Goal: Transaction & Acquisition: Purchase product/service

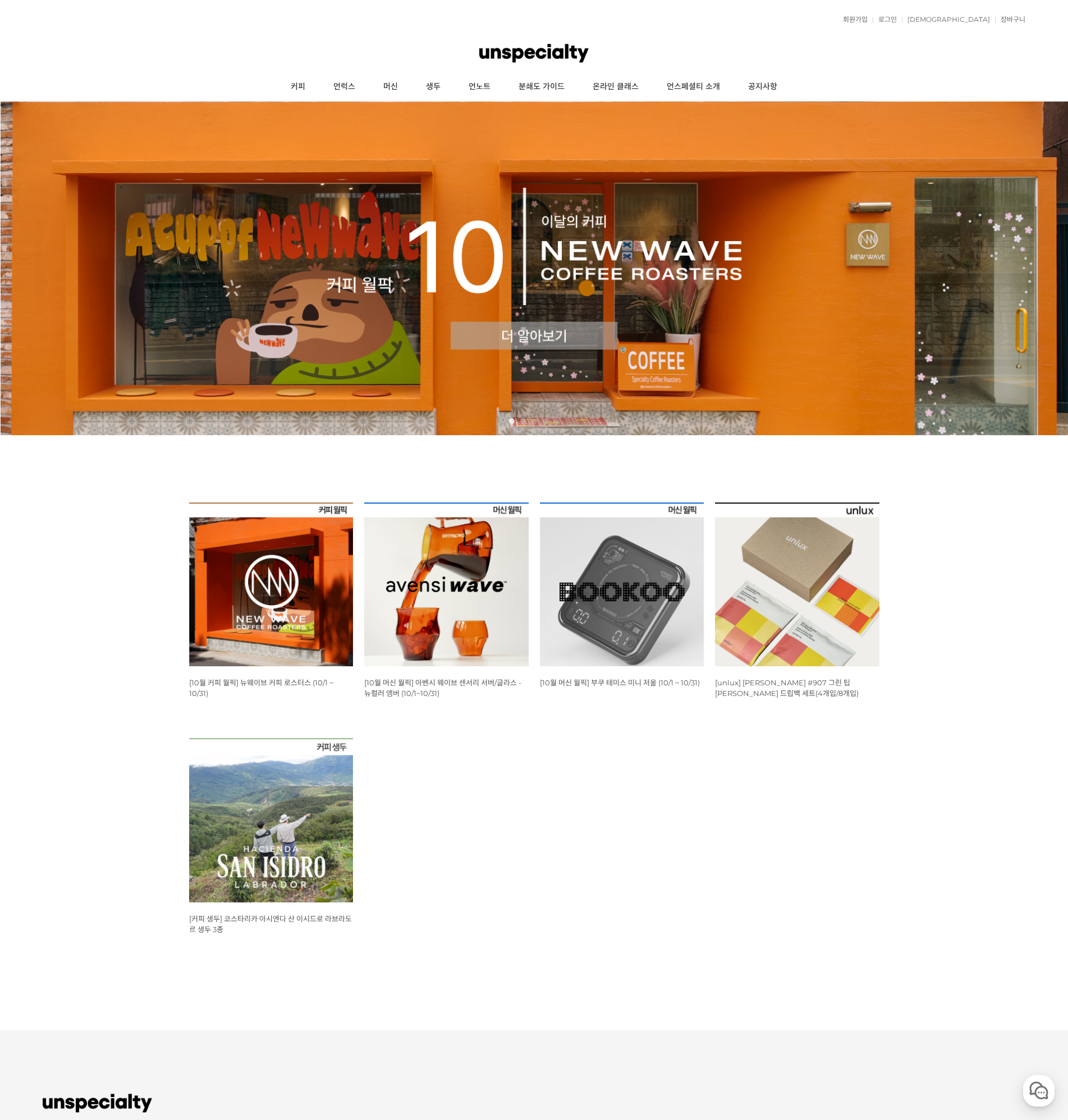
click at [261, 615] on img at bounding box center [271, 585] width 165 height 164
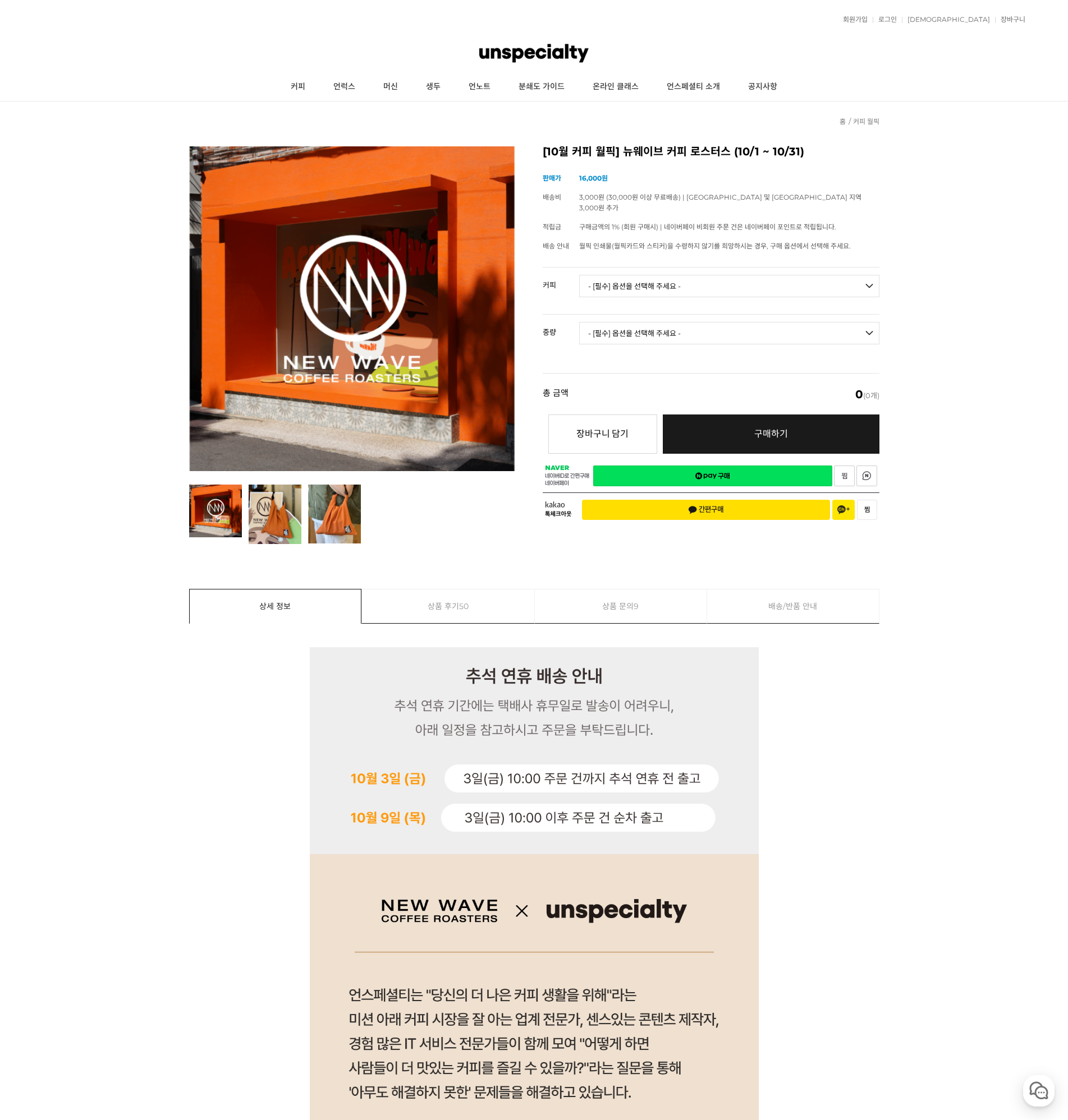
click at [737, 279] on select "- [필수] 옵션을 선택해 주세요 - ------------------- 언스페셜티 분쇄도 가이드 종이 받기 (주문 1건당 최대 1개 제공) …" at bounding box center [729, 286] width 301 height 23
select select "[10.8 오픈] 트로피컬 캔디 (언스페셜티 블렌드)"
click at [579, 275] on select "- [필수] 옵션을 선택해 주세요 - ------------------- 언스페셜티 분쇄도 가이드 종이 받기 (주문 1건당 최대 1개 제공) …" at bounding box center [729, 286] width 301 height 23
click at [781, 322] on select "- [필수] 옵션을 선택해 주세요 - ------------------- 200g" at bounding box center [729, 334] width 301 height 23
select select "**"
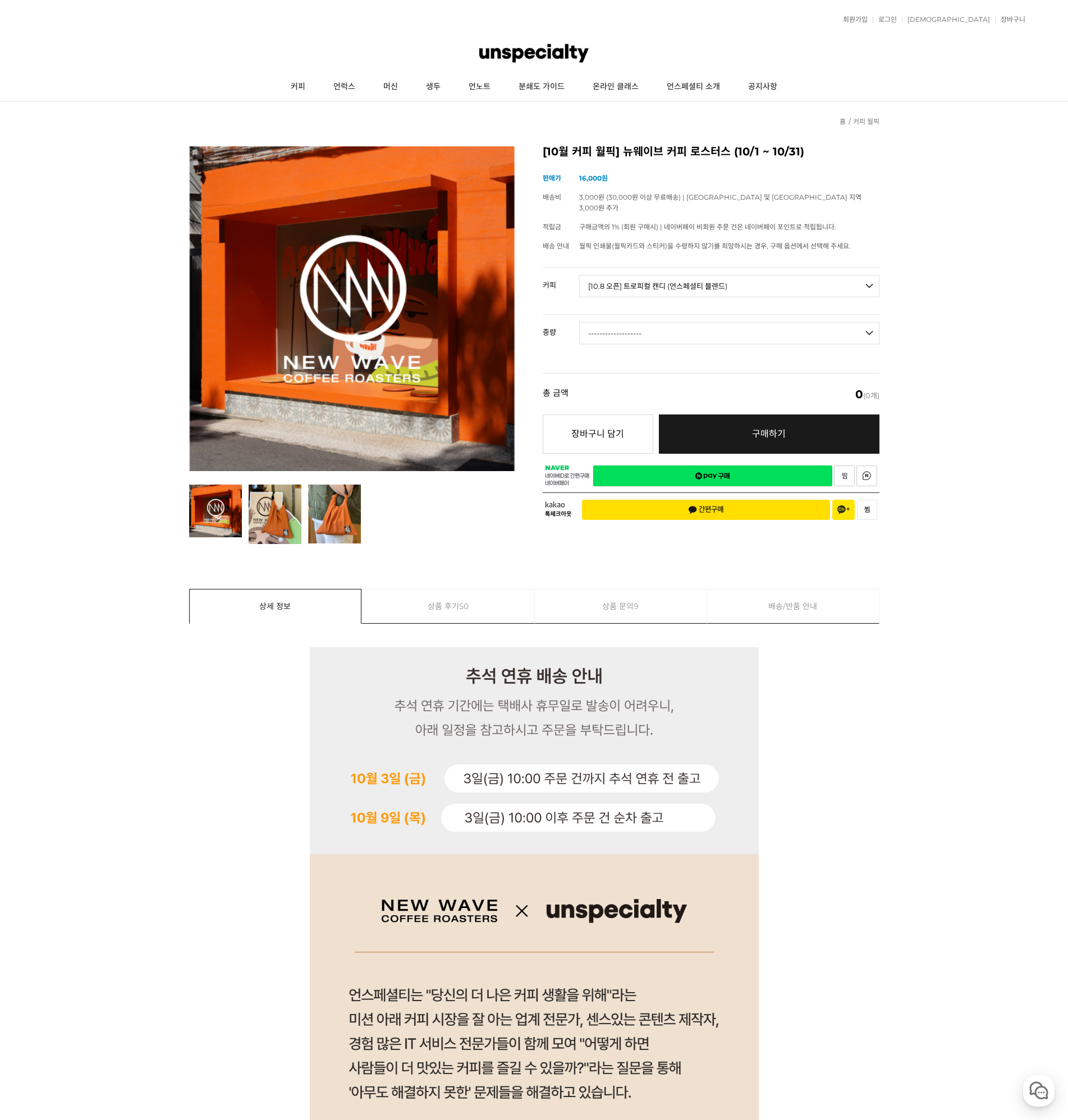
click at [579, 322] on select "- [필수] 옵션을 선택해 주세요 - ------------------- 200g" at bounding box center [729, 334] width 301 height 23
select select "*"
click at [764, 322] on select "- [필수] 옵션을 선택해 주세요 - ------------------- 200g" at bounding box center [729, 334] width 301 height 23
click at [897, 23] on link "로그인" at bounding box center [884, 19] width 24 height 7
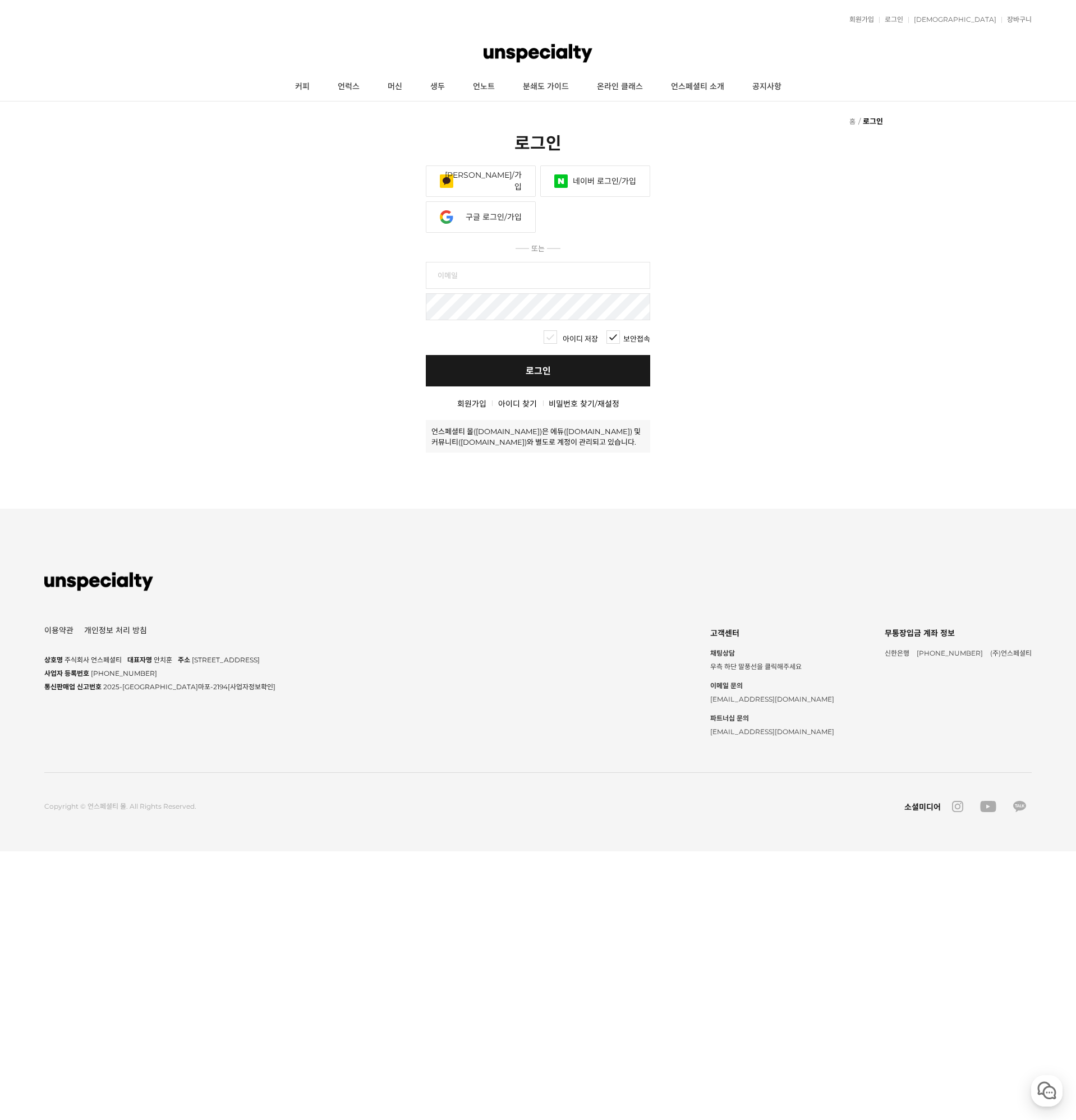
click at [624, 179] on link "네이버 로그인/가입" at bounding box center [595, 181] width 110 height 31
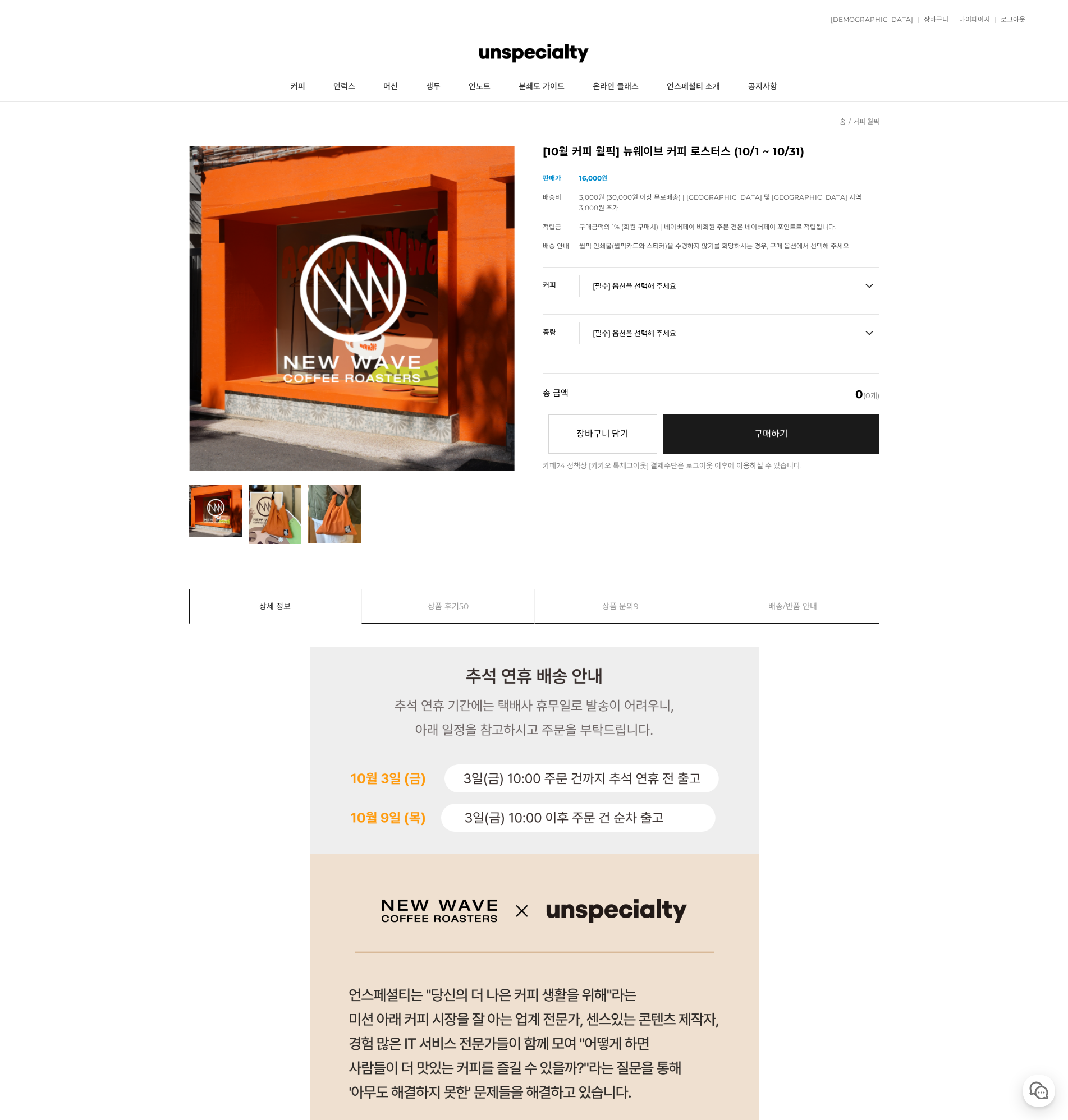
click at [633, 280] on select "- [필수] 옵션을 선택해 주세요 - ------------------- 언스페셜티 분쇄도 가이드 종이 받기 (주문 1건당 최대 1개 제공) …" at bounding box center [729, 286] width 301 height 23
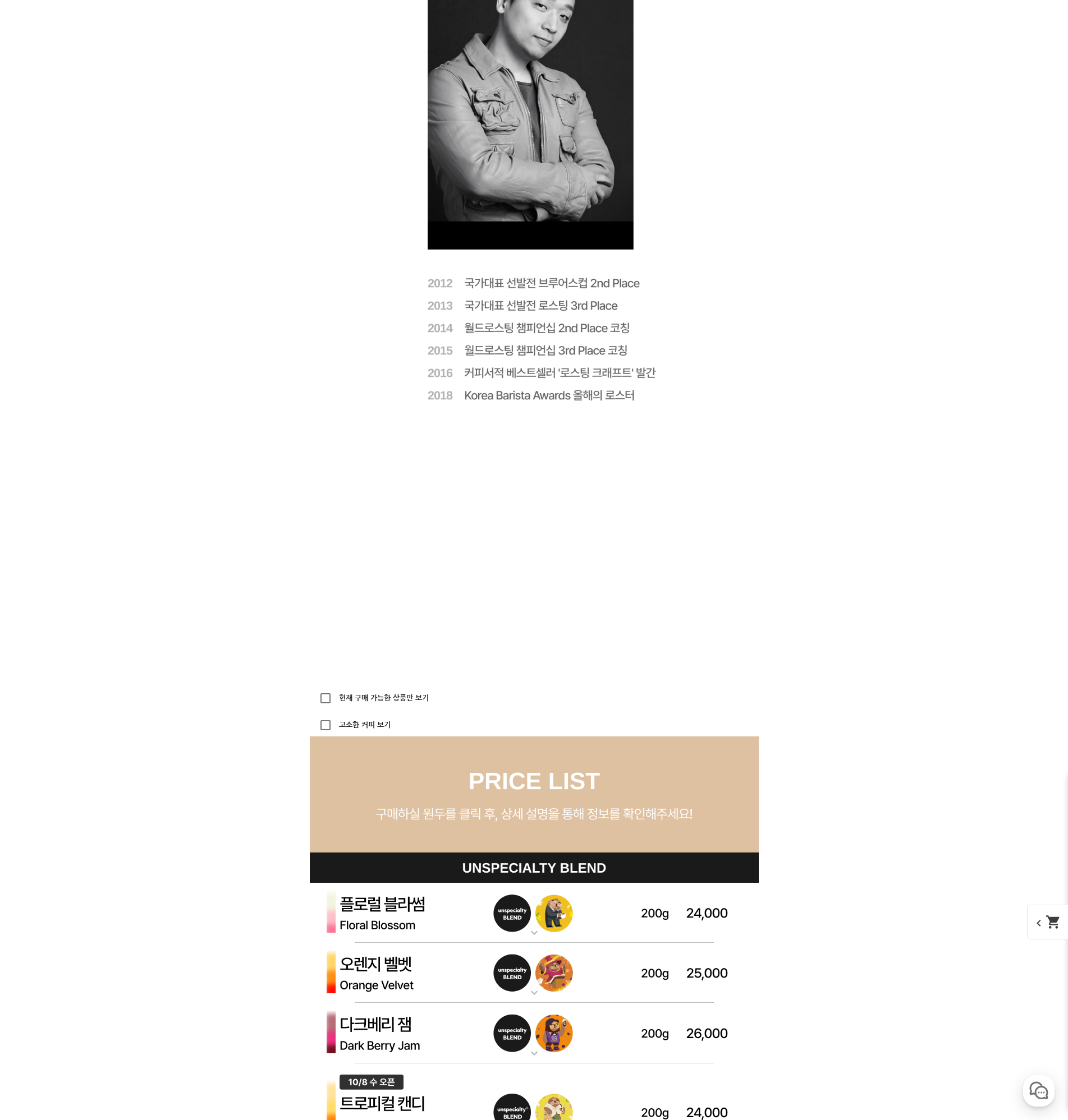
scroll to position [2806, 0]
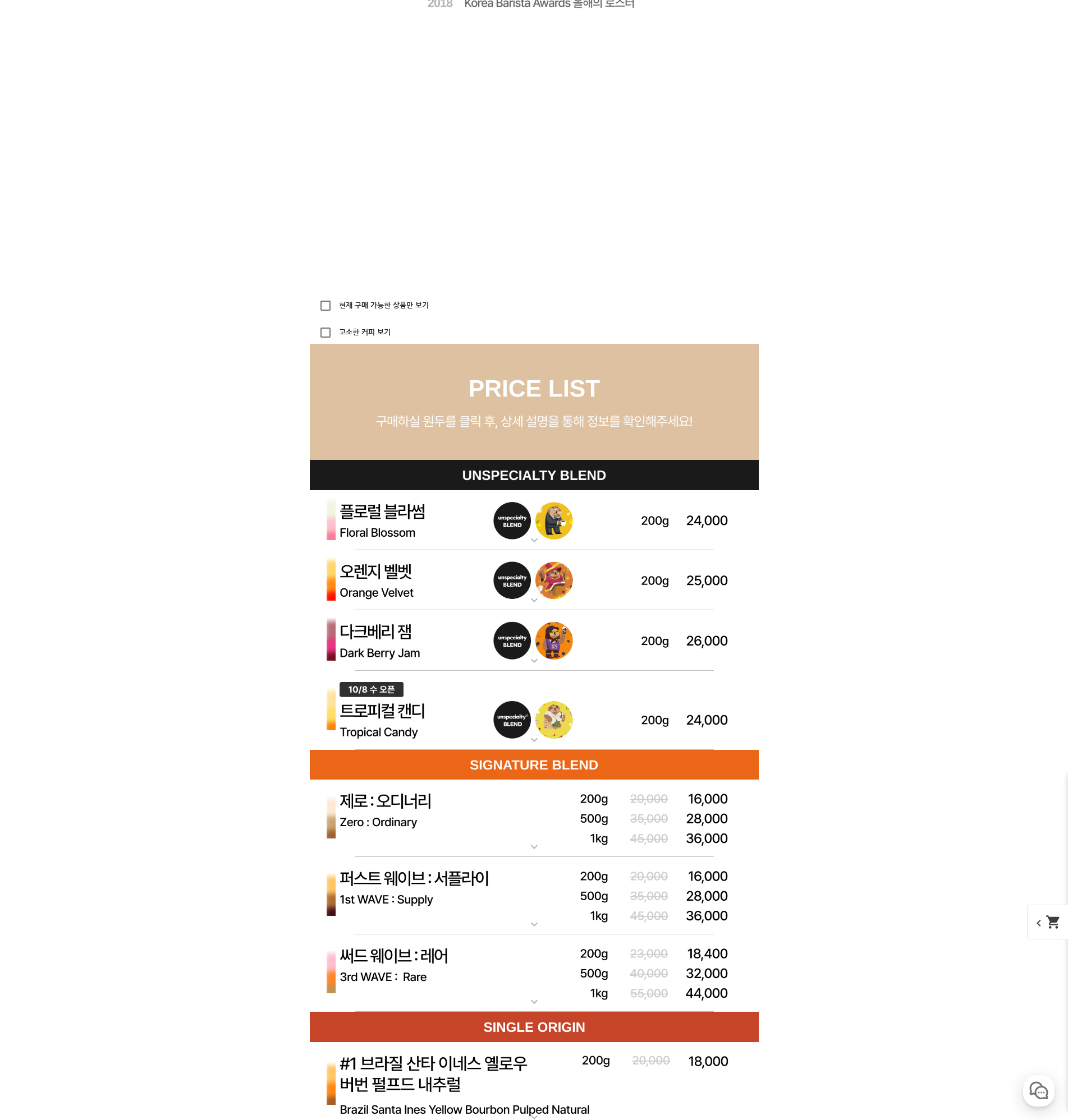
click at [561, 718] on img at bounding box center [534, 711] width 449 height 80
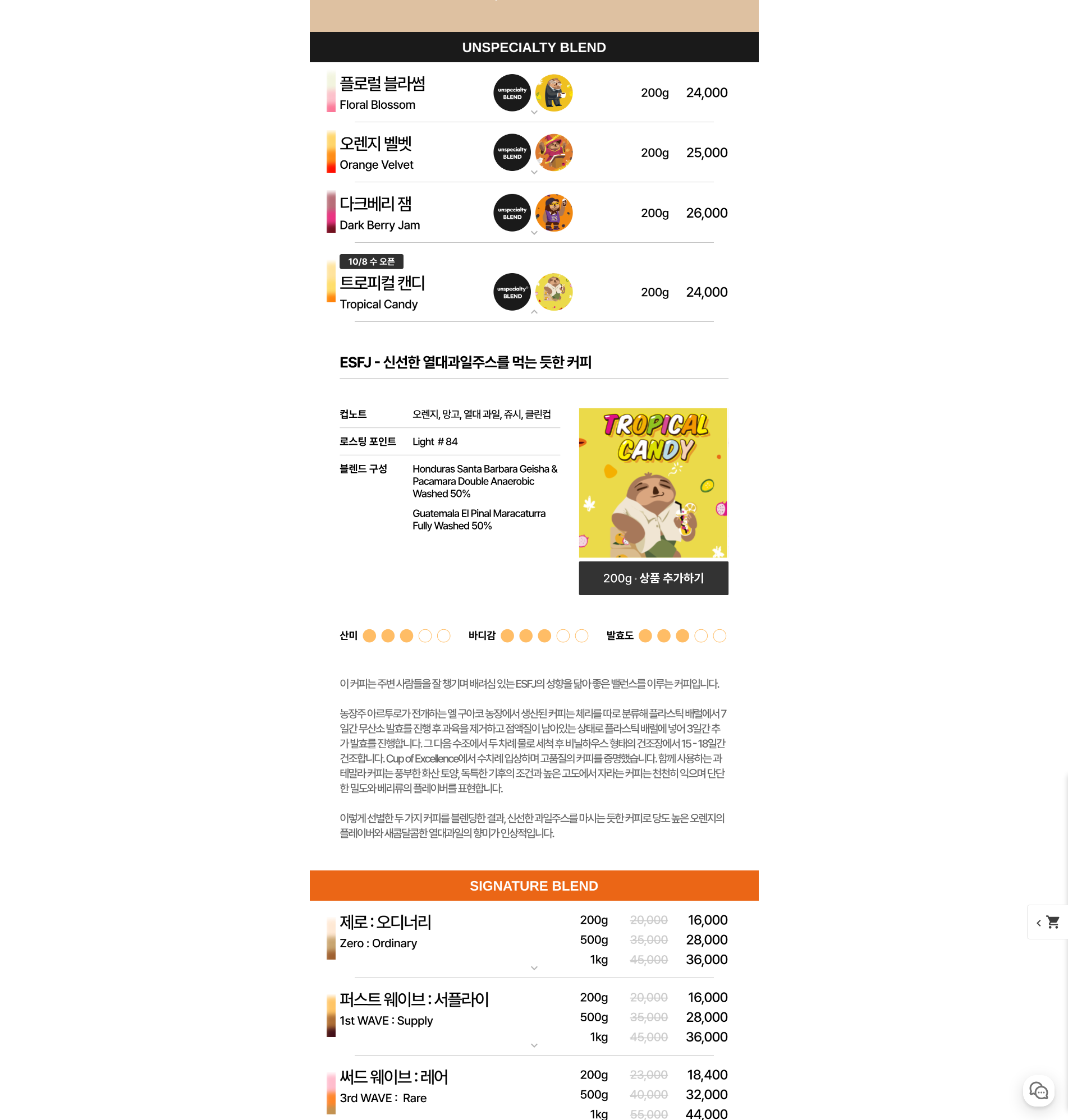
scroll to position [3198, 0]
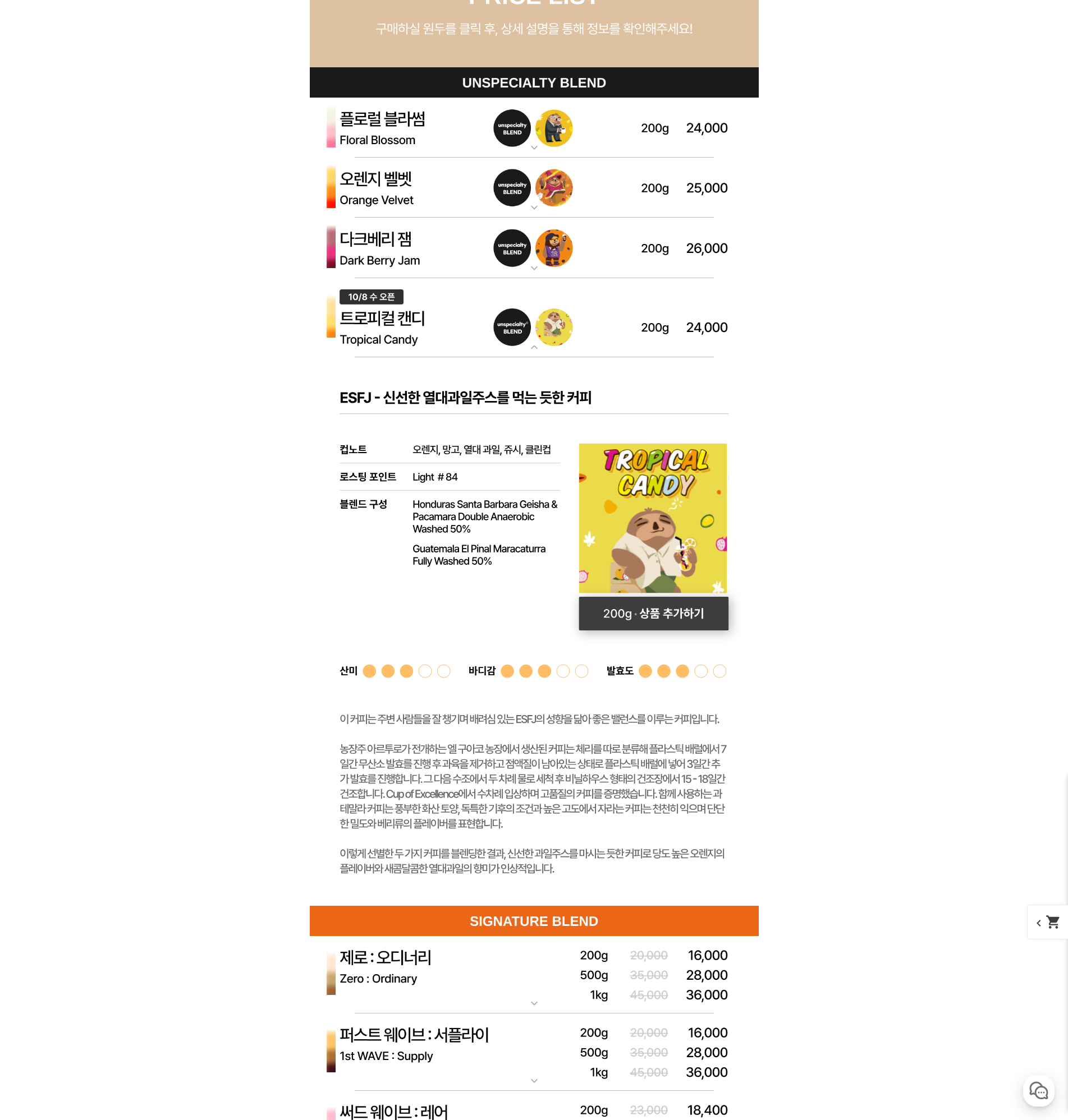
click at [659, 606] on rect at bounding box center [653, 613] width 150 height 33
select select "[10.8 오픈] 트로피컬 캔디 (언스페셜티 블렌드)"
select select "200g"
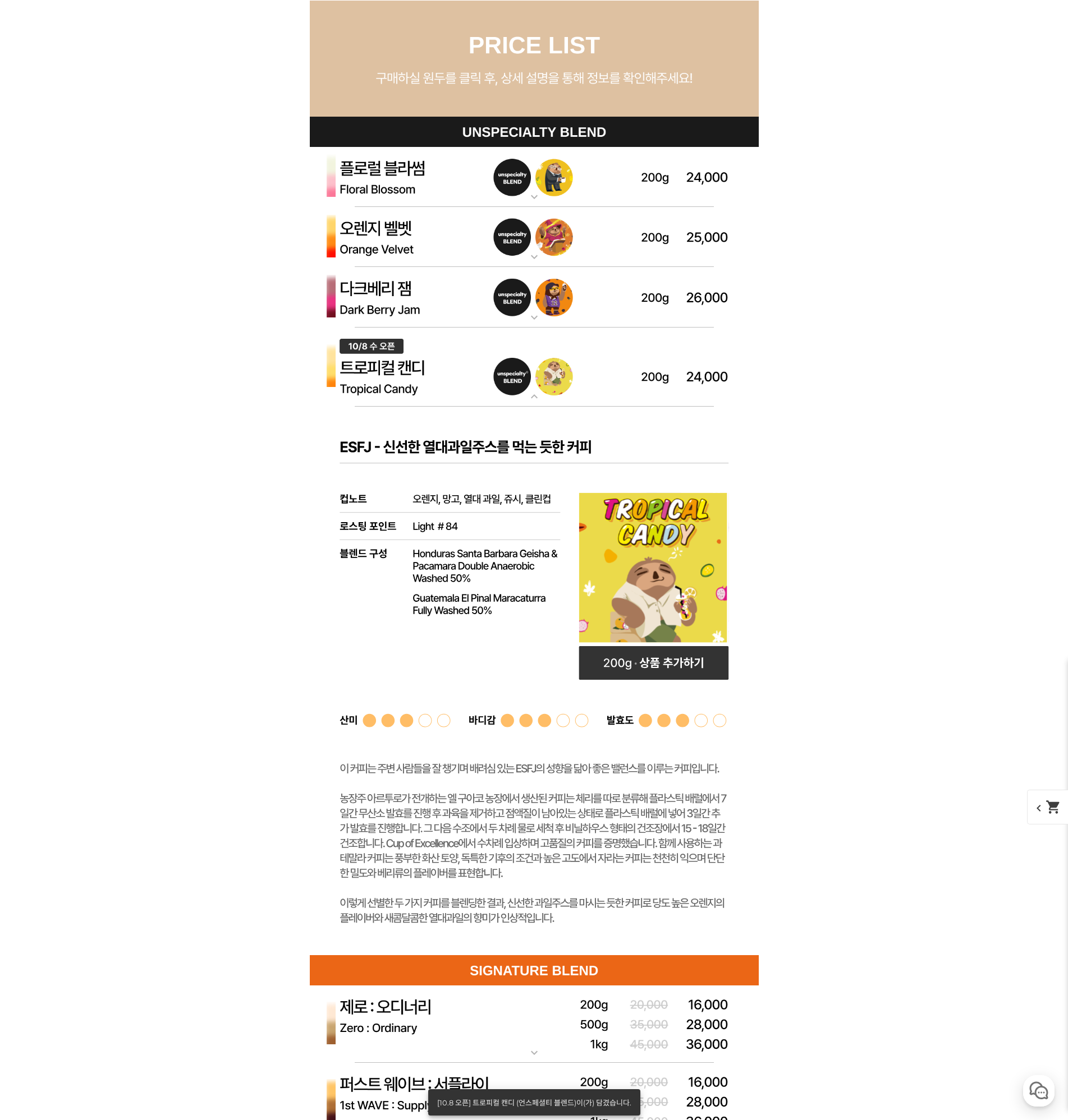
scroll to position [3142, 0]
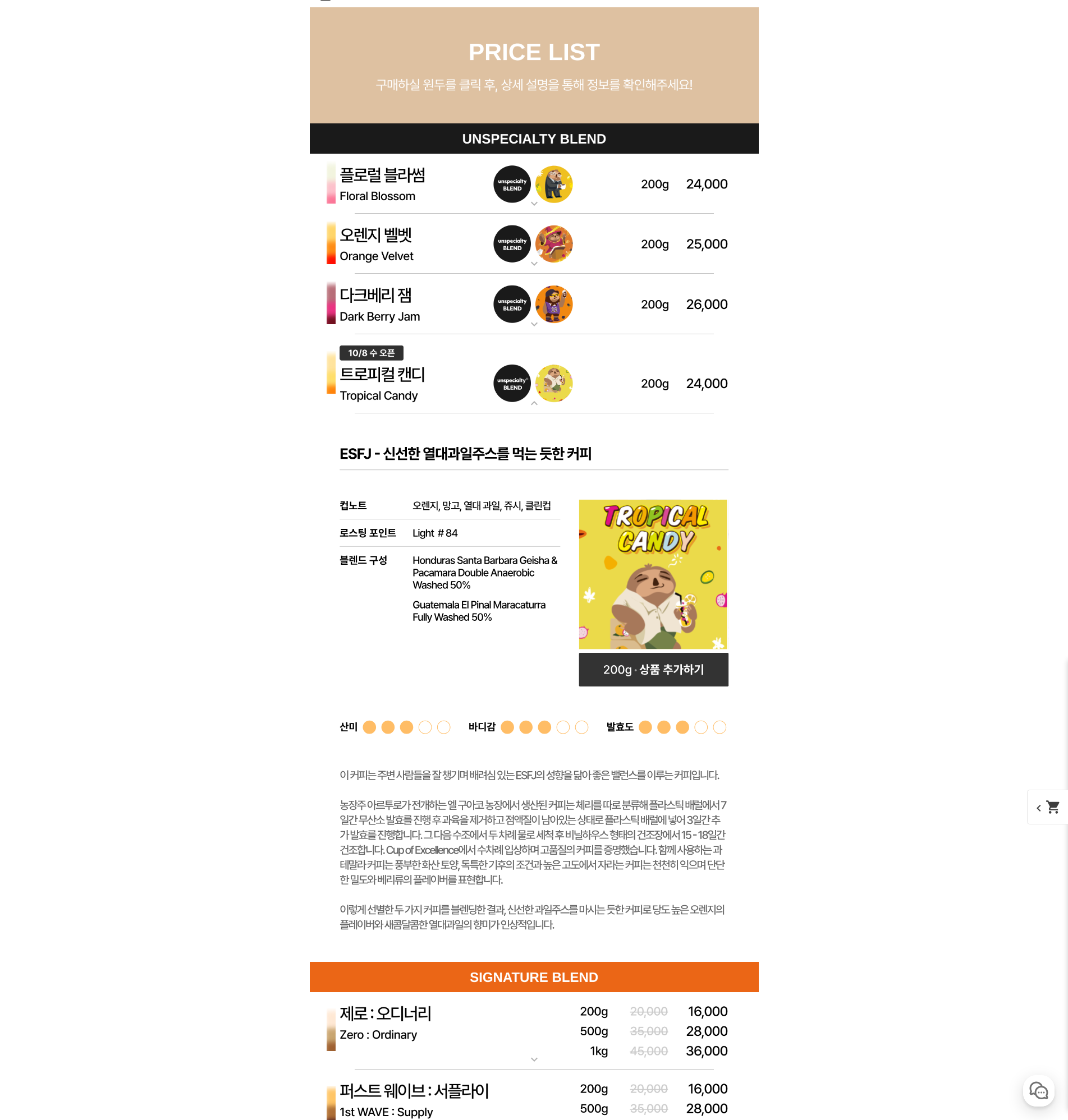
click at [519, 315] on img at bounding box center [534, 304] width 449 height 61
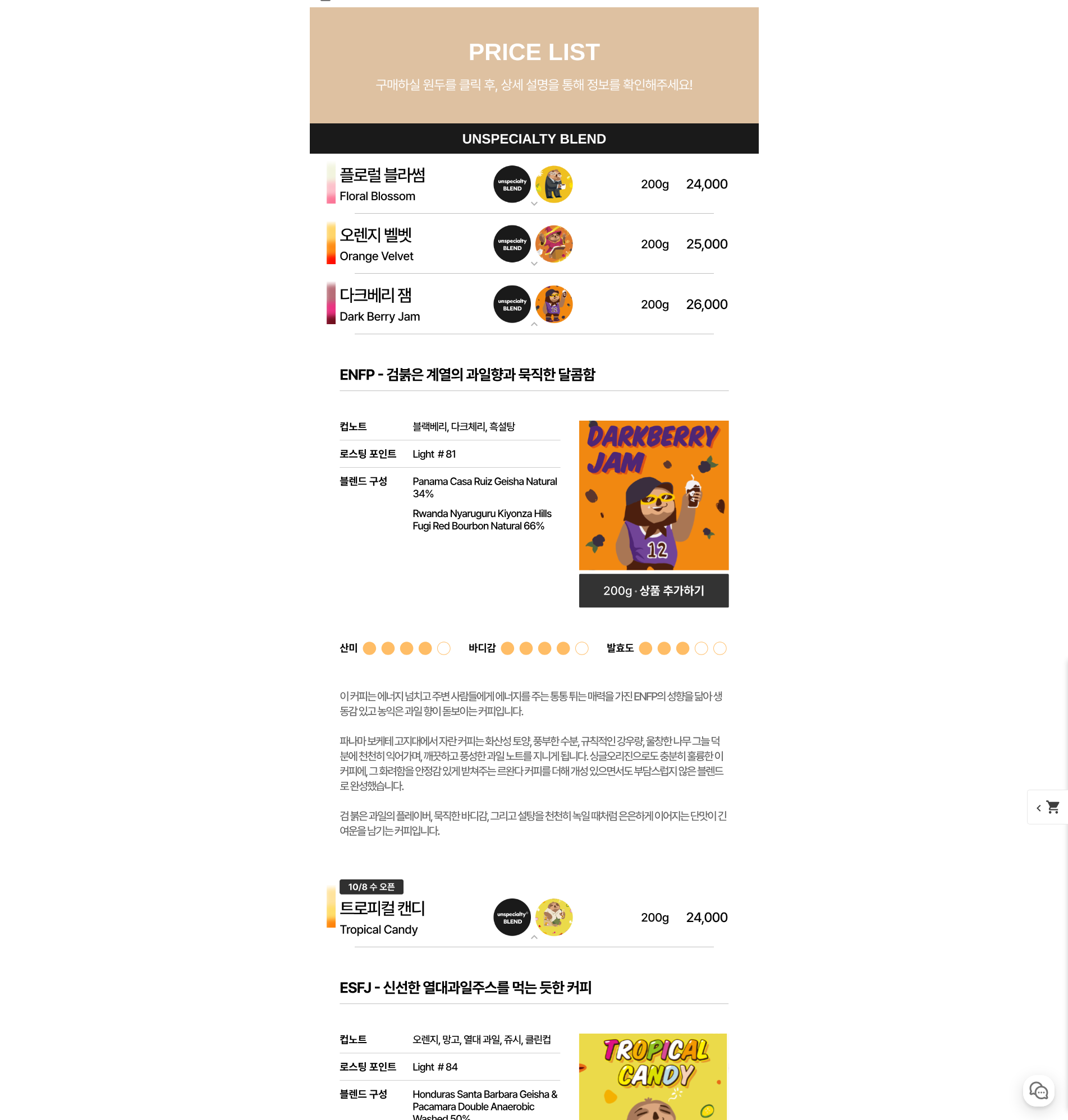
click at [463, 250] on img at bounding box center [534, 244] width 449 height 61
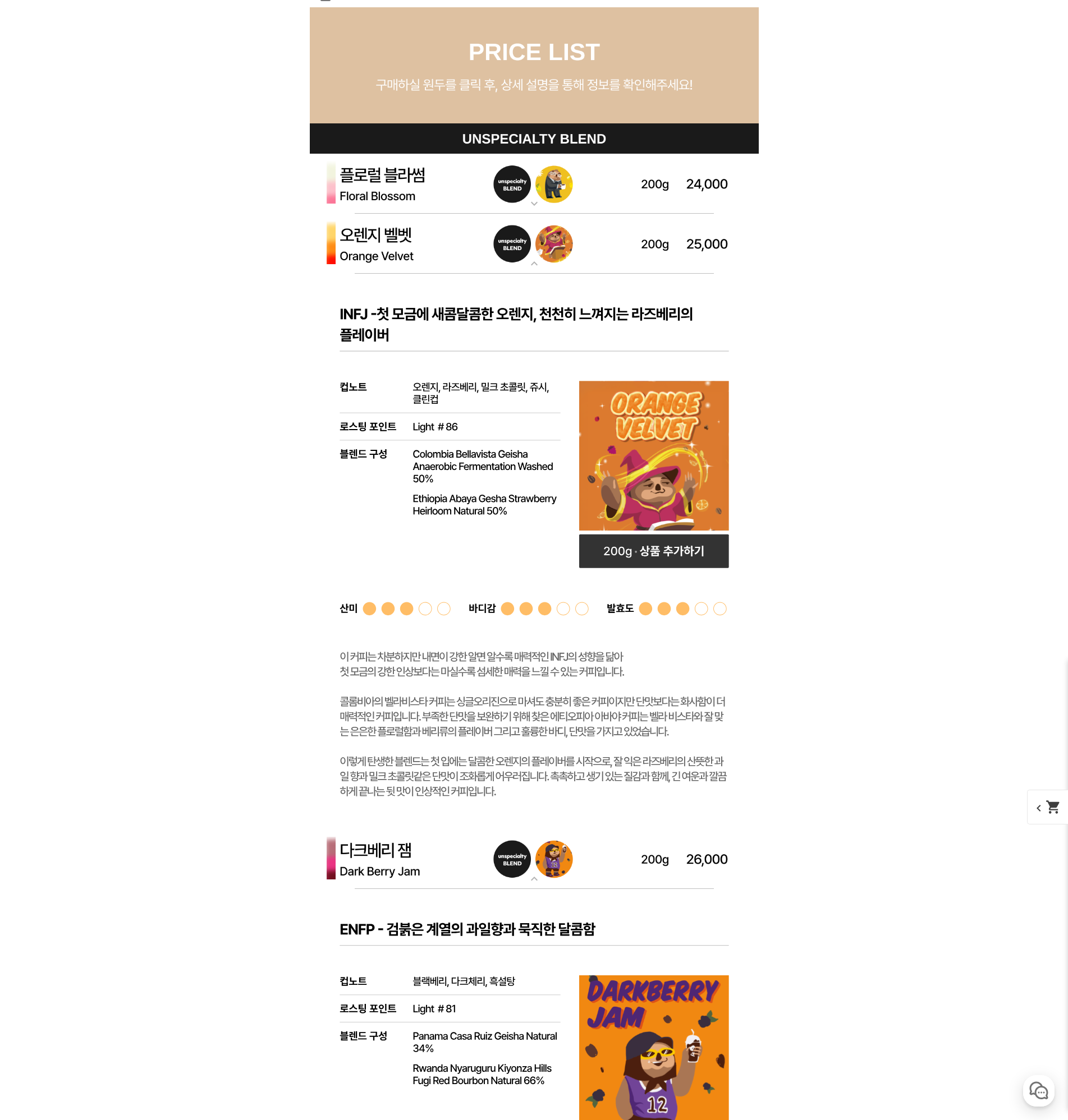
click at [467, 192] on img at bounding box center [534, 184] width 449 height 61
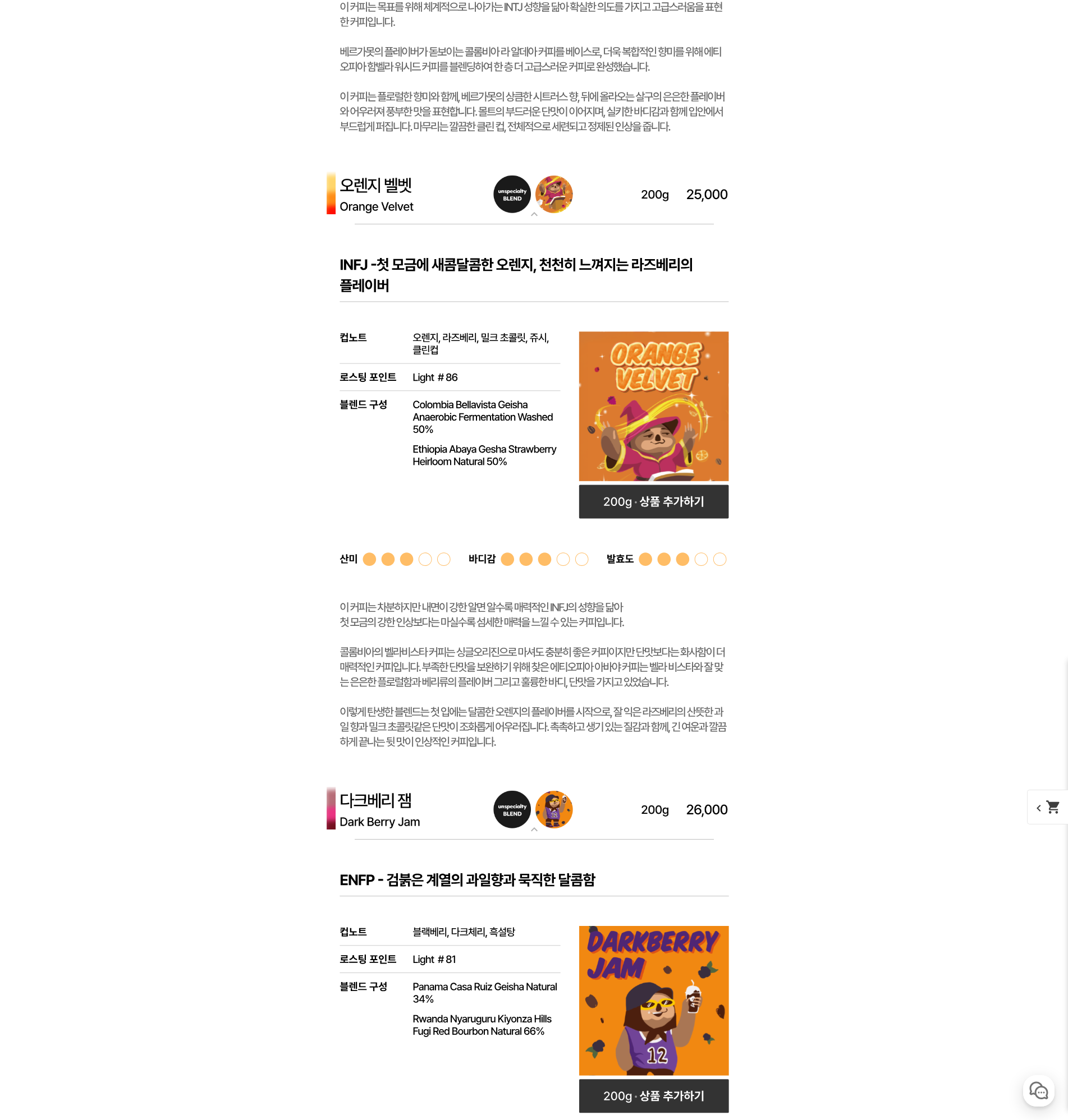
scroll to position [3759, 0]
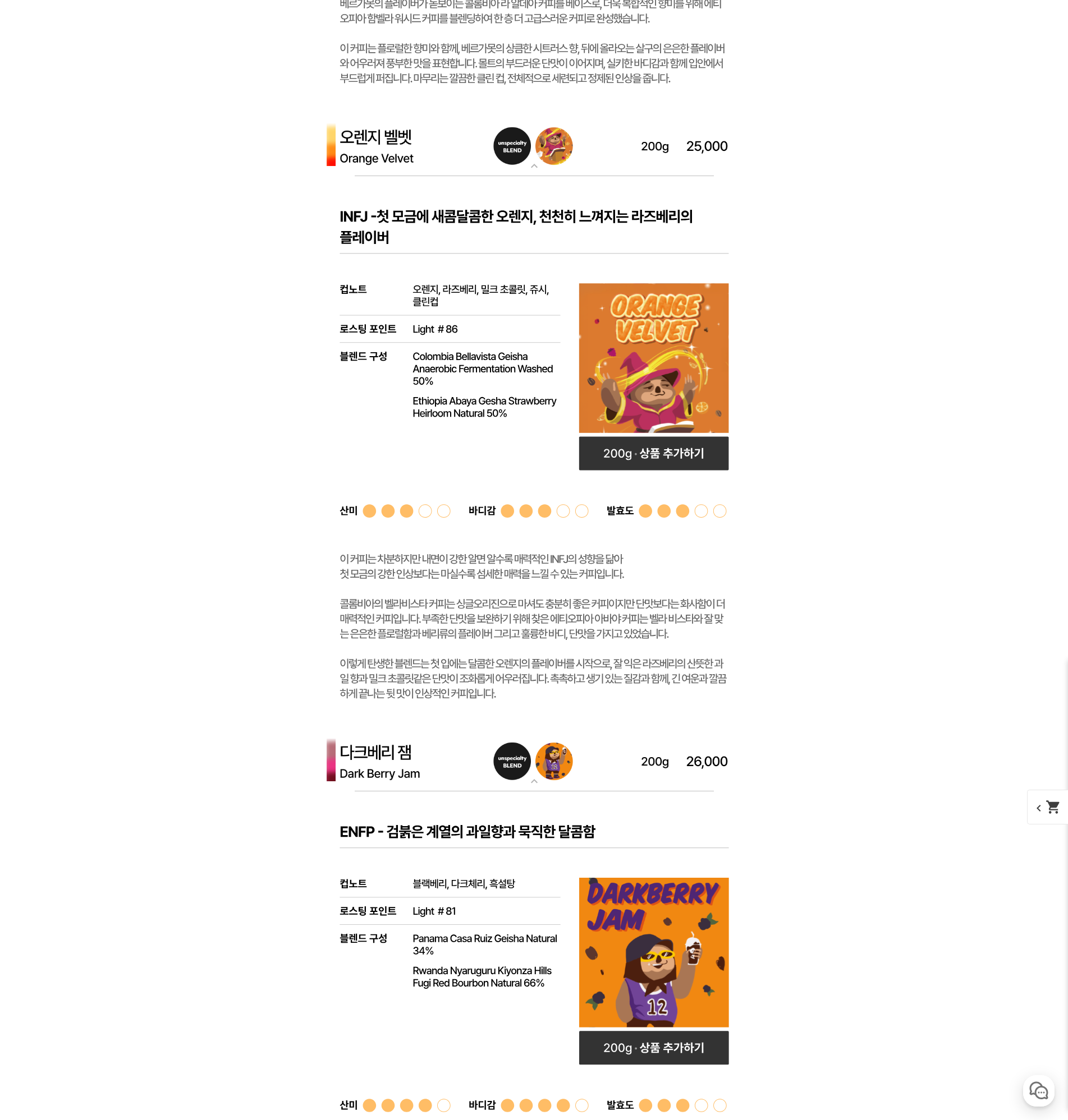
click at [573, 748] on img at bounding box center [534, 762] width 449 height 61
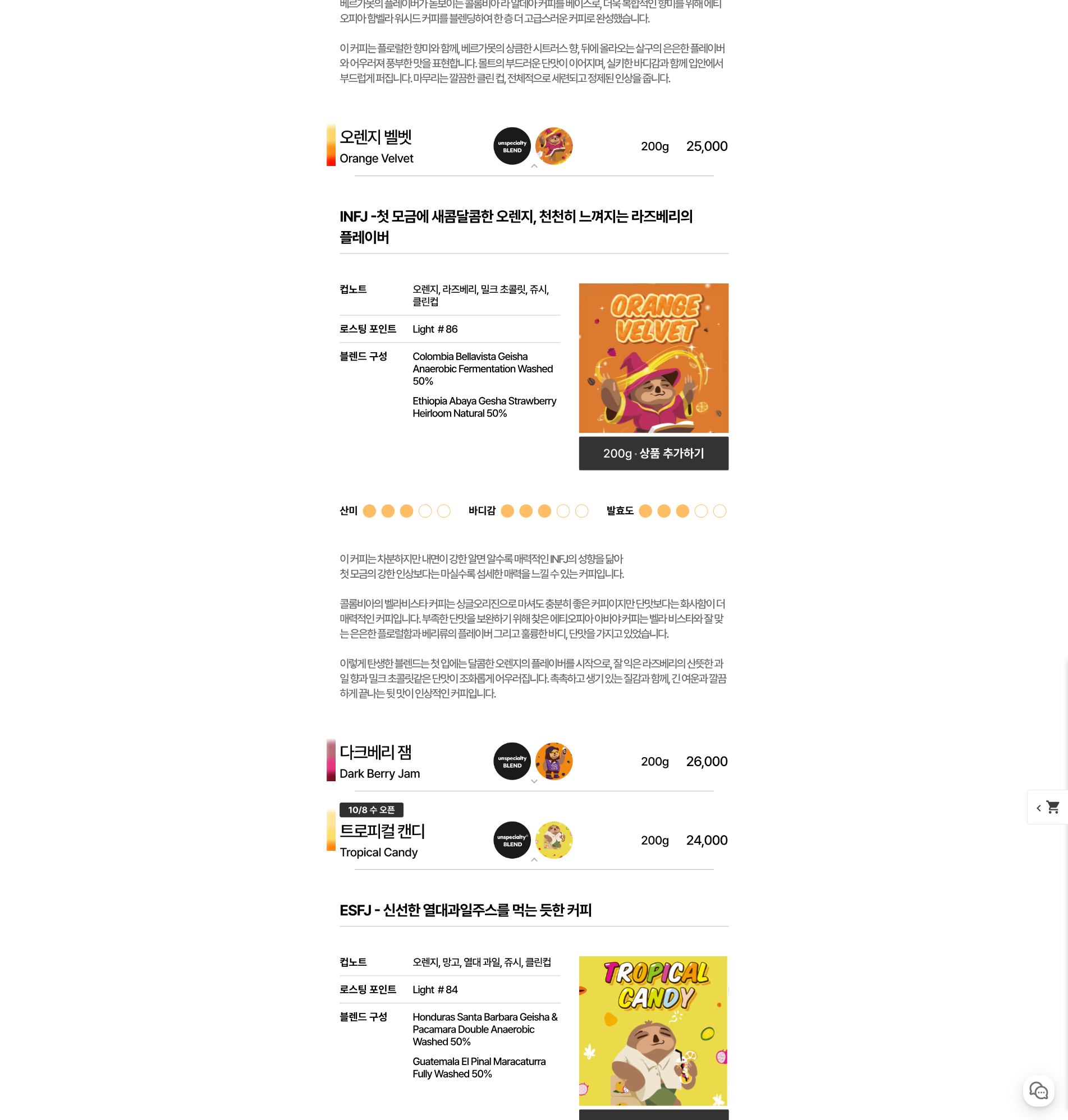
click at [573, 748] on img at bounding box center [534, 762] width 449 height 61
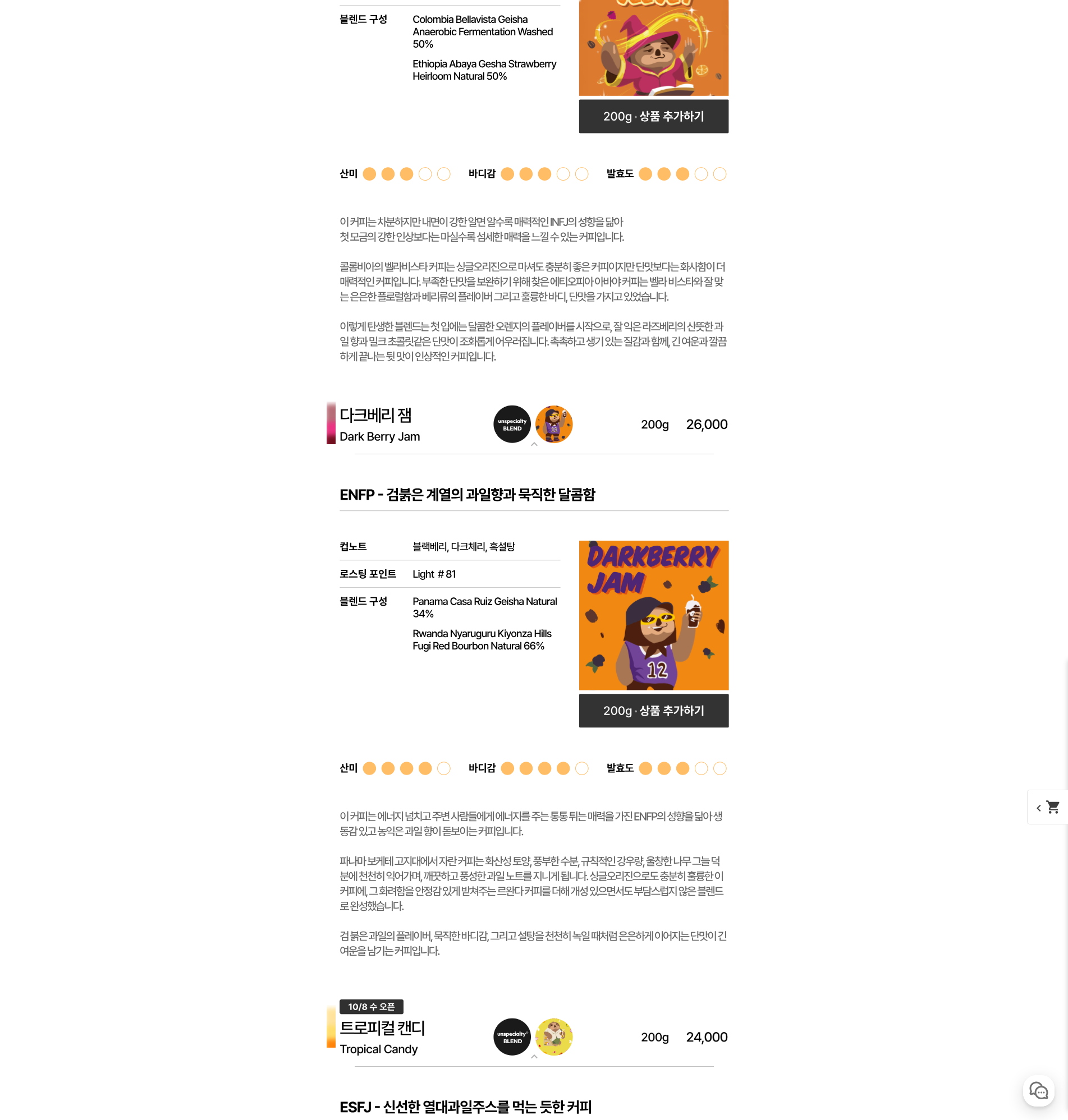
scroll to position [4264, 0]
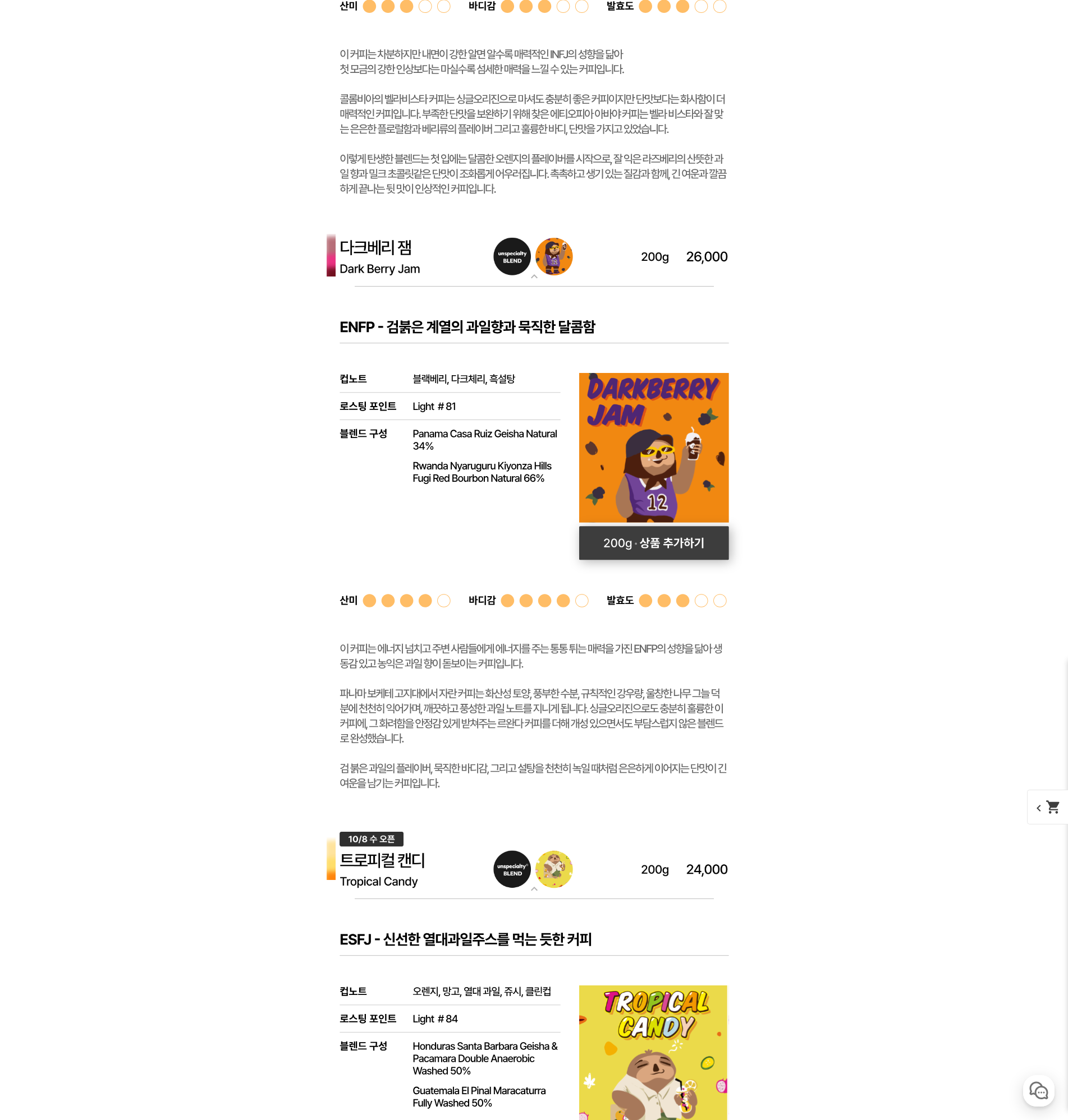
click at [681, 546] on rect at bounding box center [654, 543] width 150 height 33
select select "다크베리 잼 (언스페셜티 블렌드)"
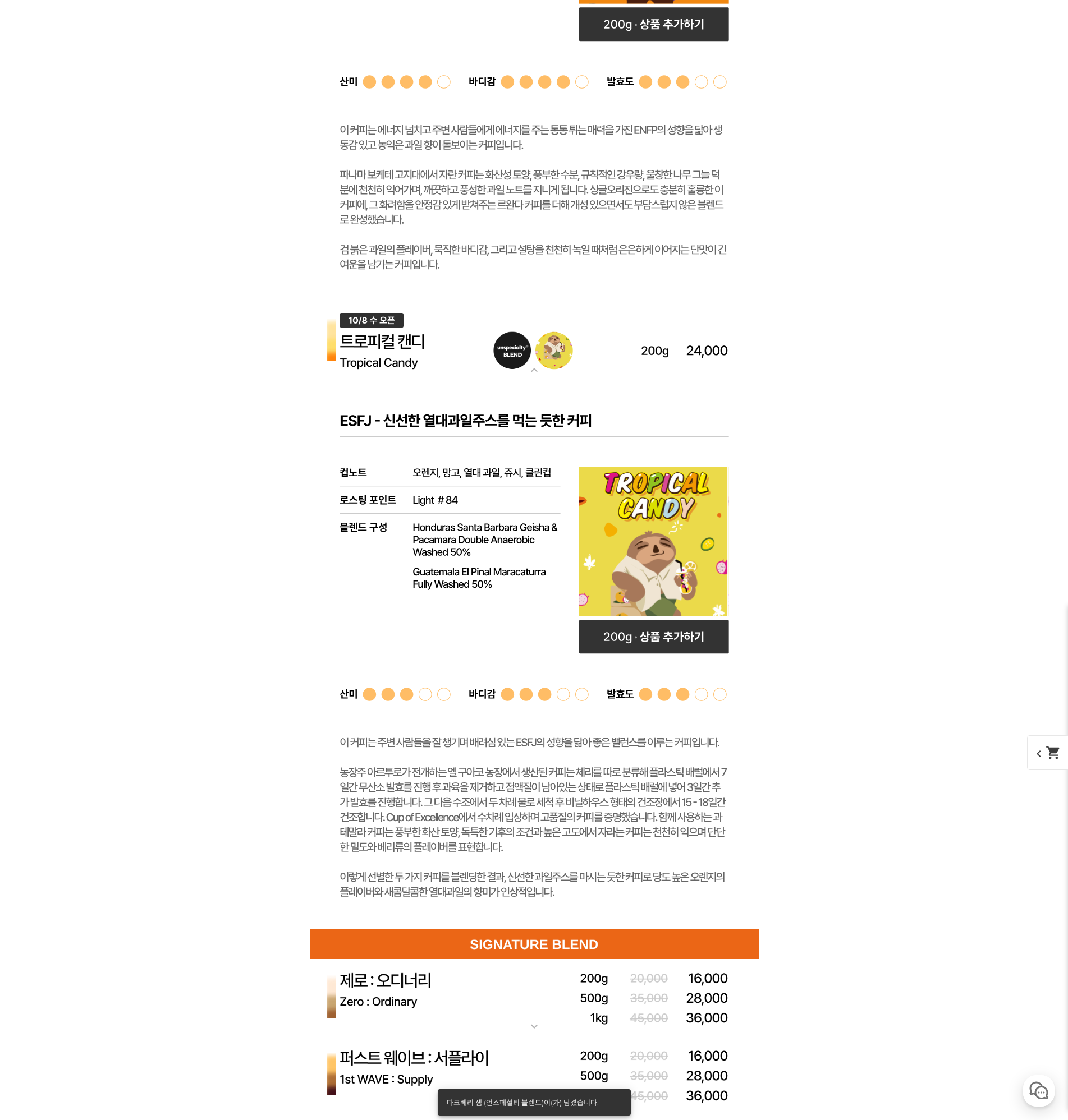
scroll to position [4937, 0]
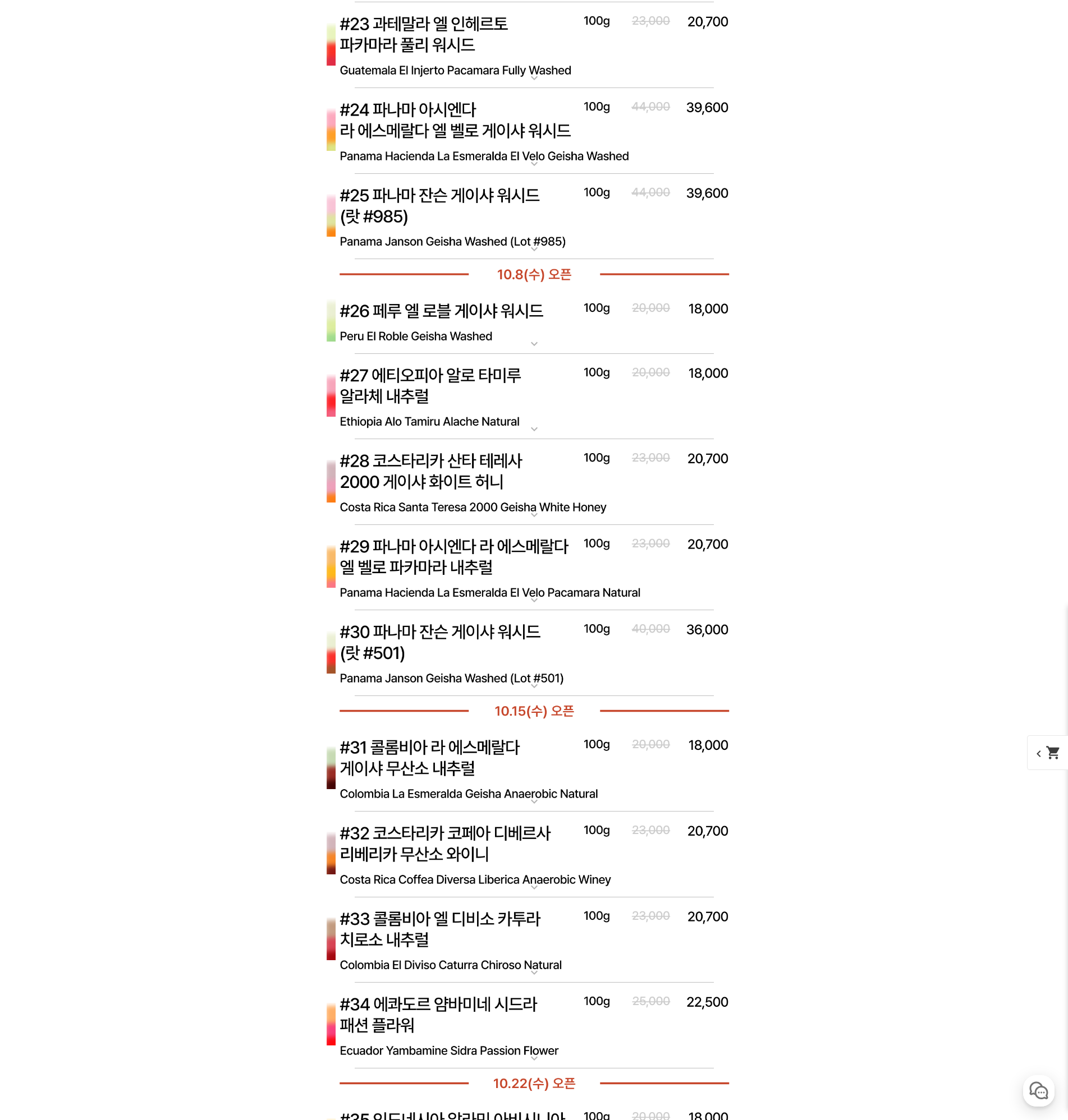
scroll to position [7210, 0]
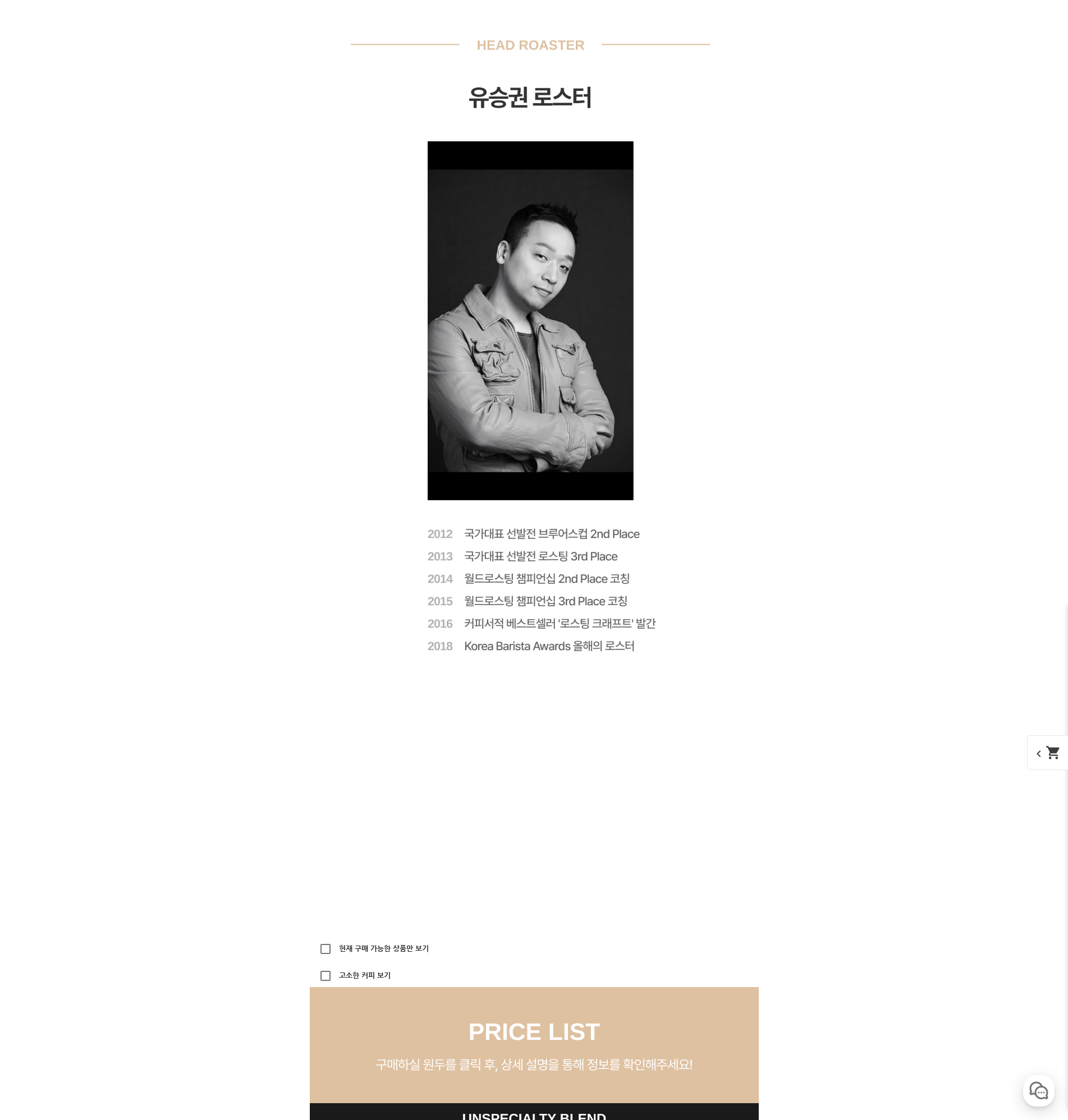
scroll to position [2160, 0]
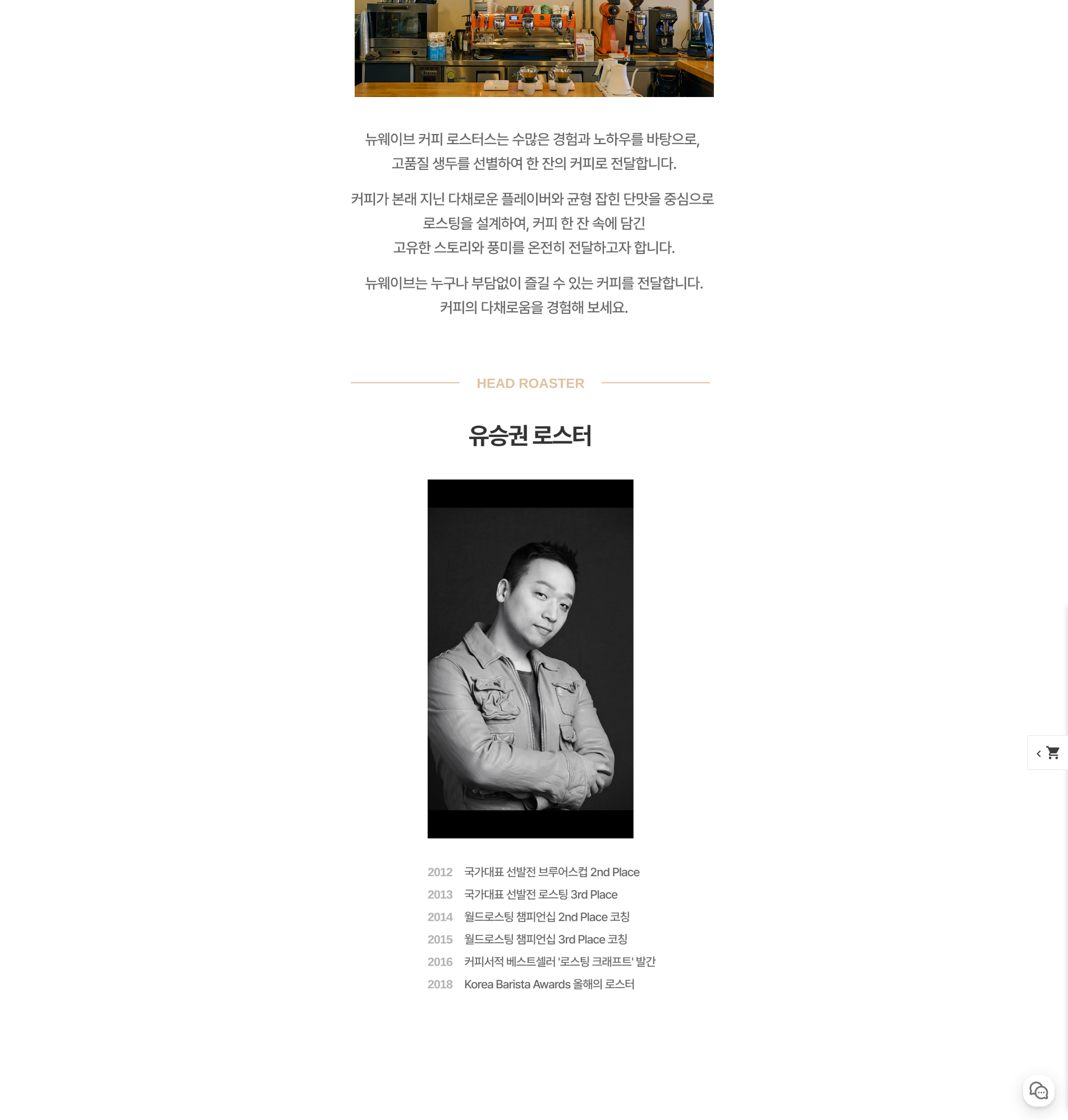
scroll to position [2216, 0]
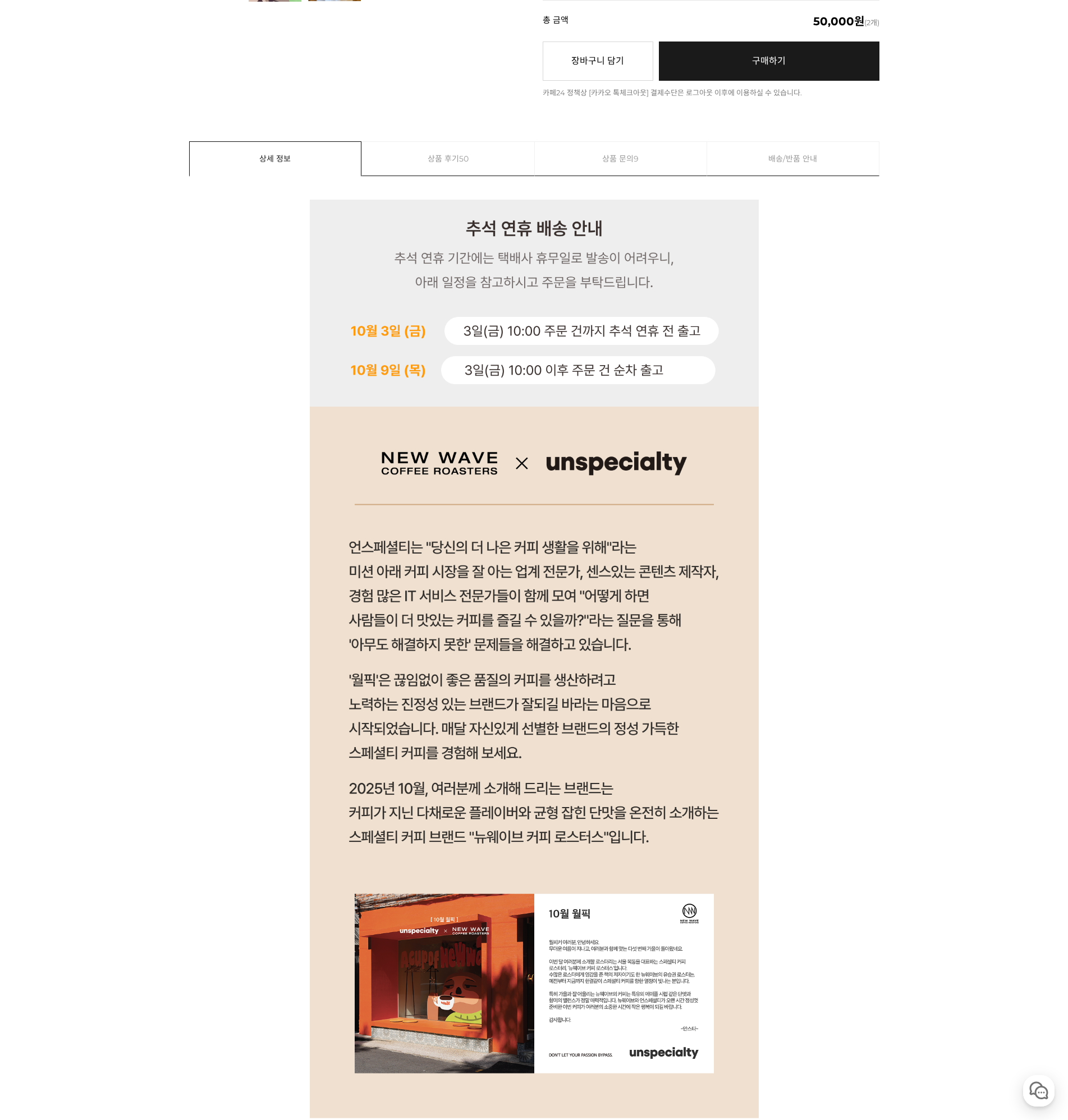
scroll to position [561, 0]
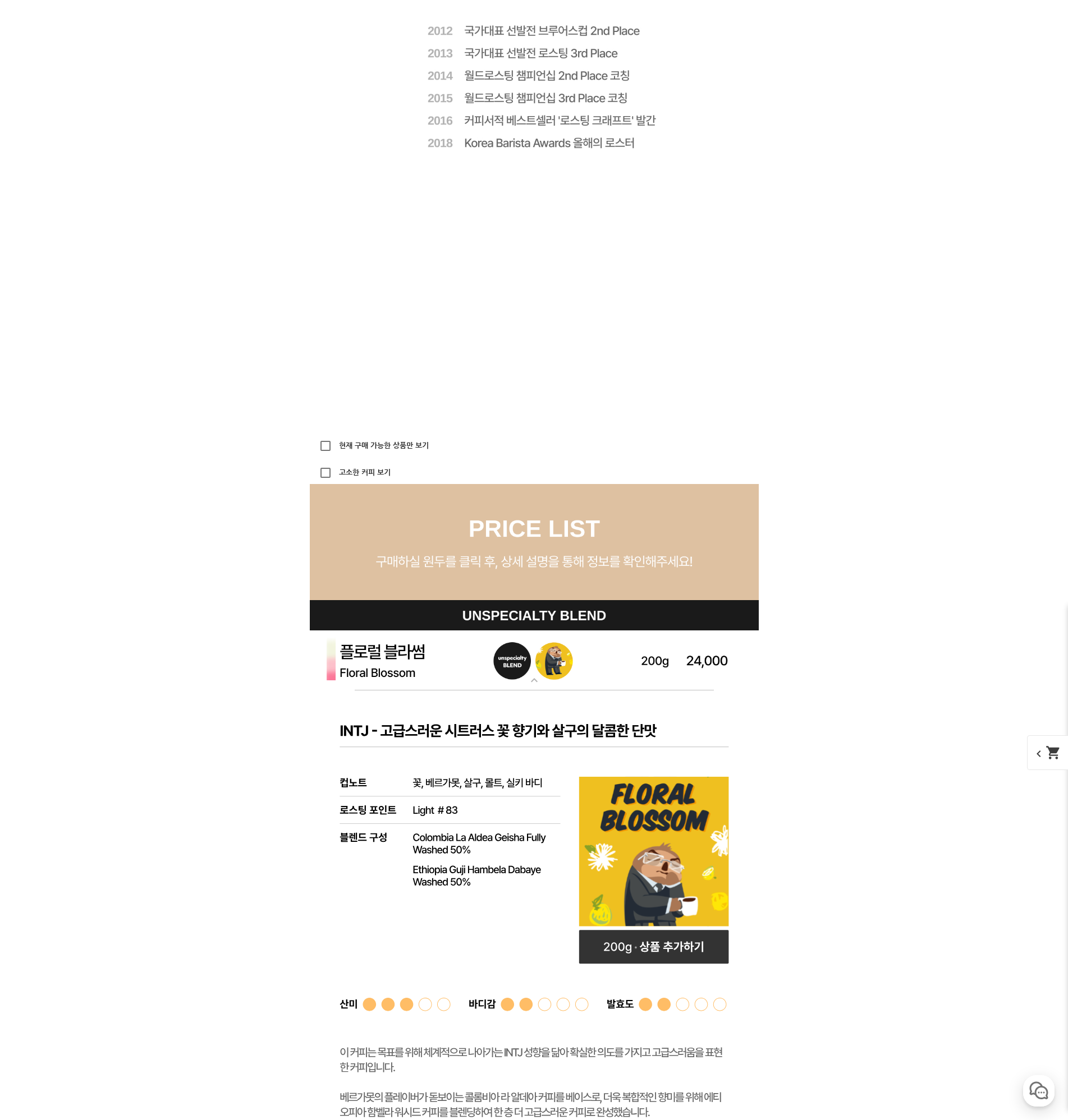
scroll to position [3114, 0]
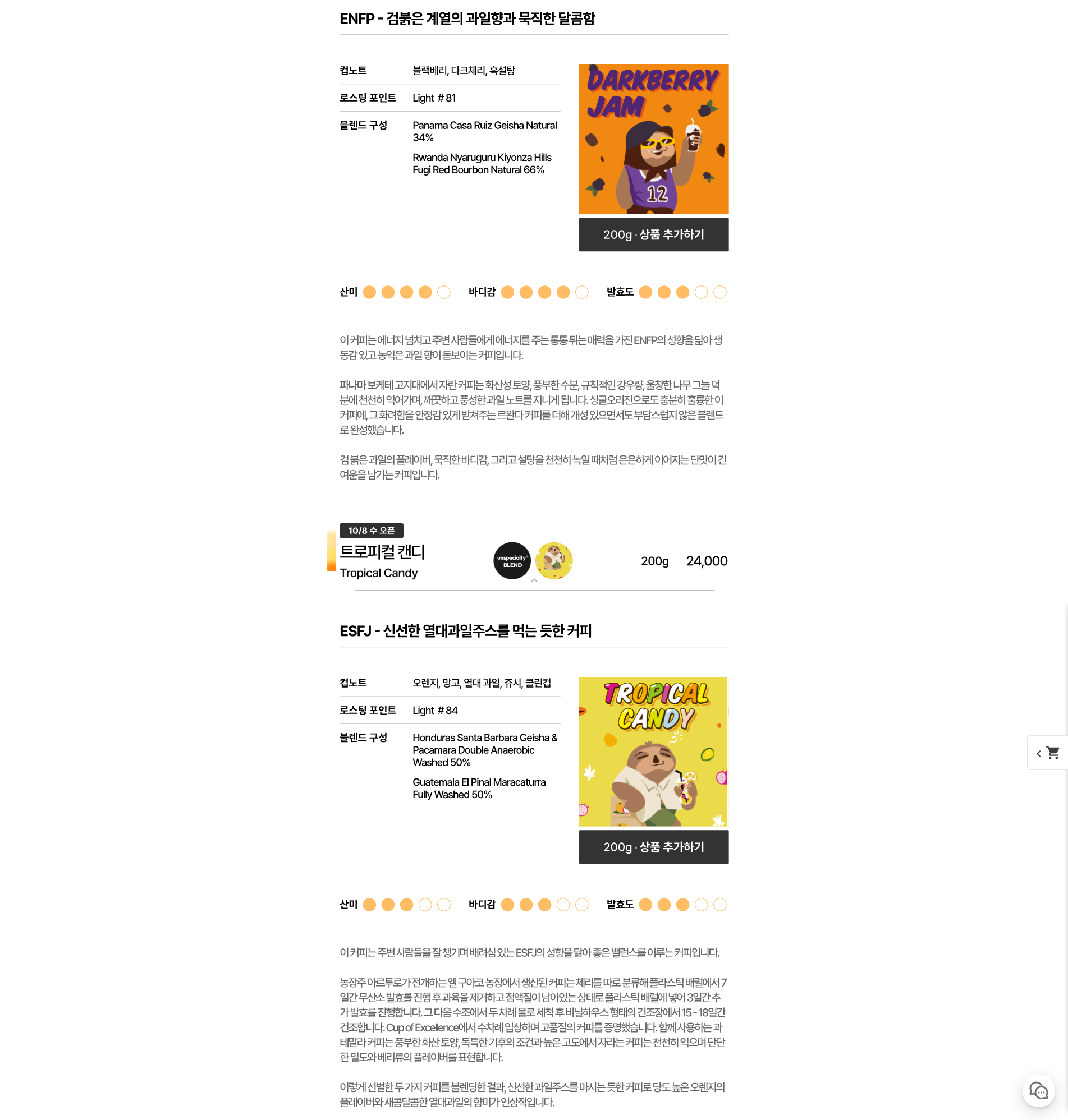
scroll to position [4628, 0]
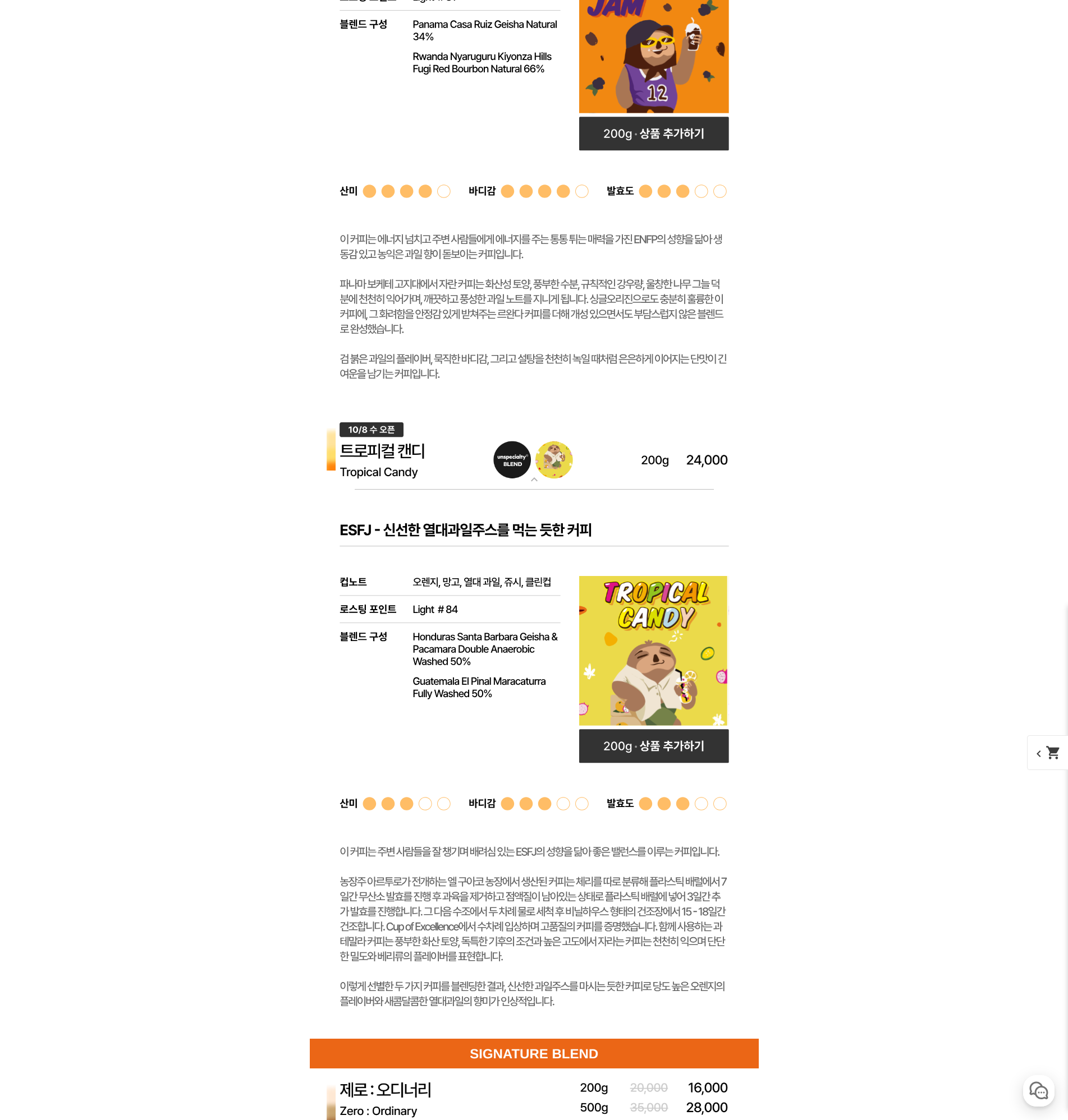
scroll to position [4684, 0]
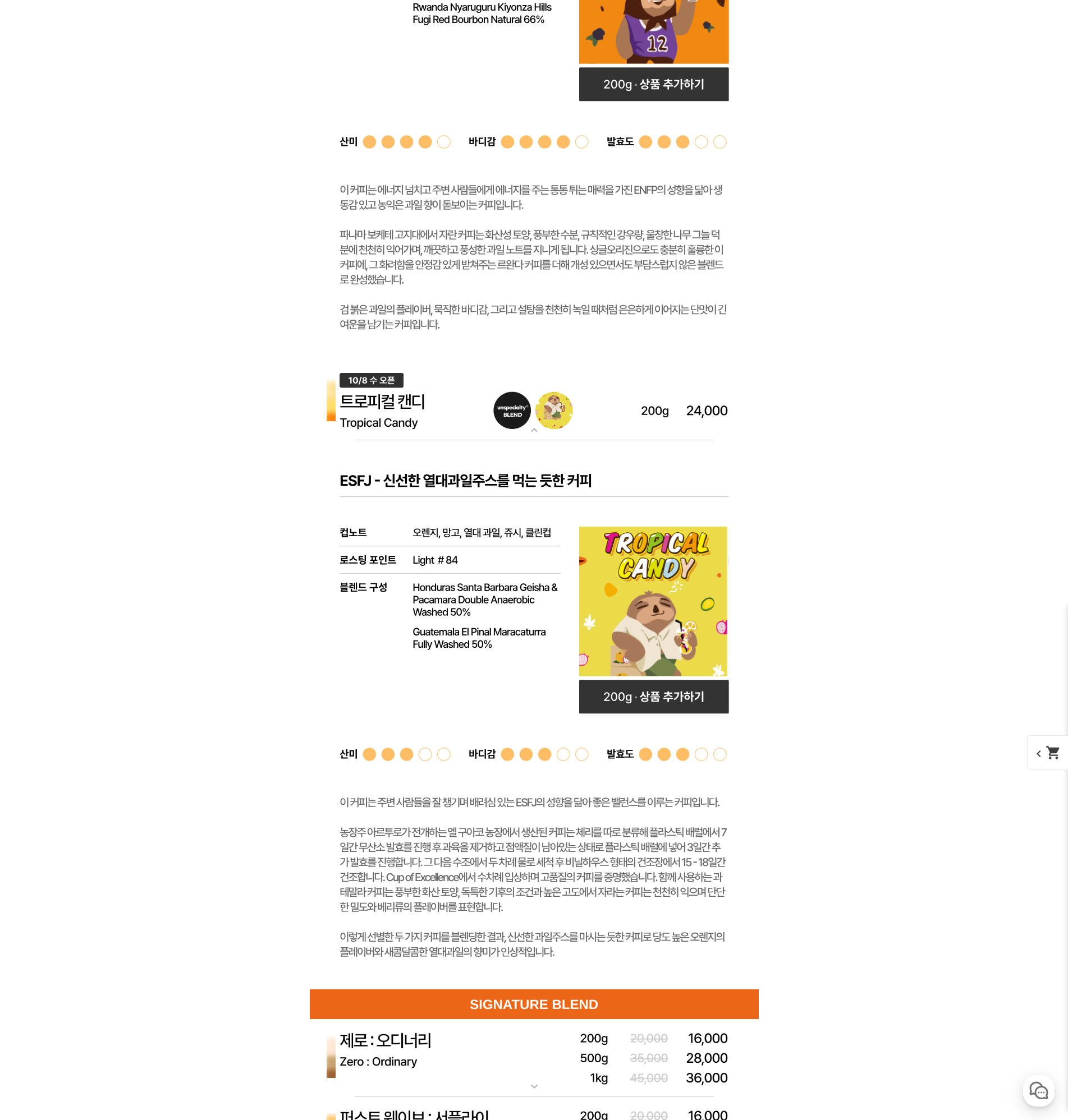
scroll to position [4741, 0]
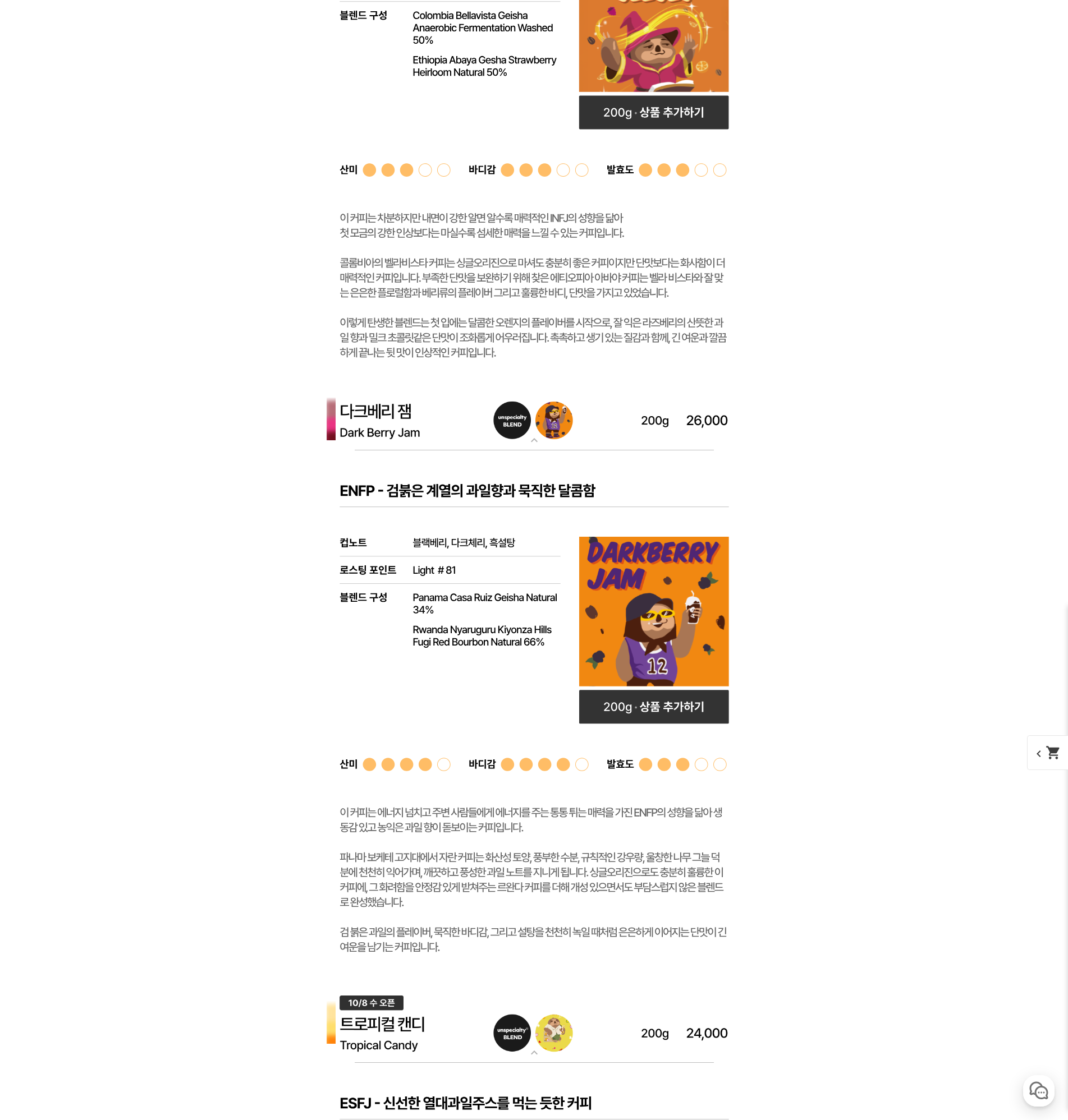
scroll to position [4123, 0]
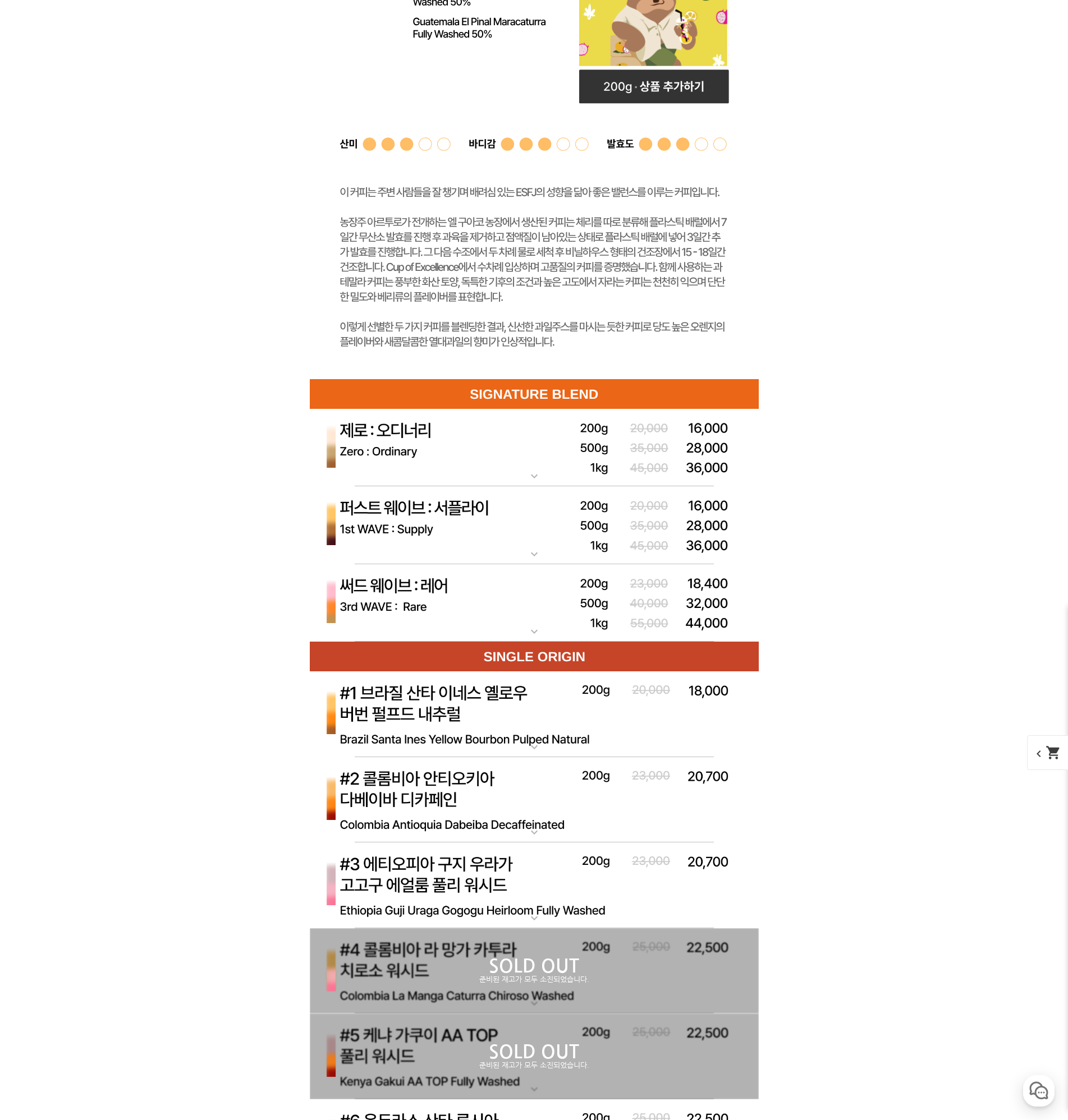
scroll to position [5359, 0]
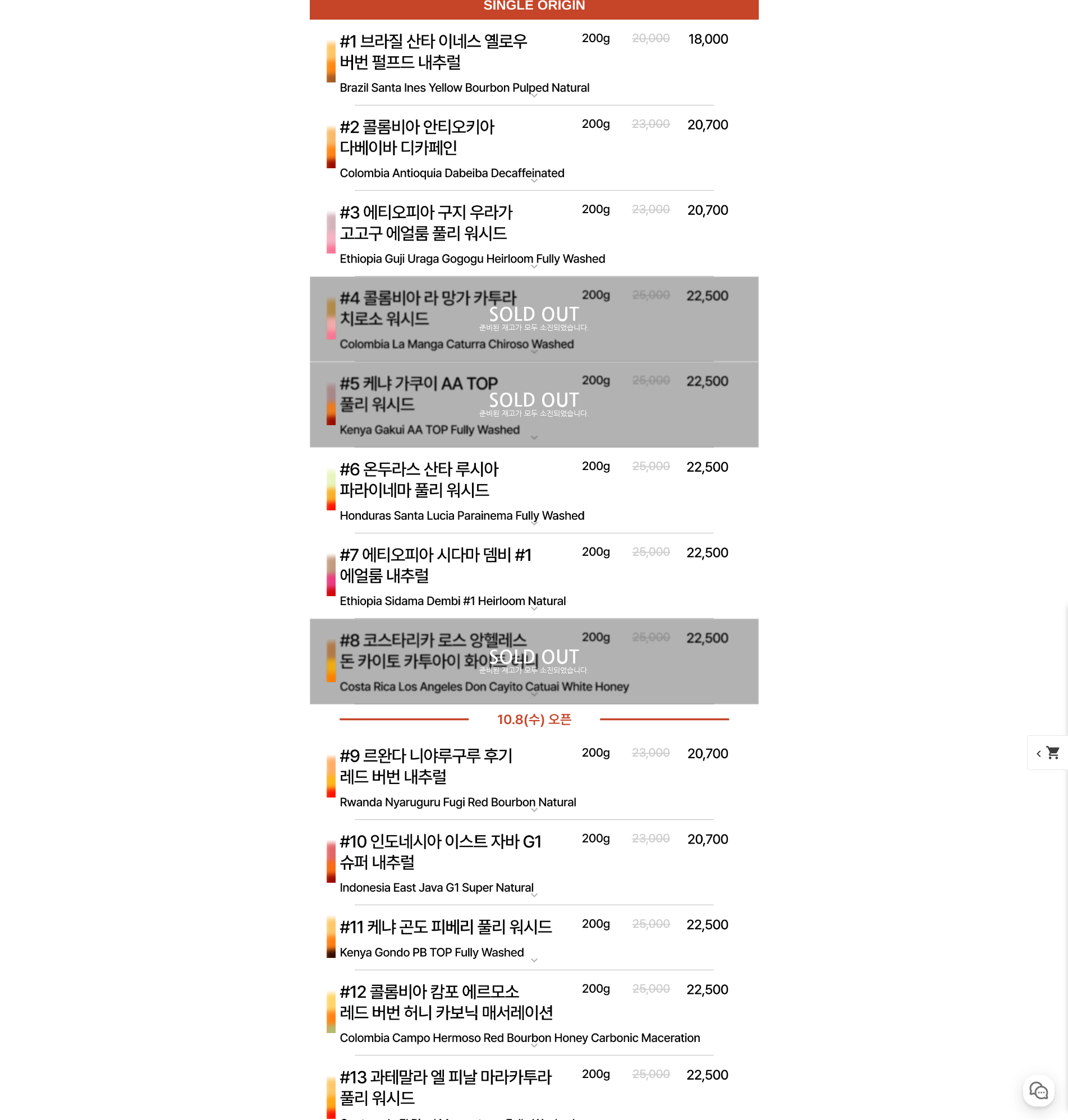
scroll to position [6144, 0]
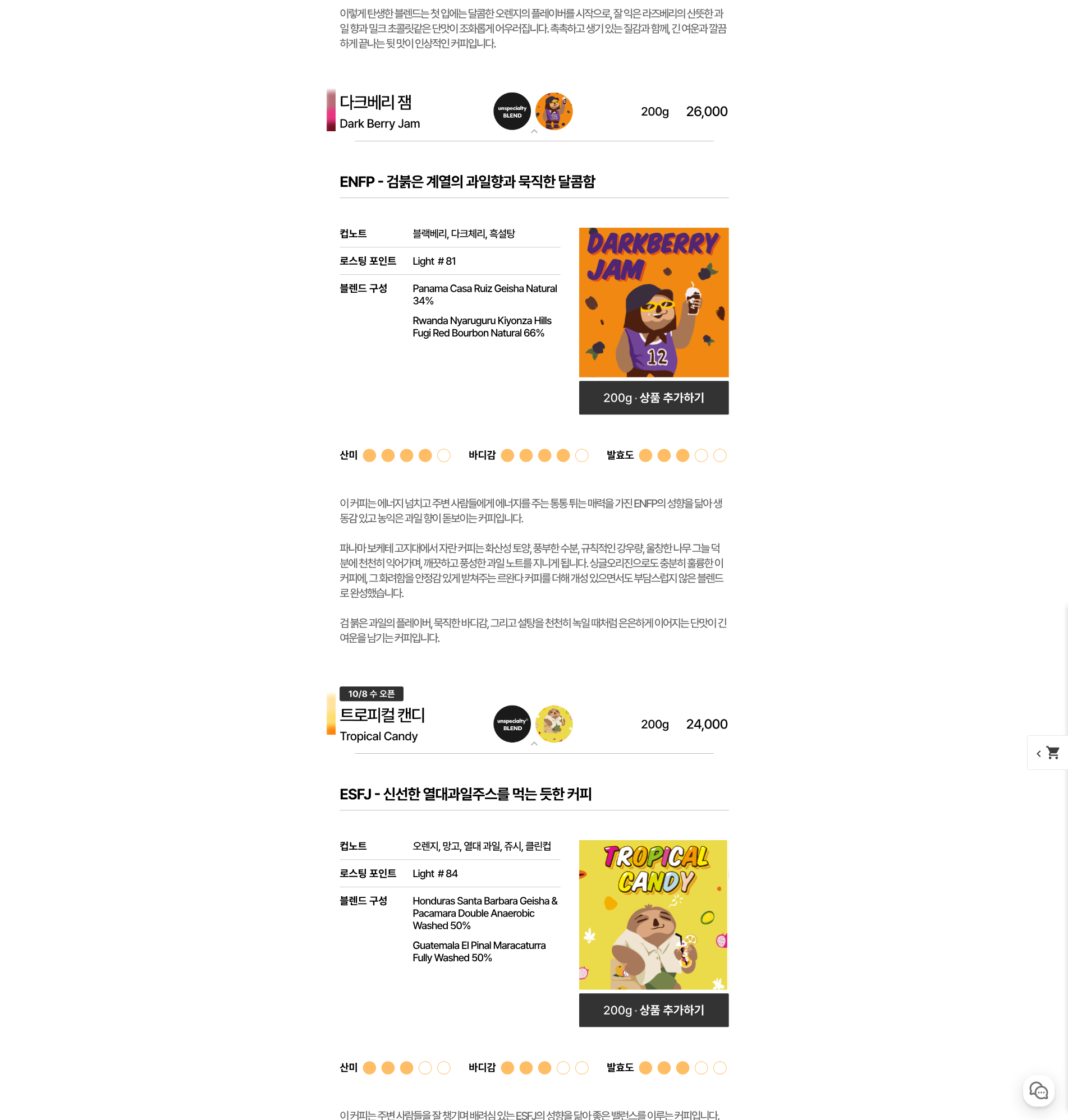
scroll to position [4460, 0]
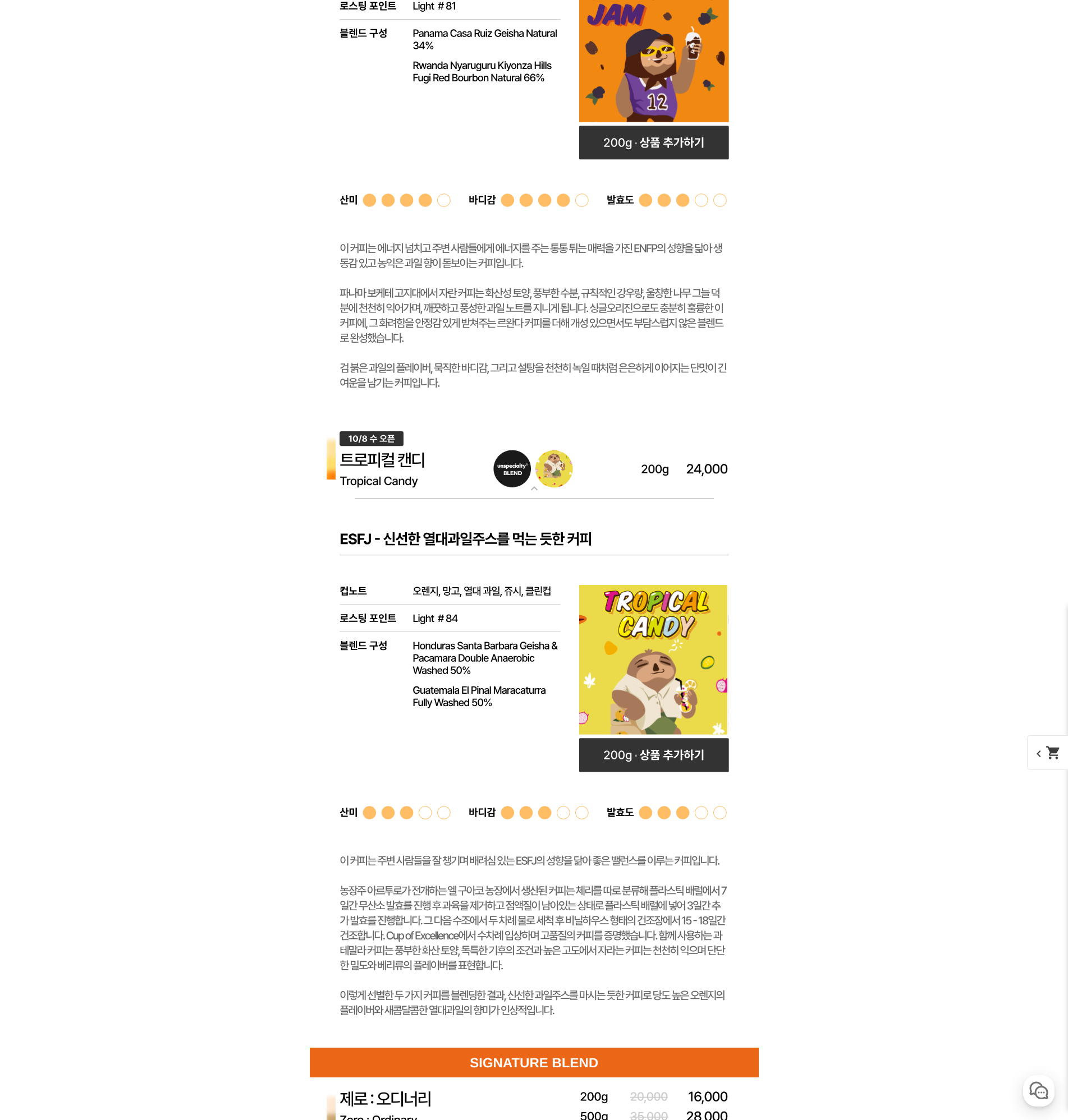
scroll to position [4684, 0]
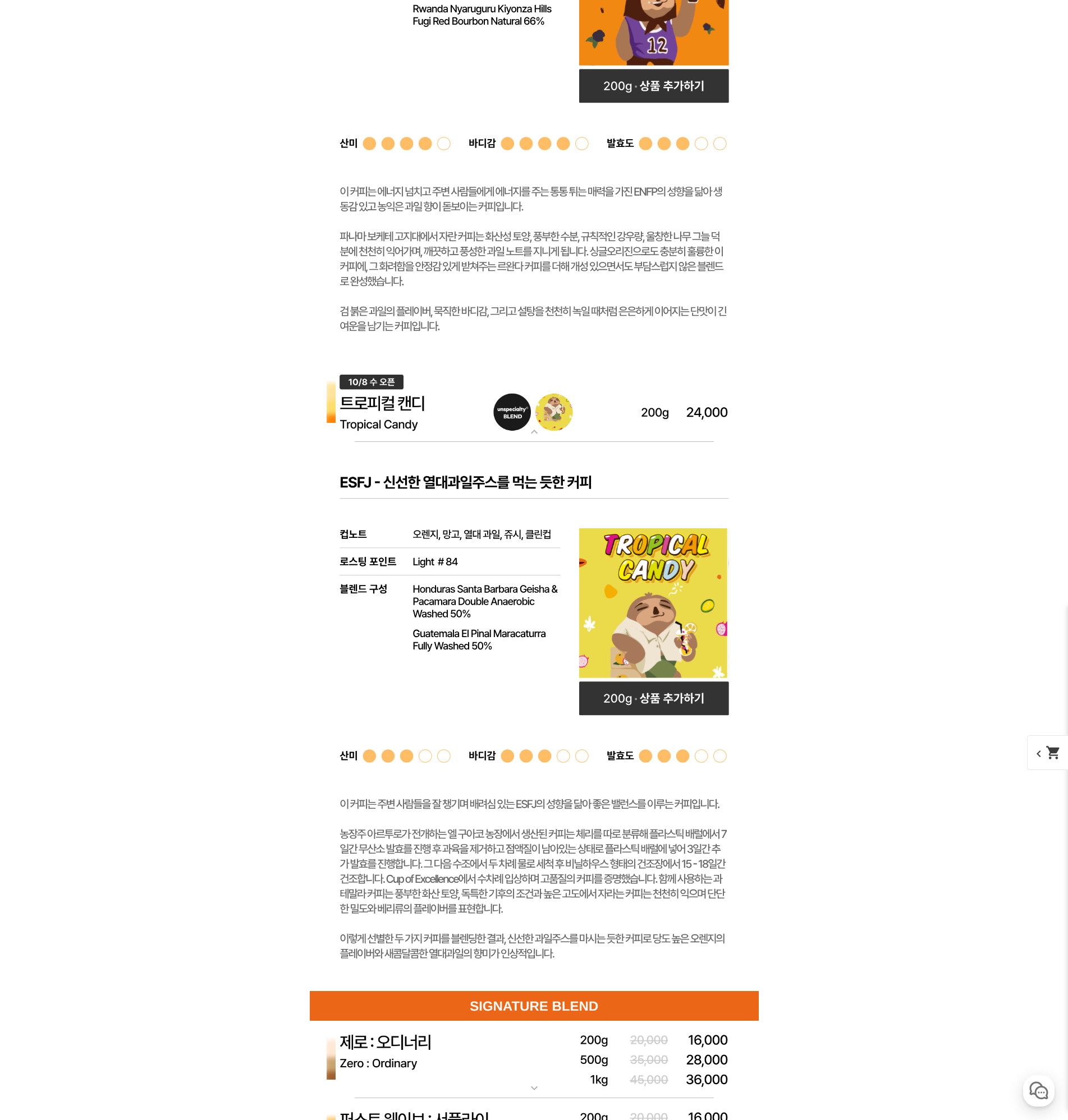
scroll to position [4741, 0]
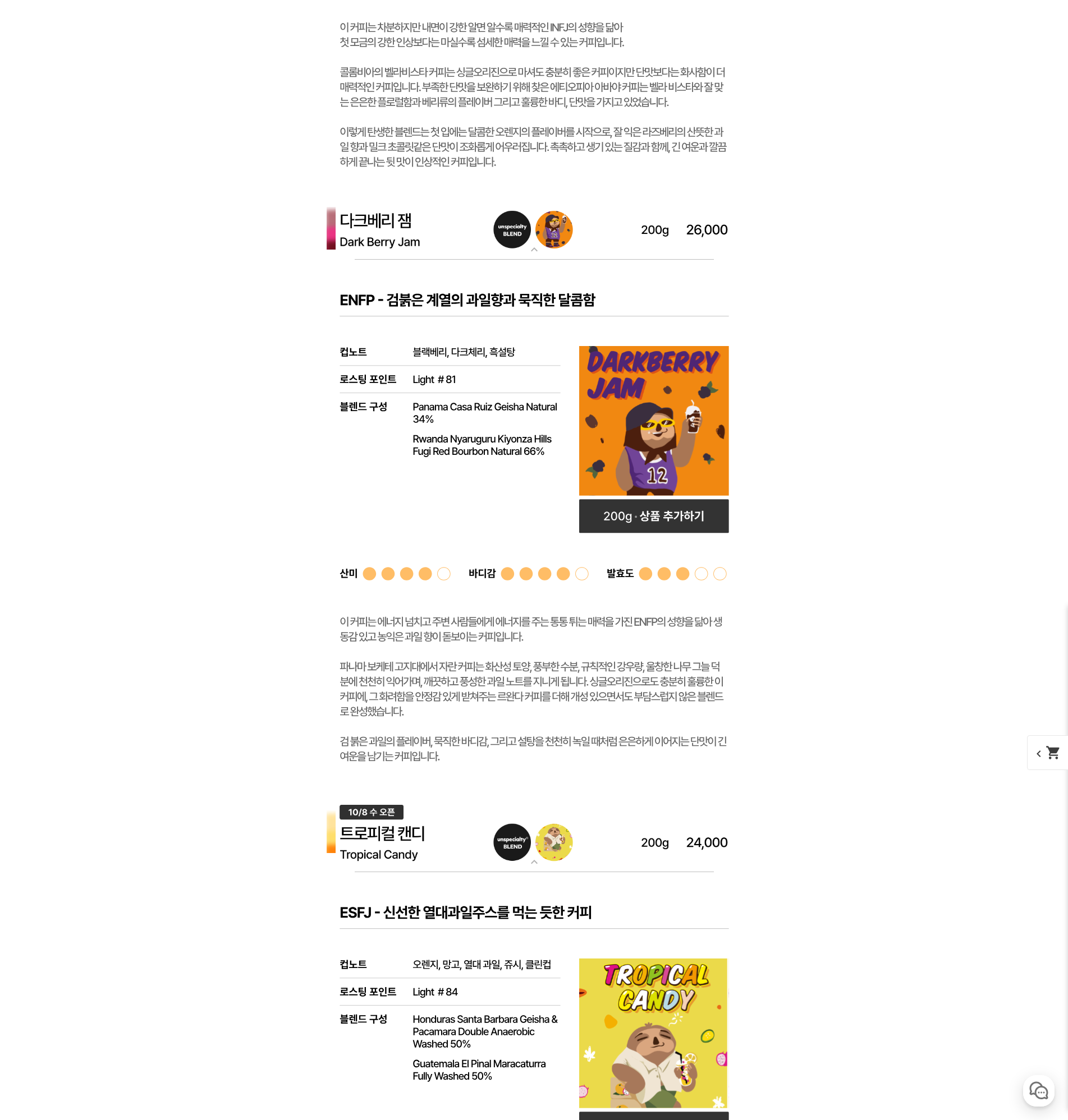
scroll to position [4292, 0]
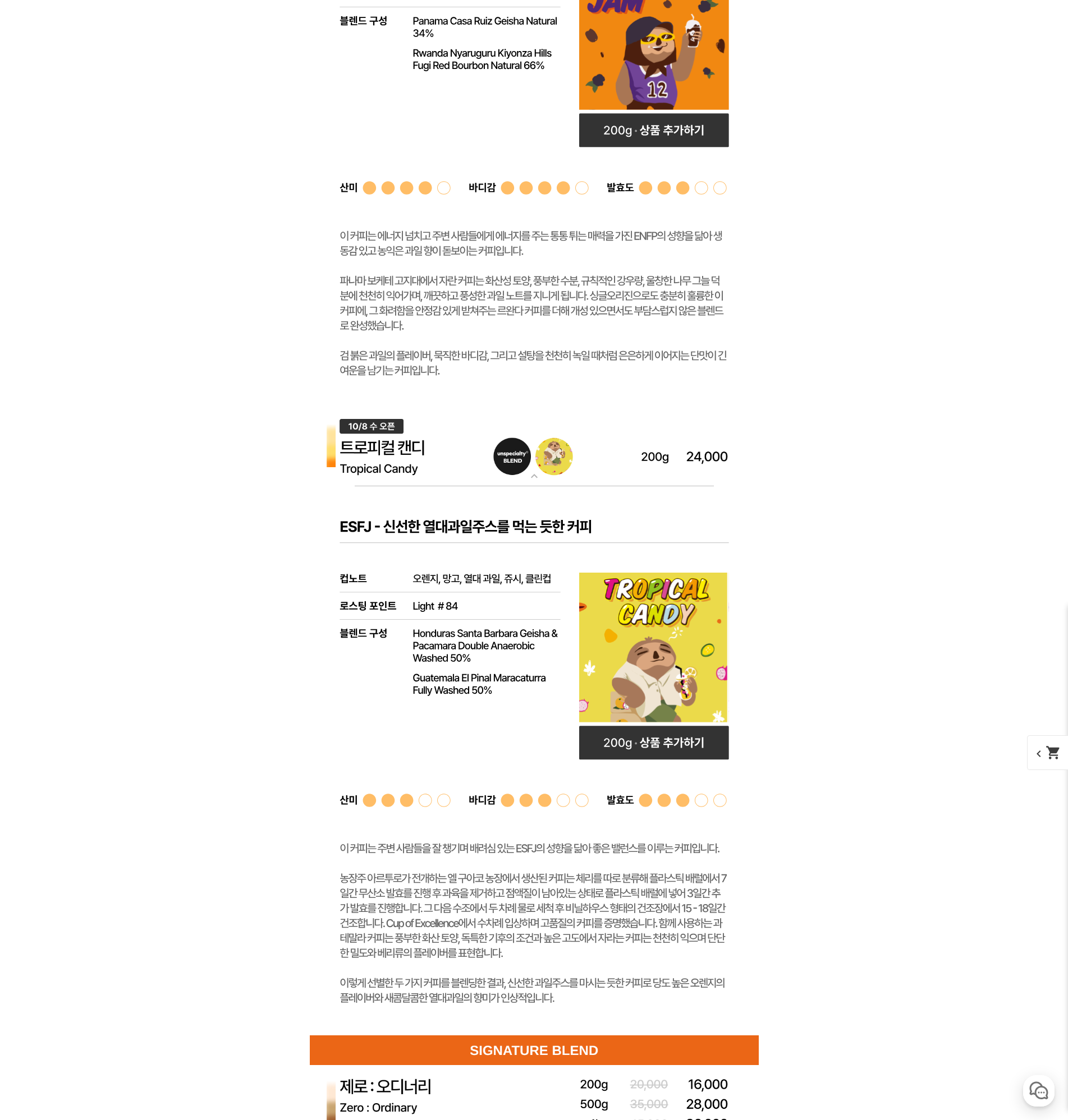
scroll to position [4684, 0]
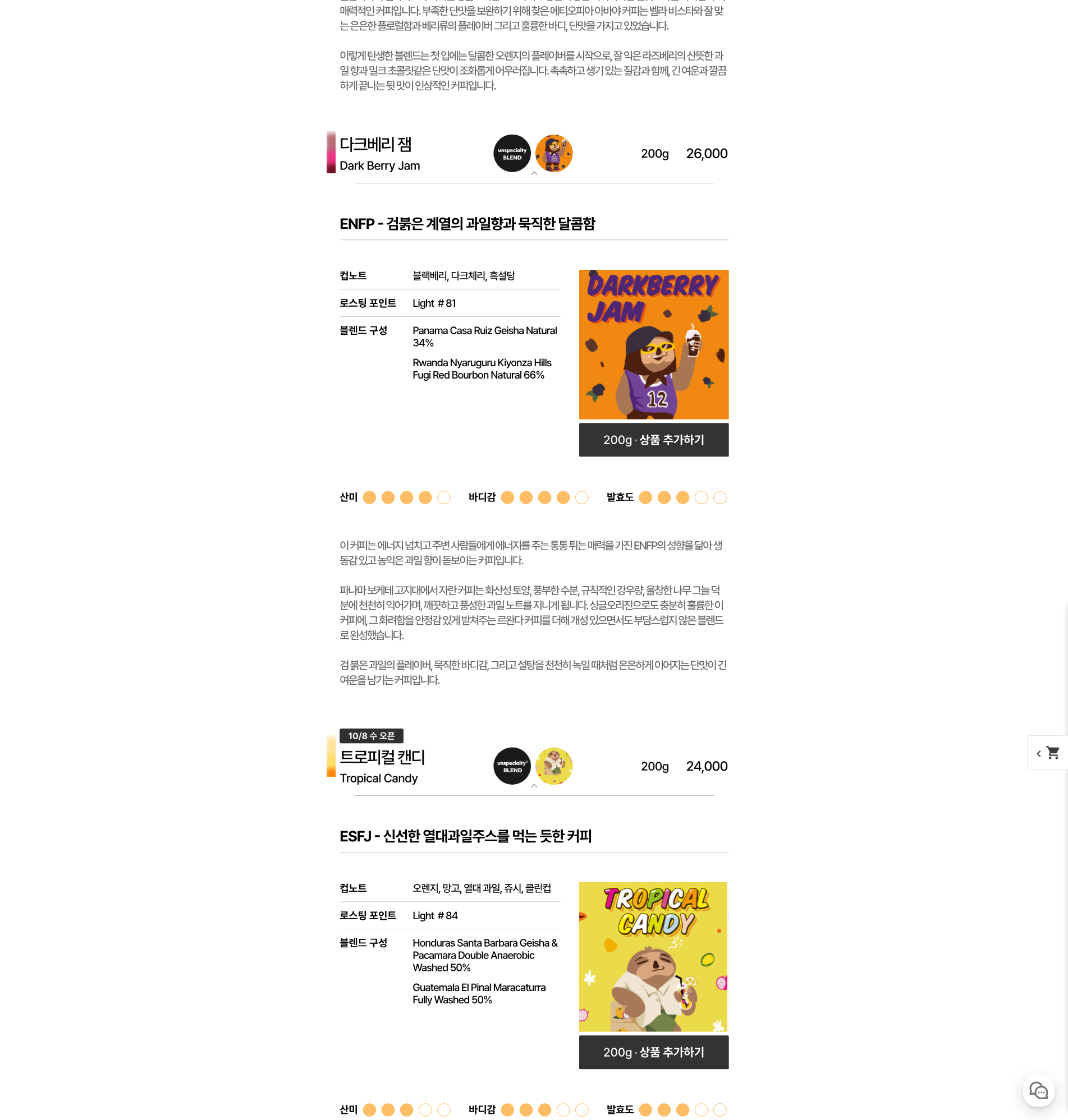
scroll to position [4180, 0]
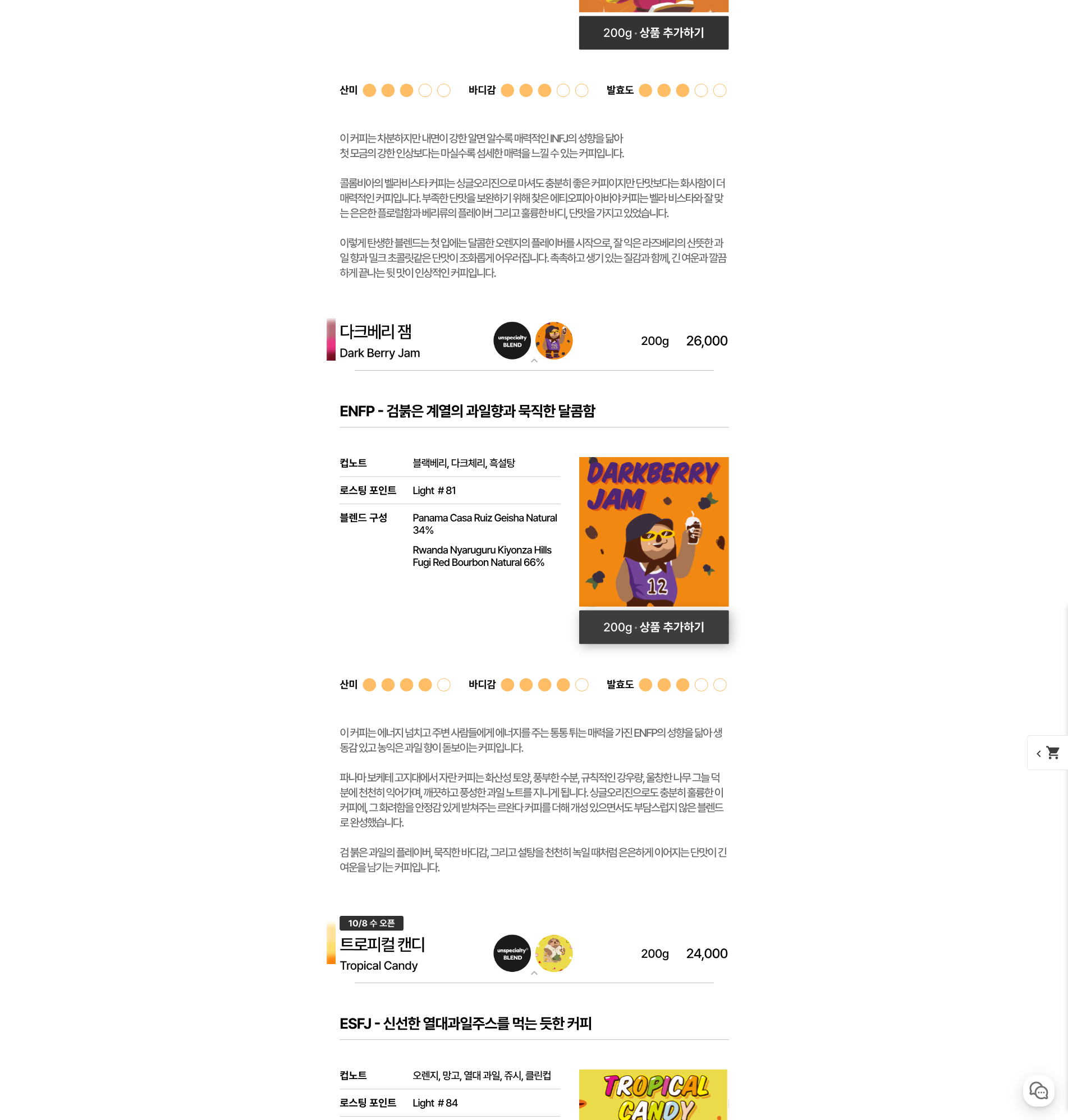
click at [704, 639] on rect at bounding box center [654, 627] width 150 height 33
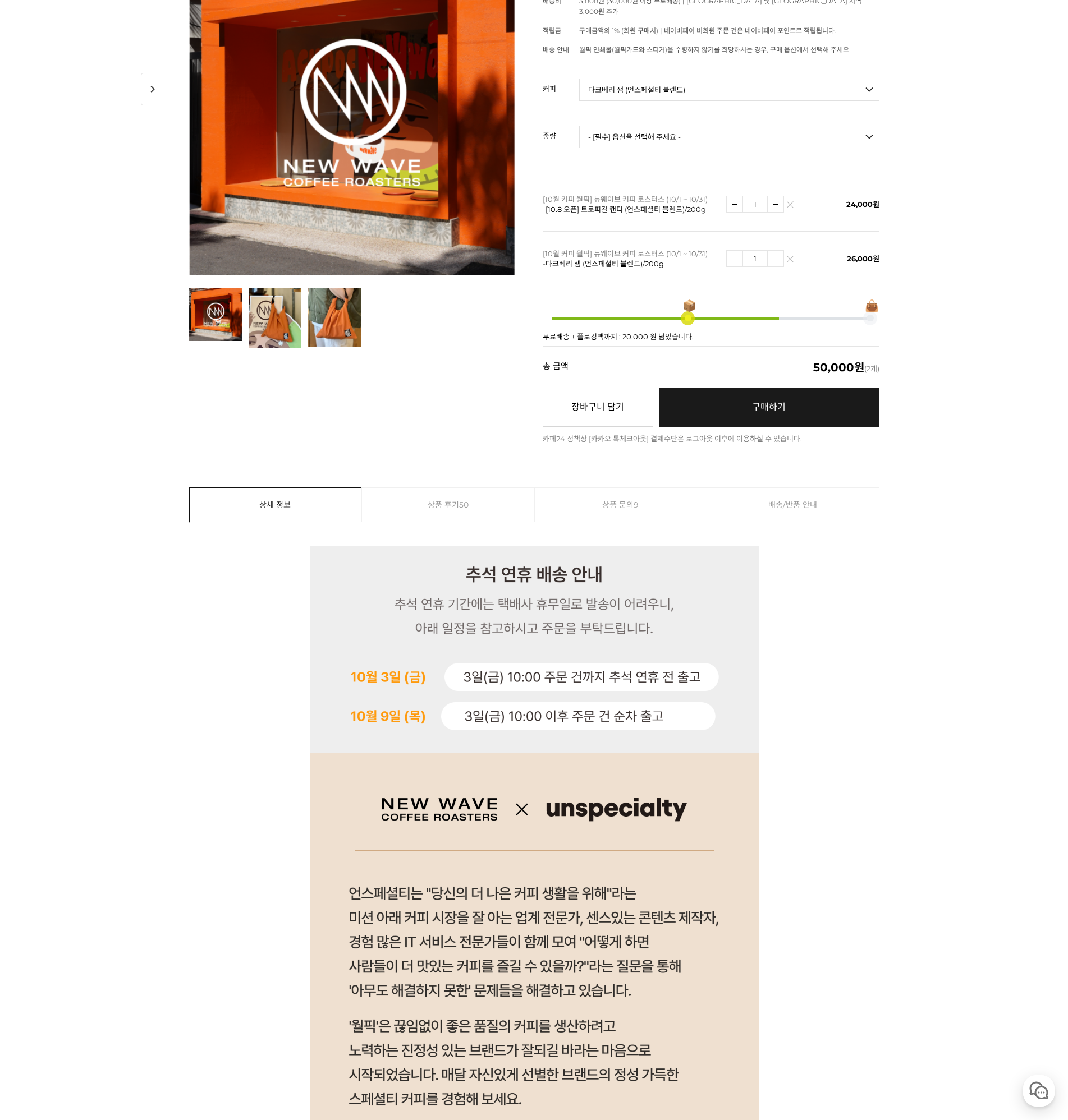
scroll to position [0, 0]
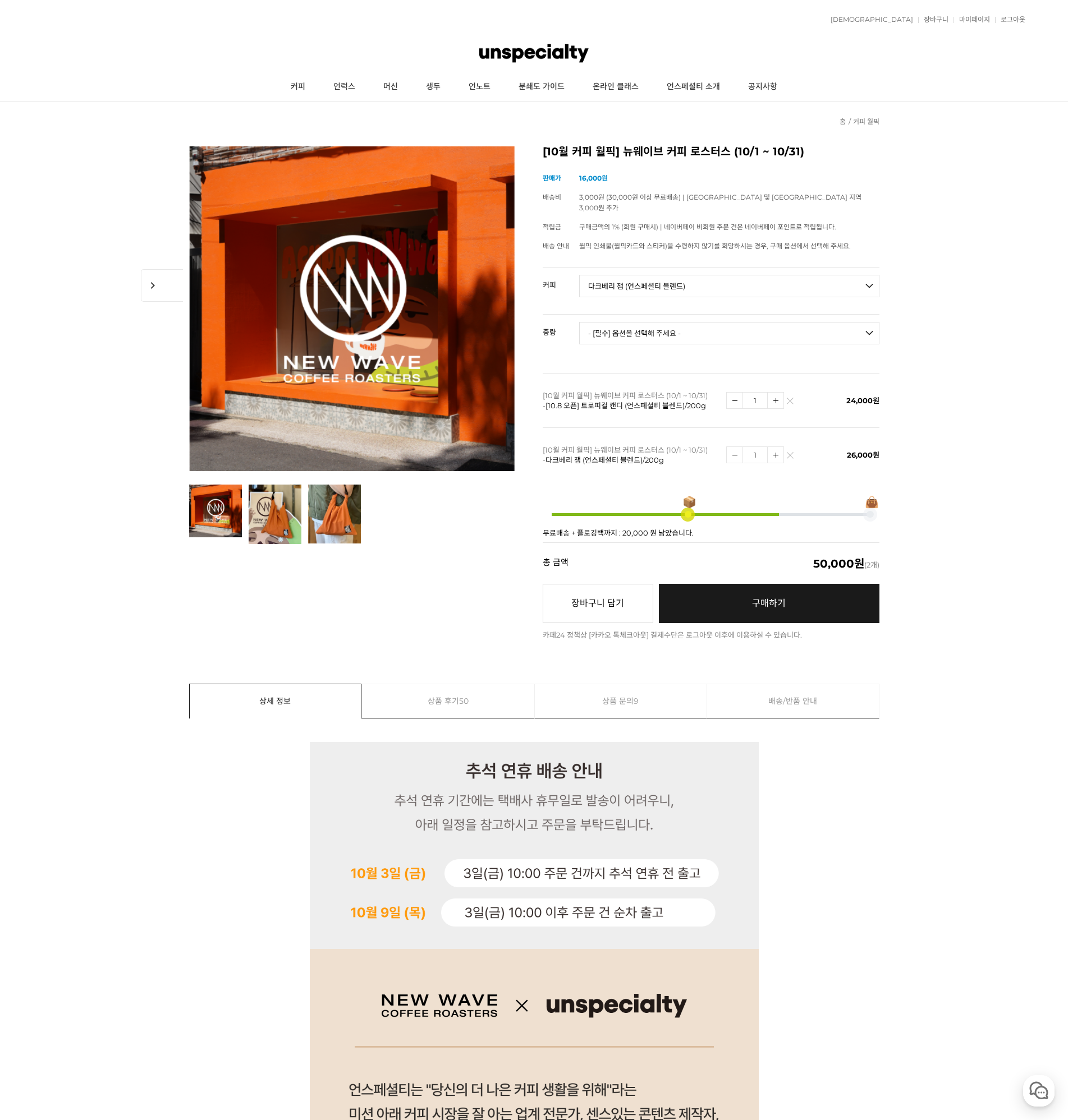
click at [773, 447] on img at bounding box center [775, 454] width 16 height 16
click at [738, 447] on img at bounding box center [734, 454] width 16 height 16
type input "1"
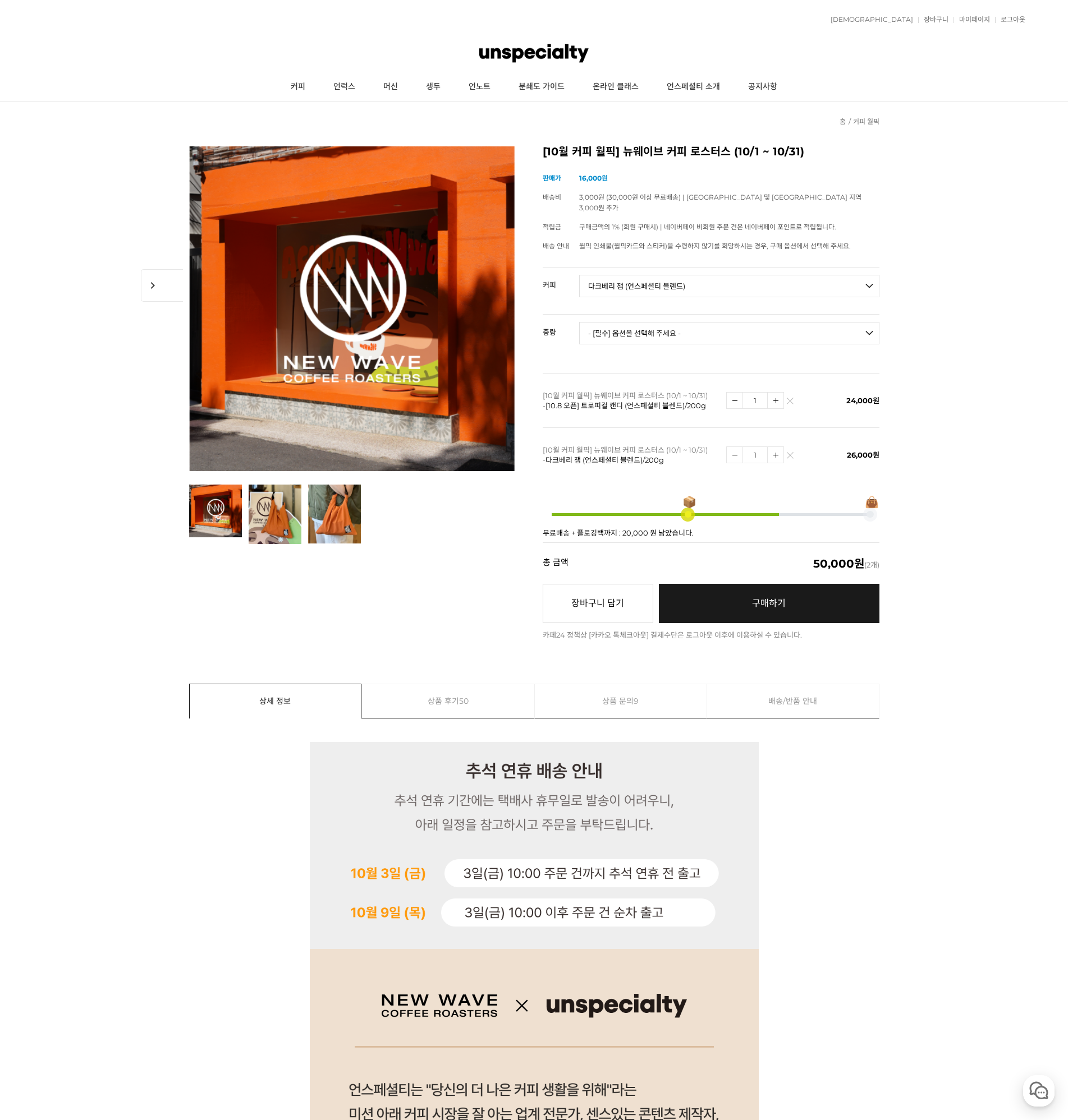
click at [814, 589] on link "구매하기 예약주문 REGULAR DELIVERY" at bounding box center [769, 603] width 221 height 39
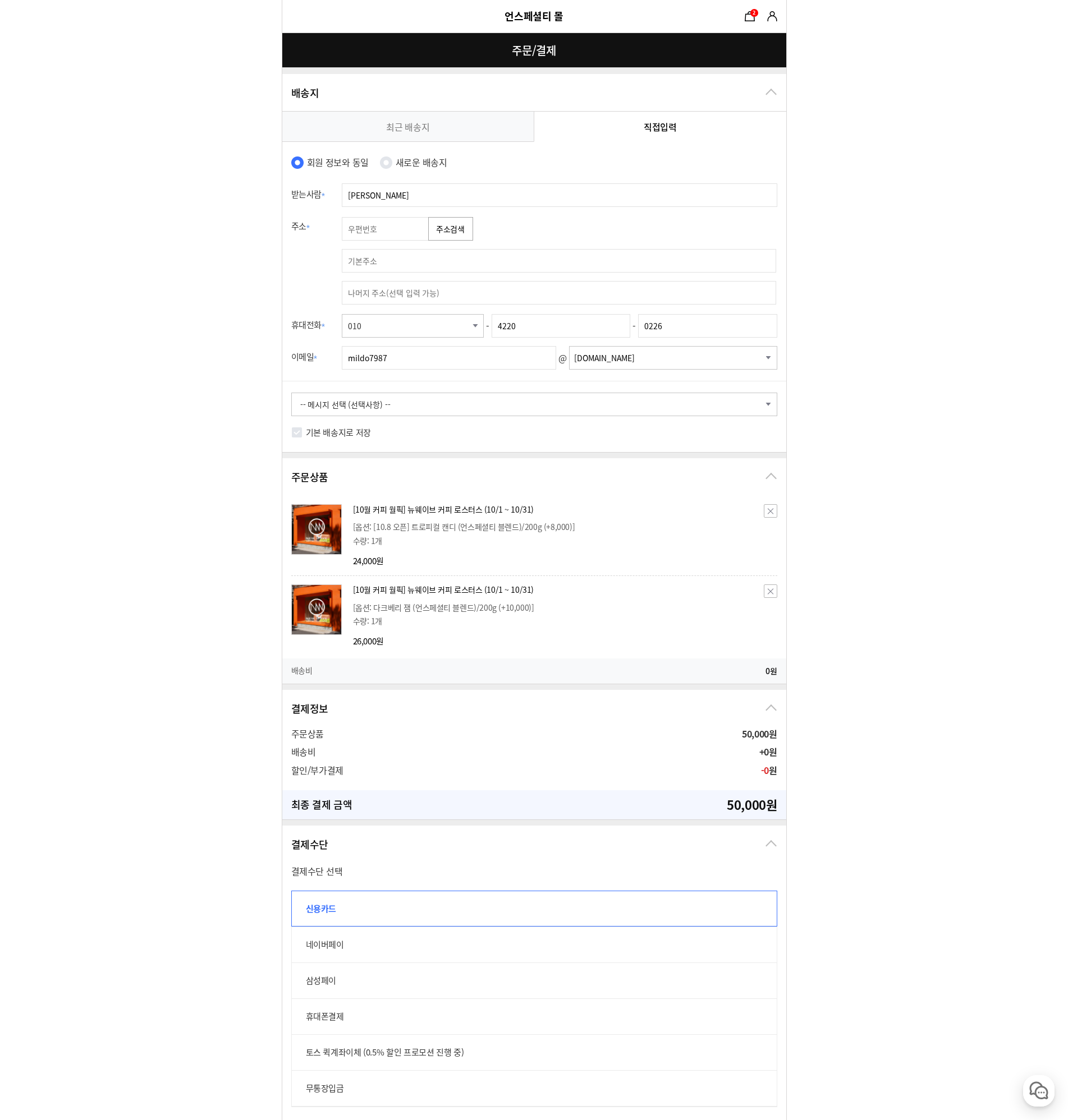
click at [867, 468] on form "주문 정보 undefined(mildo7987@naver.com) 상품 수령 스토어픽업을 사용할 수 없는 상품이 포함되어 있어 일반 배송사만 …" at bounding box center [534, 776] width 1068 height 1552
click at [855, 504] on form "주문 정보 undefined(mildo7987@naver.com) 상품 수령 스토어픽업을 사용할 수 없는 상품이 포함되어 있어 일반 배송사만 …" at bounding box center [534, 776] width 1068 height 1552
click at [795, 418] on form "주문 정보 undefined(mildo7987@naver.com) 상품 수령 스토어픽업을 사용할 수 없는 상품이 포함되어 있어 일반 배송사만 …" at bounding box center [534, 776] width 1068 height 1552
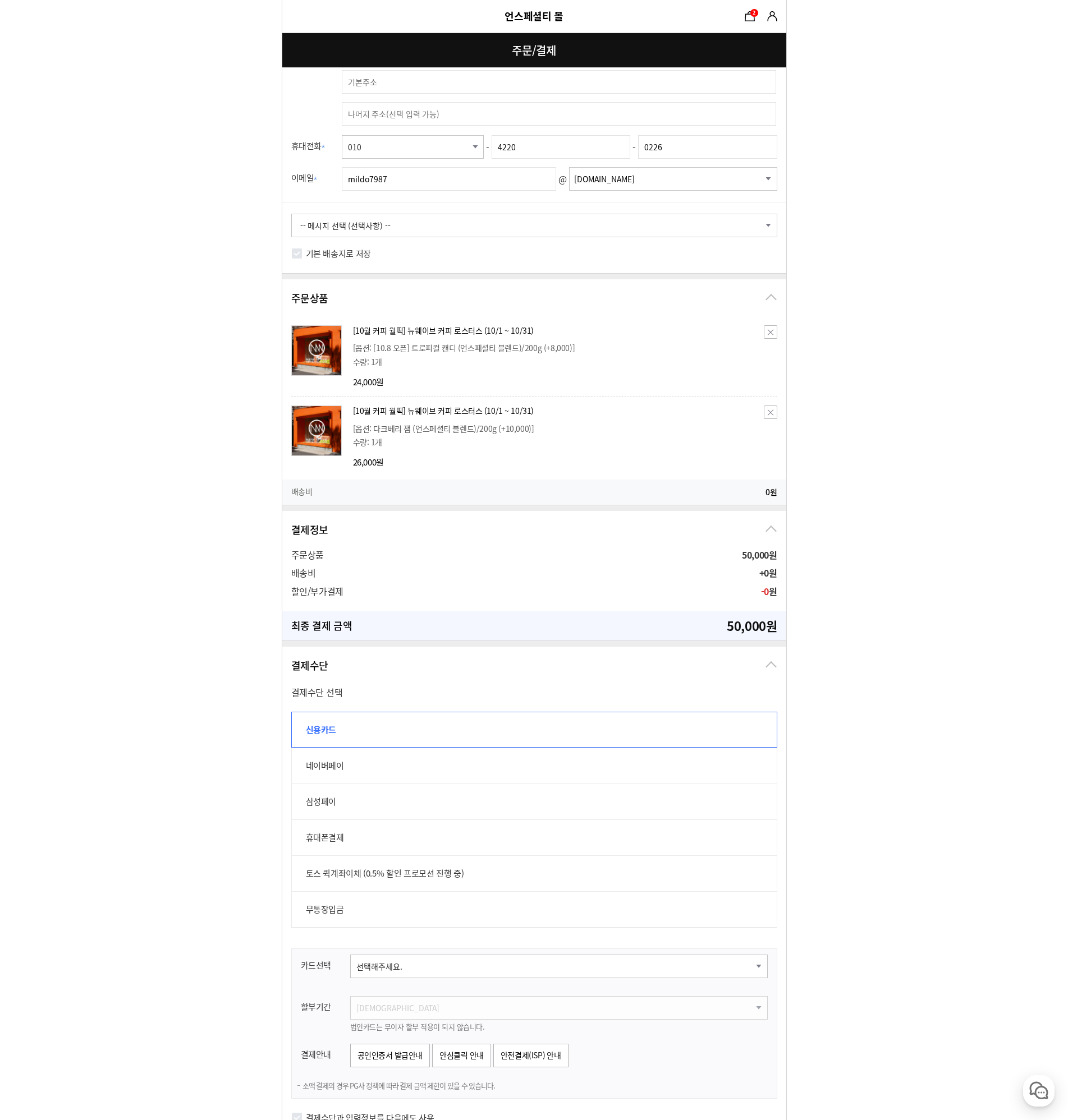
scroll to position [224, 0]
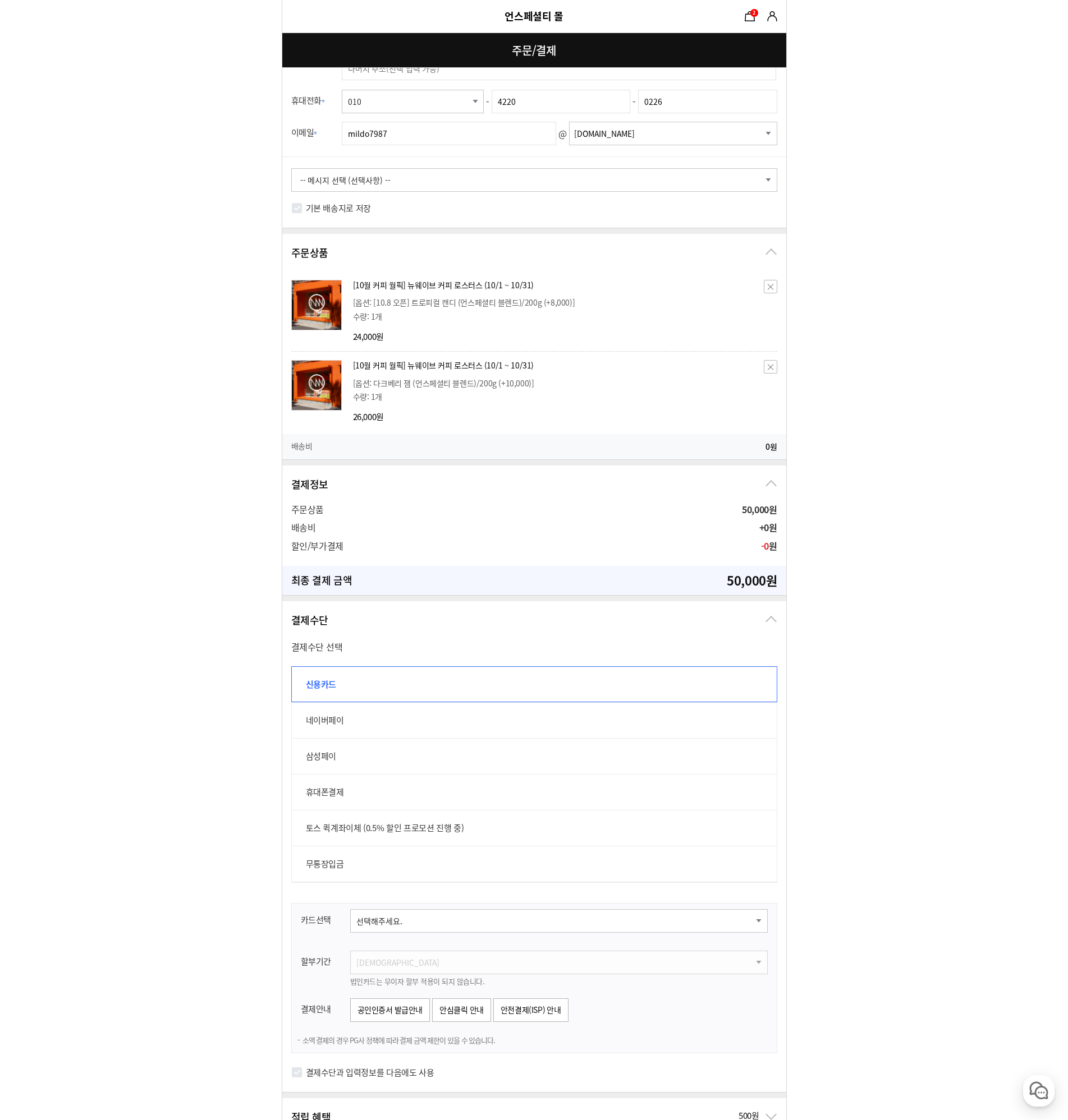
click at [609, 712] on label "네이버페이" at bounding box center [534, 721] width 486 height 36
click at [303, 712] on input "네이버페이" at bounding box center [297, 708] width 12 height 12
radio input "true"
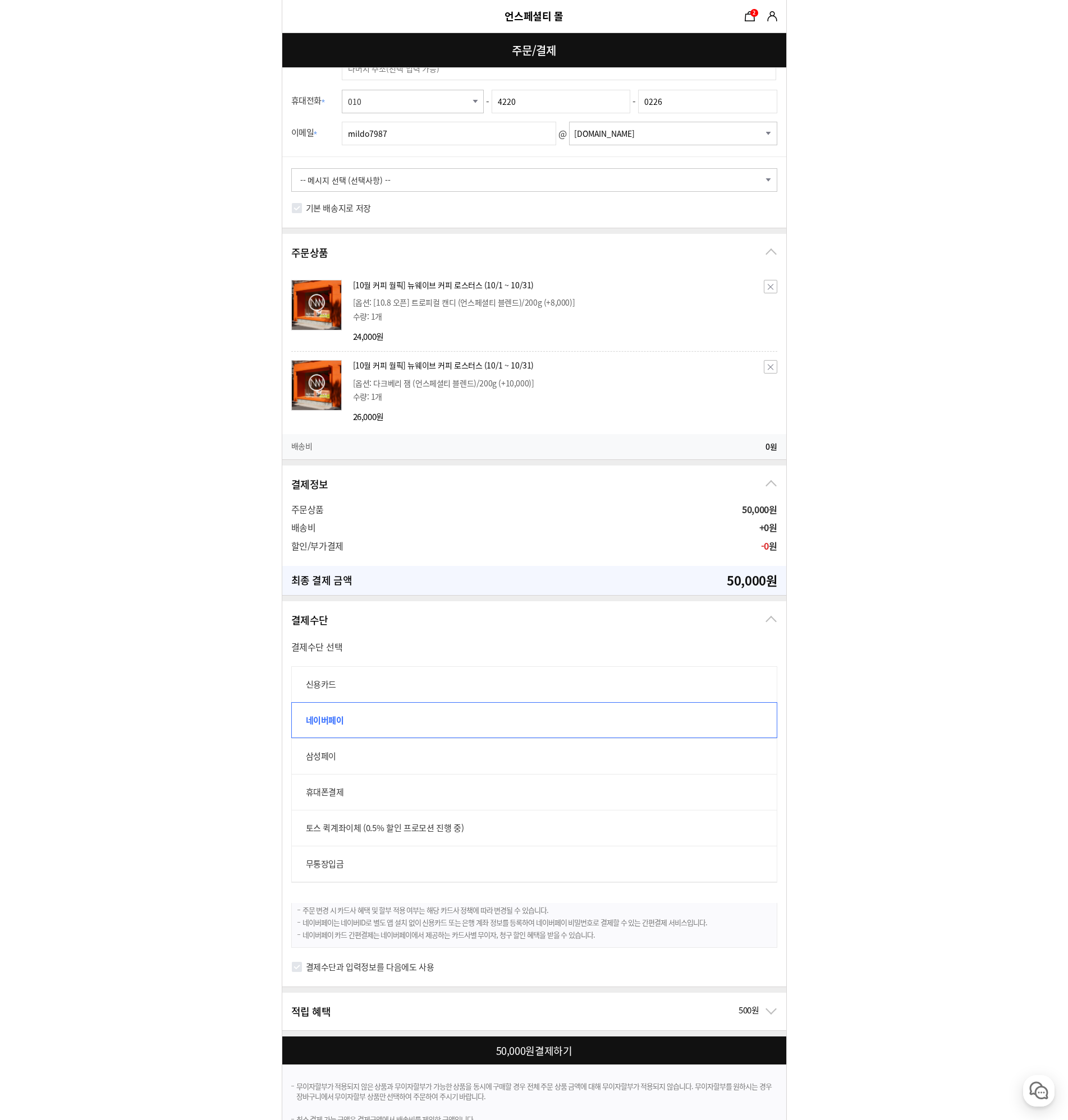
click at [874, 705] on form "주문 정보 undefined(mildo7987@naver.com) 상품 수령 스토어픽업을 사용할 수 없는 상품이 포함되어 있어 일반 배송사만 …" at bounding box center [534, 461] width 1068 height 1372
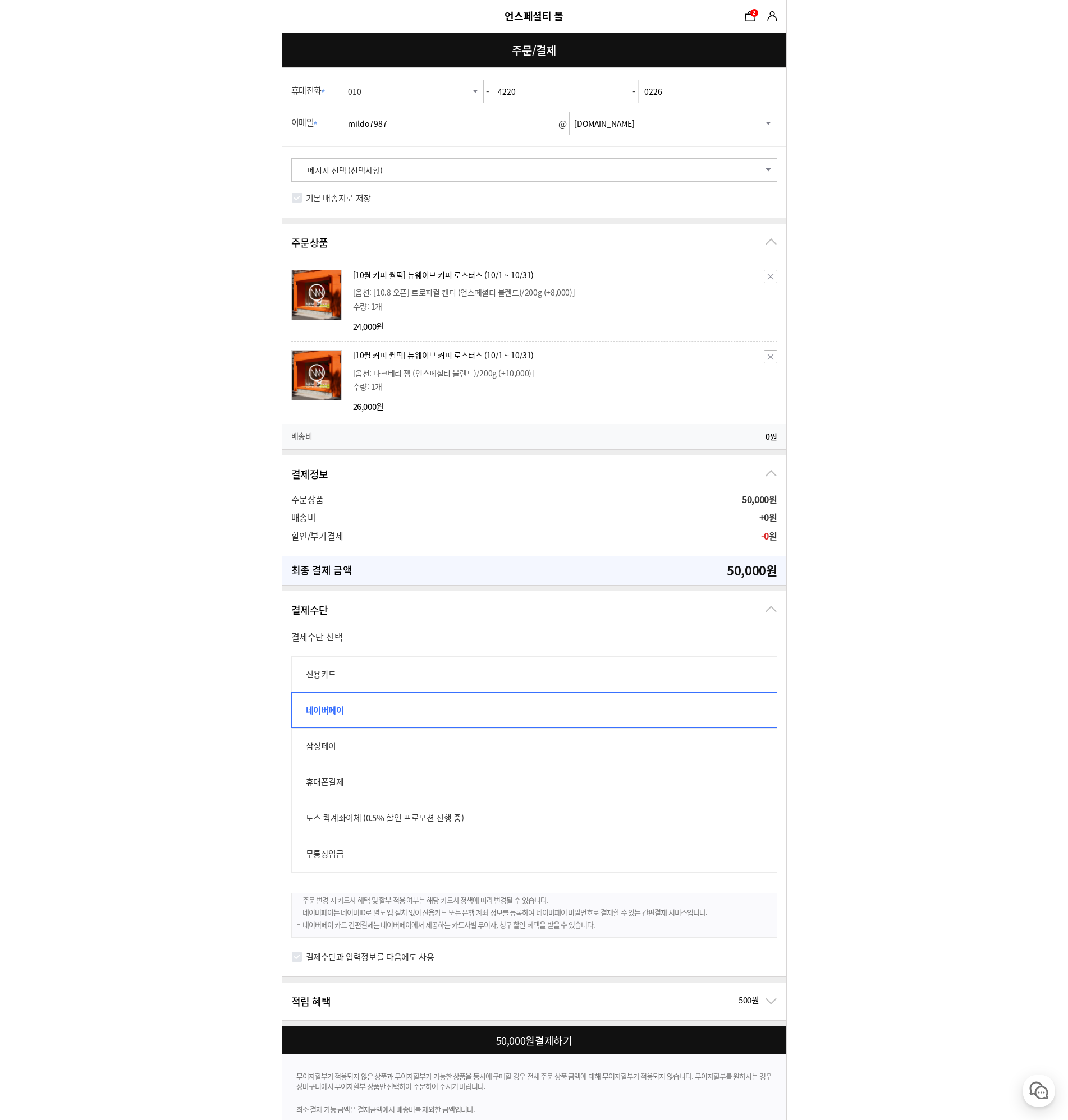
scroll to position [252, 0]
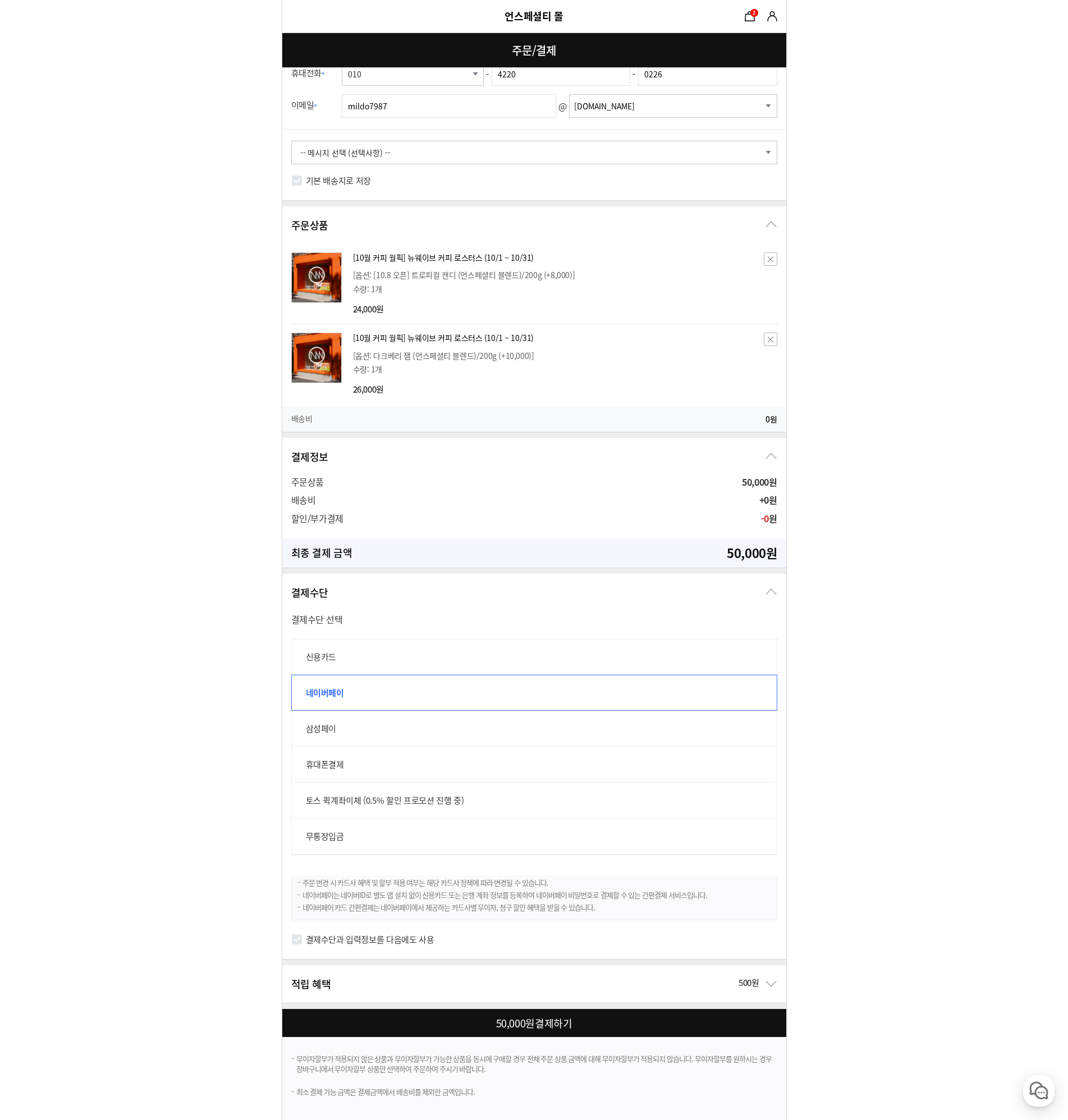
click at [303, 942] on div "결제수단과 입력정보를 다음에도 사용" at bounding box center [534, 945] width 504 height 28
click at [303, 941] on div "결제수단과 입력정보를 다음에도 사용" at bounding box center [534, 945] width 504 height 28
click at [298, 941] on input "결제수단과 입력정보를 다음에도 사용" at bounding box center [297, 940] width 11 height 11
checkbox input "true"
click at [575, 1022] on div at bounding box center [536, 1024] width 509 height 29
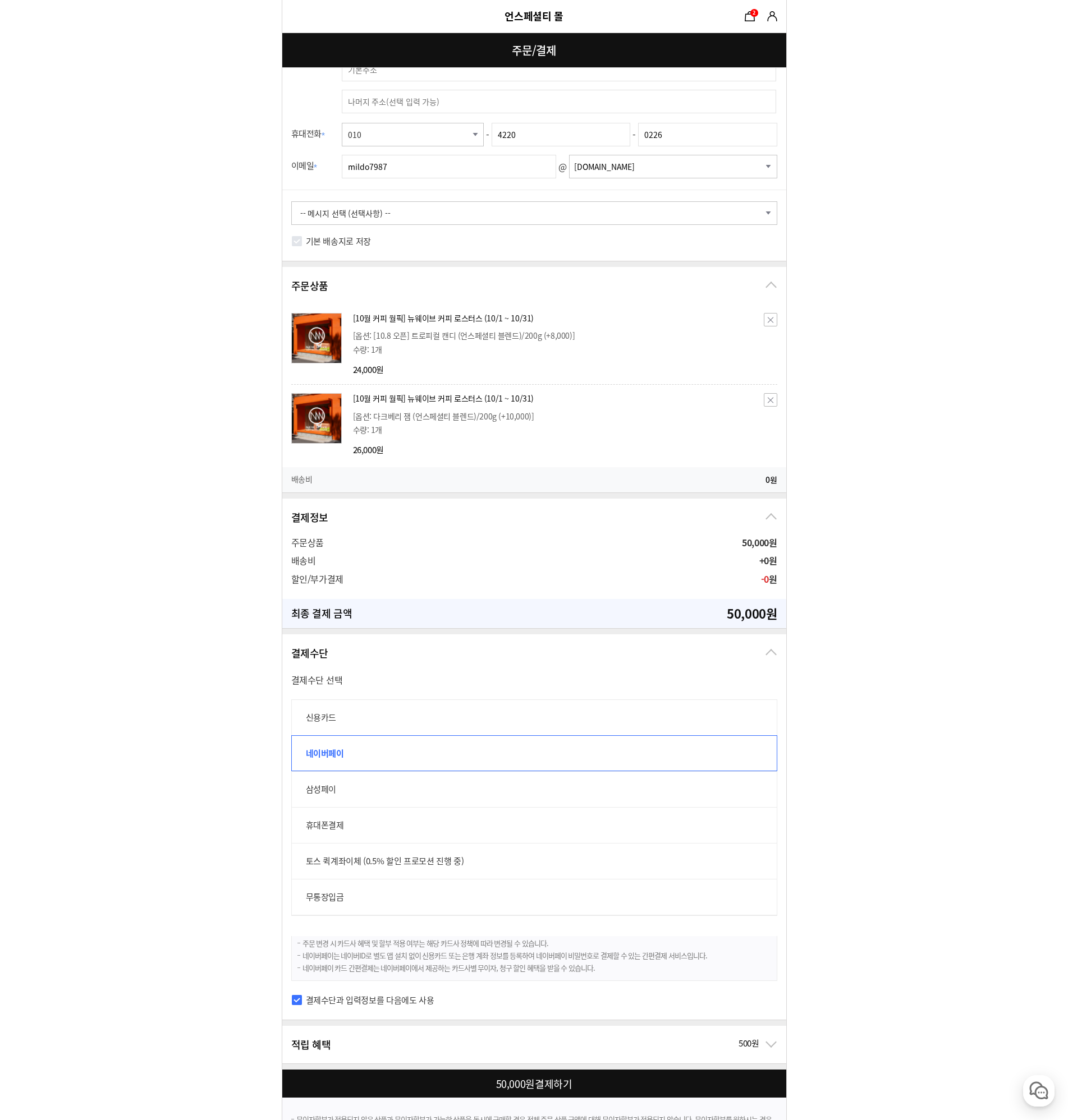
scroll to position [0, 0]
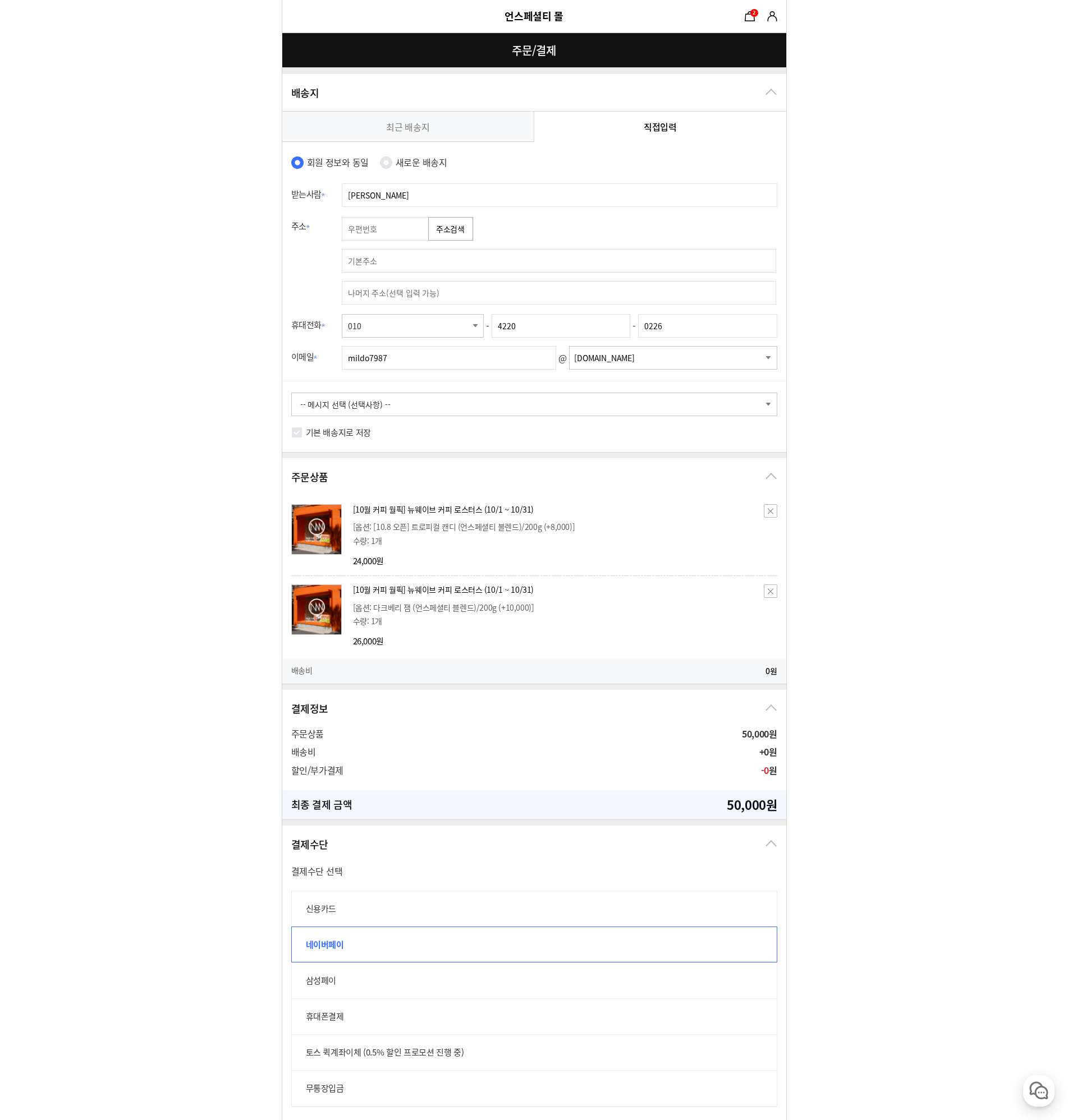
click at [459, 223] on button "주소검색" at bounding box center [450, 228] width 45 height 24
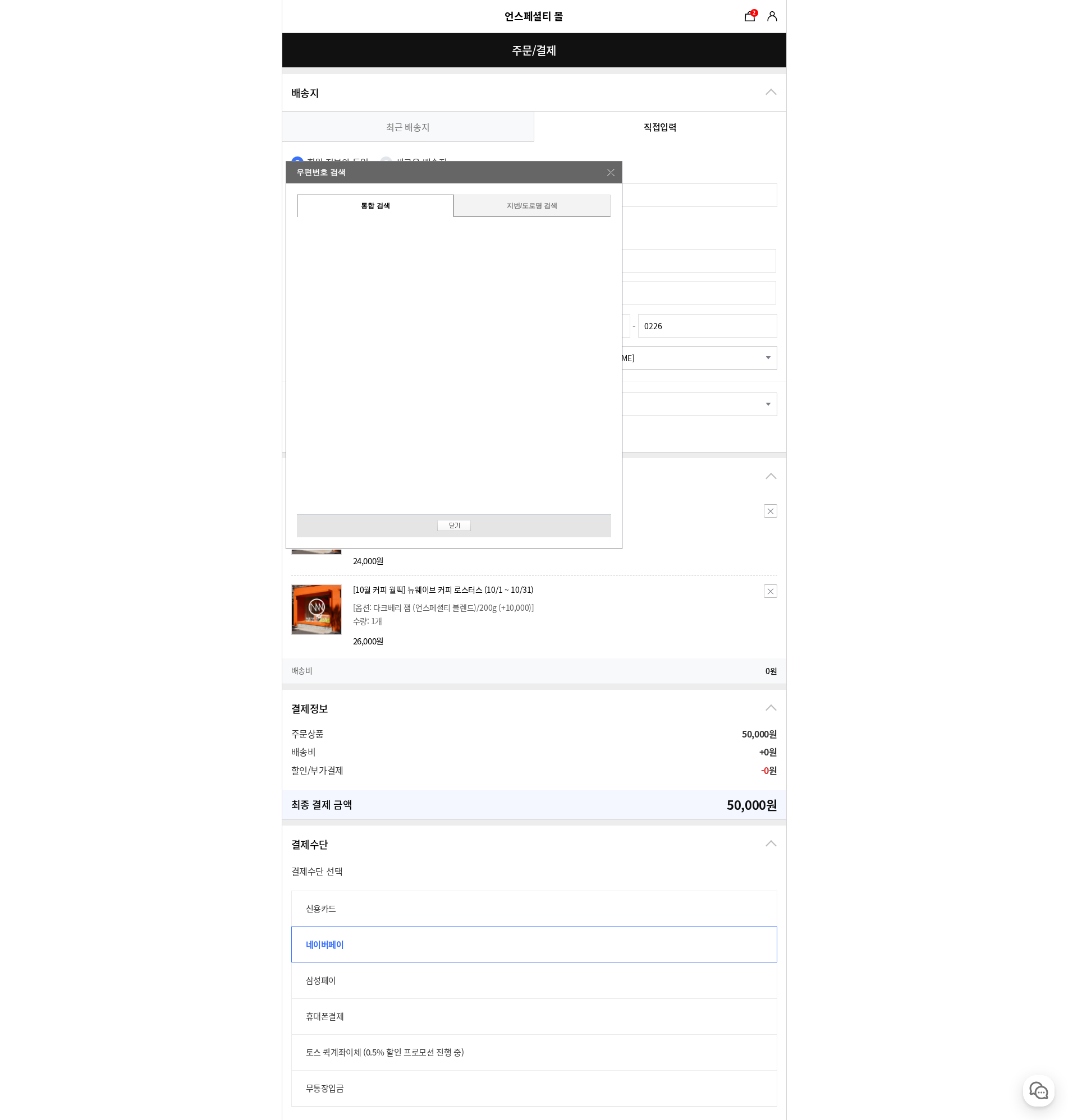
click at [612, 167] on h1 "우편번호 검색" at bounding box center [453, 172] width 336 height 22
drag, startPoint x: 431, startPoint y: 126, endPoint x: 452, endPoint y: 143, distance: 27.0
click at [431, 126] on link "최근 배송지" at bounding box center [408, 126] width 252 height 29
click at [615, 173] on h1 "우편번호 검색" at bounding box center [453, 172] width 336 height 22
click at [608, 172] on img at bounding box center [611, 173] width 8 height 8
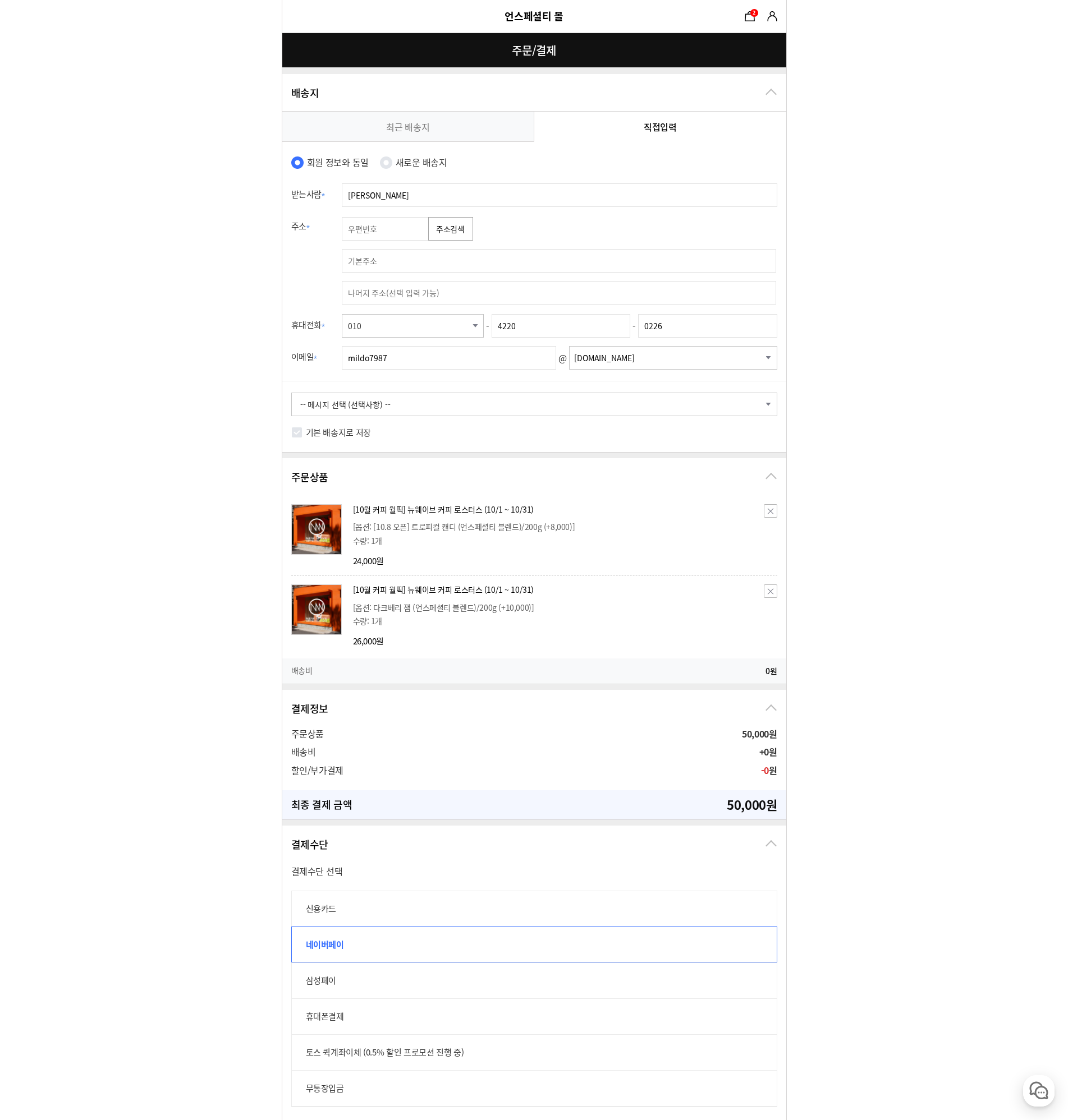
click at [402, 159] on label "새로운 배송지" at bounding box center [421, 162] width 51 height 16
click at [392, 159] on input "새로운 배송지" at bounding box center [386, 163] width 12 height 12
radio input "true"
select select
click at [352, 161] on label "회원 정보와 동일" at bounding box center [338, 162] width 62 height 16
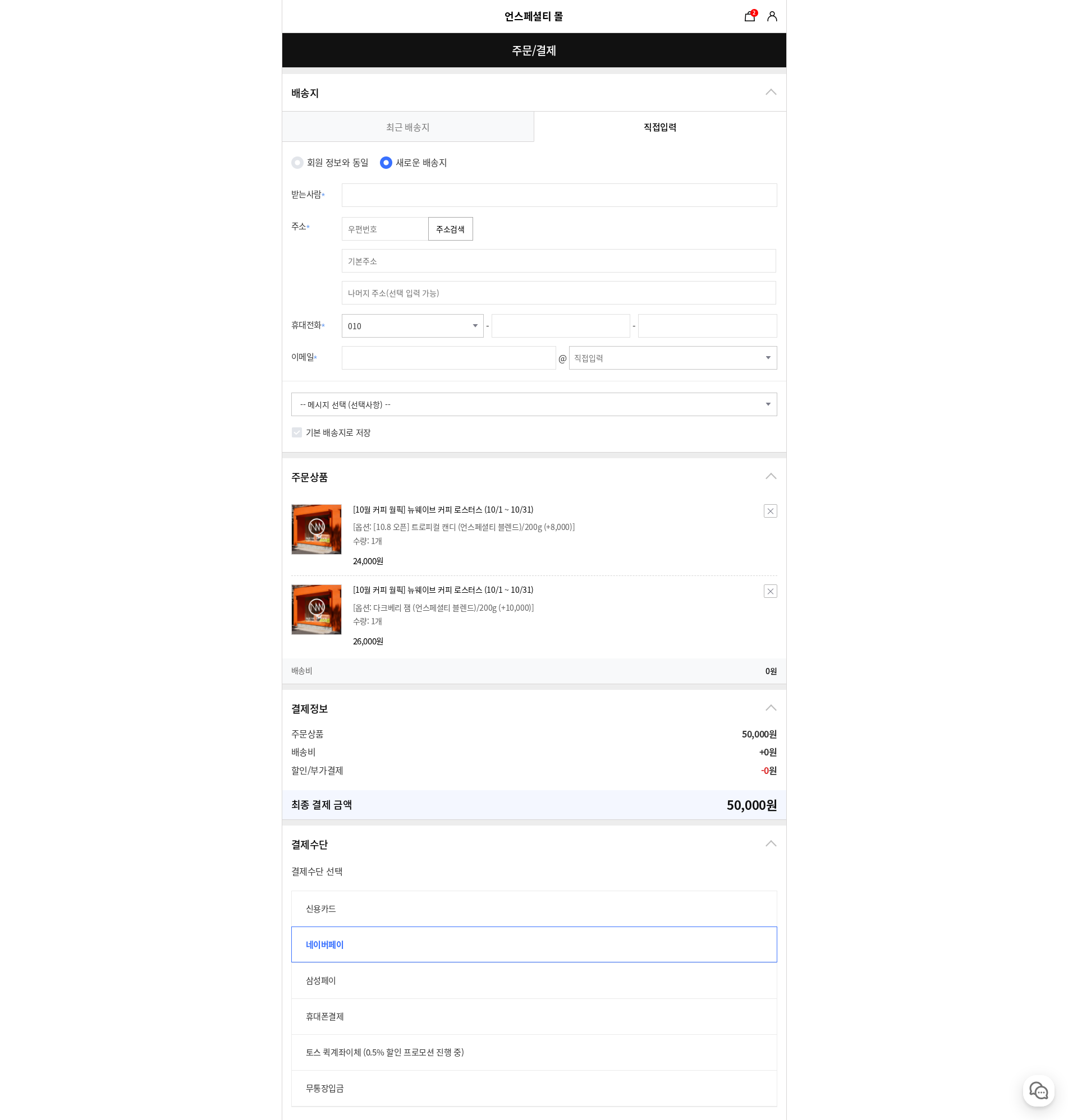
click at [303, 161] on input "회원 정보와 동일" at bounding box center [297, 163] width 12 height 12
radio input "true"
type input "김완수"
type input "4220"
type input "0226"
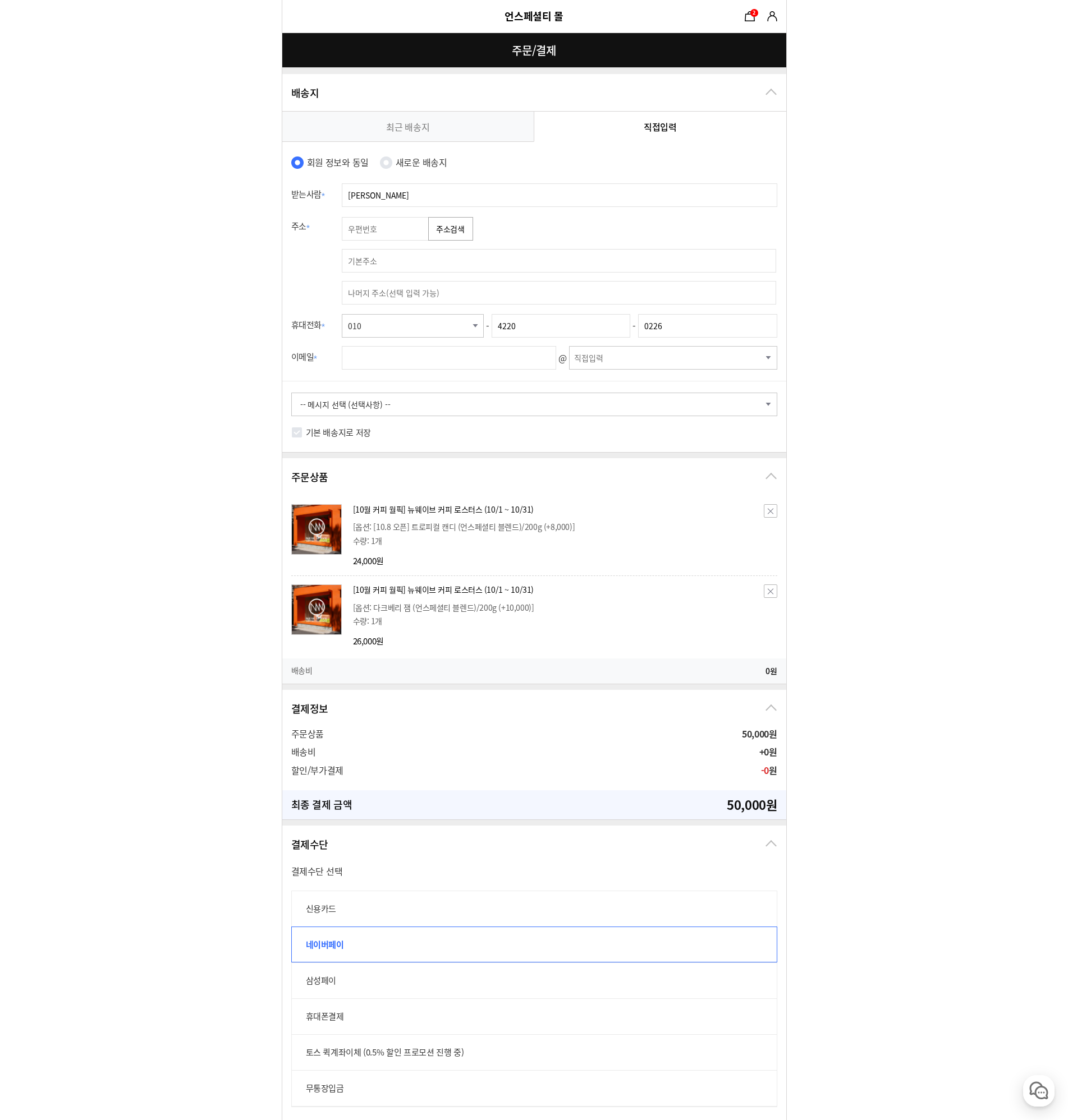
click at [456, 228] on button "주소검색" at bounding box center [450, 228] width 45 height 24
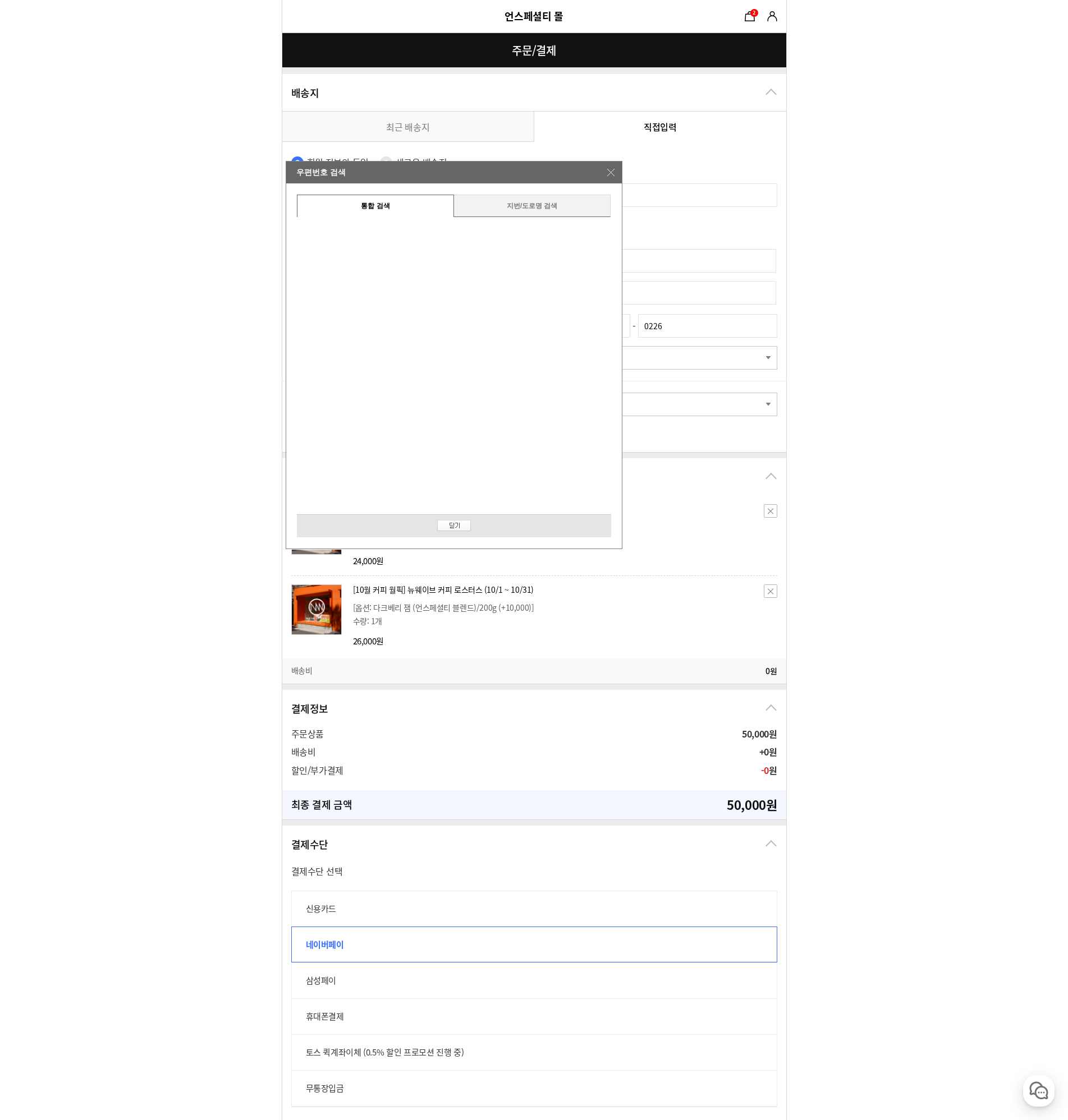
type input "21540"
type input "인천 남동구 소래로 677 삼환아파트2단지"
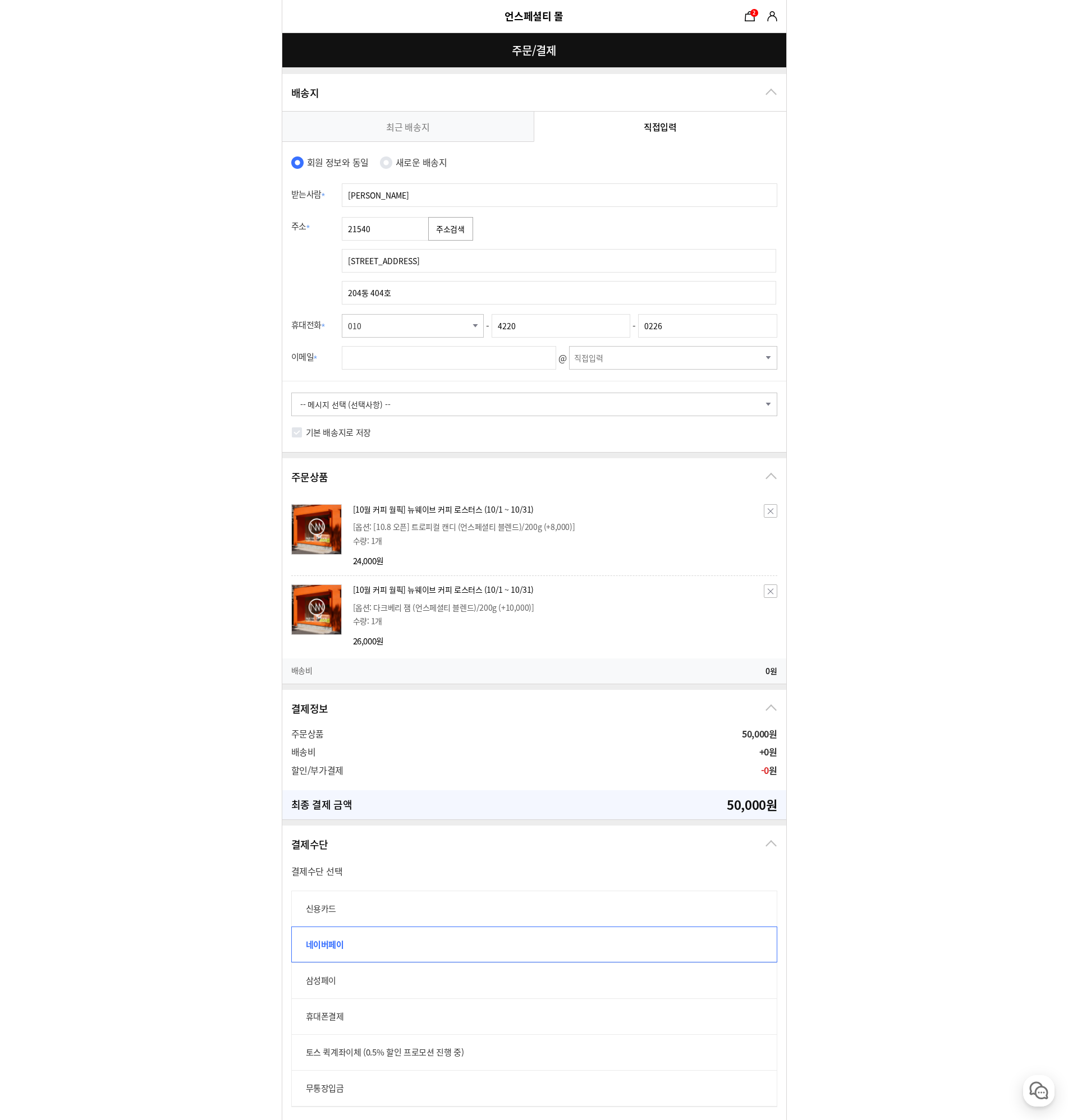
type input "204동 404호"
click at [821, 377] on form "주문 정보 undefined(mildo7987@naver.com) 상품 수령 스토어픽업을 사용할 수 없는 상품이 포함되어 있어 일반 배송사만 …" at bounding box center [534, 686] width 1068 height 1372
click at [493, 363] on input "text" at bounding box center [449, 357] width 215 height 24
drag, startPoint x: 462, startPoint y: 358, endPoint x: 419, endPoint y: 358, distance: 43.0
click at [419, 358] on input "mildo7987@gmail.com" at bounding box center [449, 357] width 215 height 24
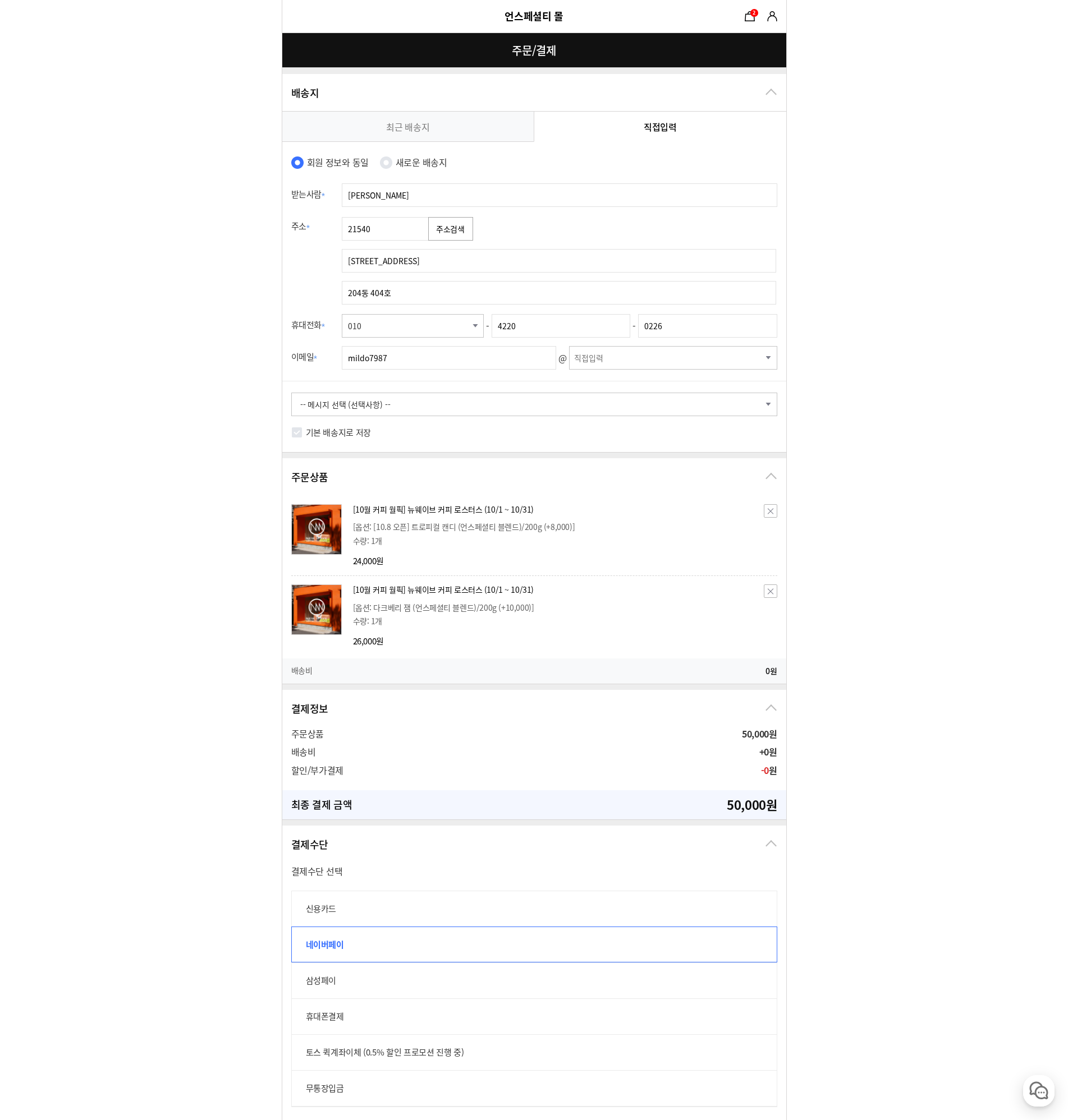
type input "mildo7987"
click at [666, 359] on input "text" at bounding box center [670, 358] width 192 height 23
click at [678, 362] on input "text" at bounding box center [670, 358] width 192 height 23
click at [765, 359] on input "text" at bounding box center [670, 358] width 192 height 23
click at [770, 359] on select "-이메일 선택- naver.com daum.net nate.com hotmail.com yahoo.com empas.com korea.com …" at bounding box center [672, 357] width 208 height 24
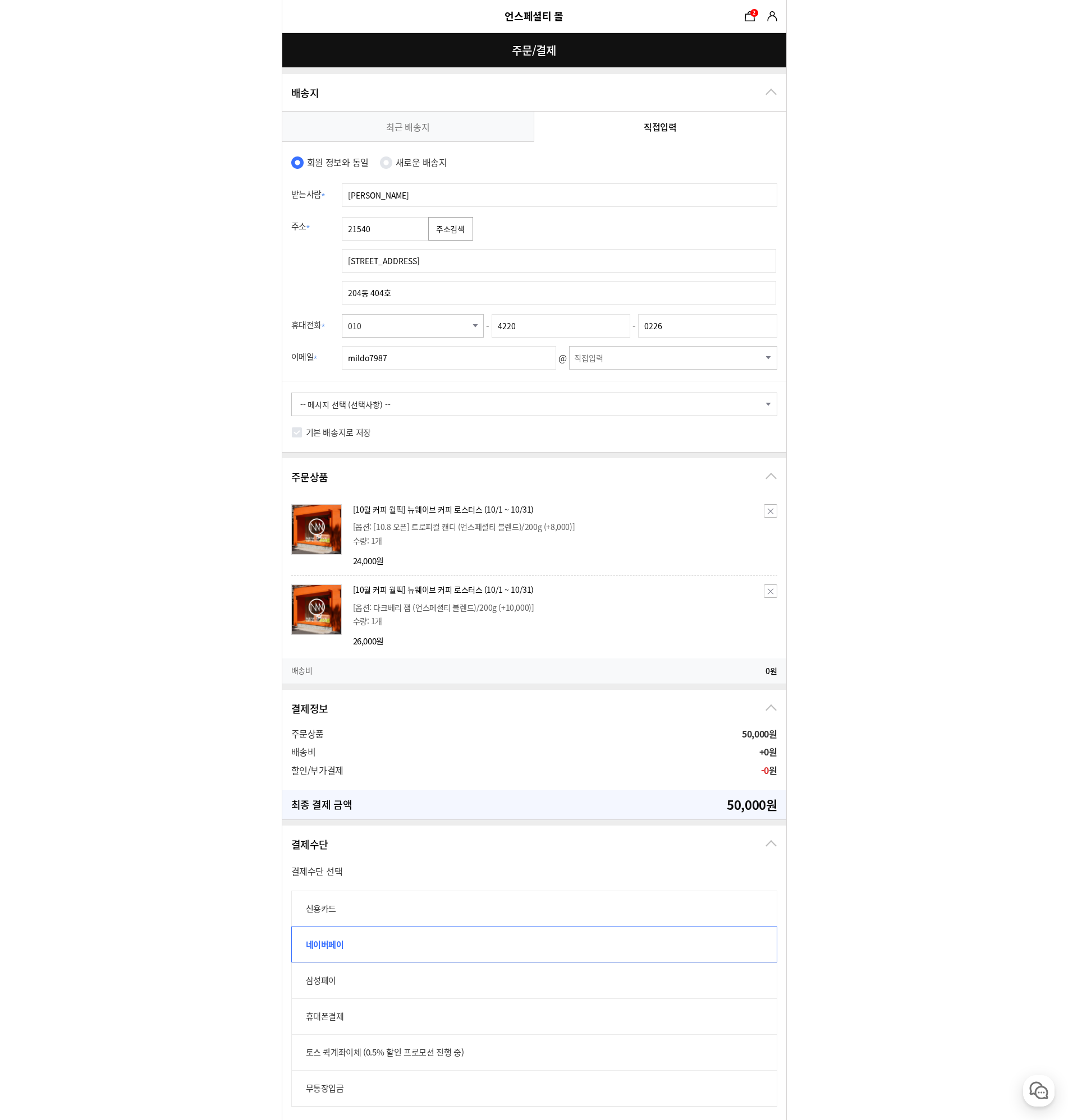
select select "naver.com"
click at [569, 346] on select "-이메일 선택- naver.com daum.net nate.com hotmail.com yahoo.com empas.com korea.com …" at bounding box center [672, 357] width 208 height 24
click at [804, 415] on form "주문 정보 undefined(mildo7987@naver.com) 상품 수령 스토어픽업을 사용할 수 없는 상품이 포함되어 있어 일반 배송사만 …" at bounding box center [534, 686] width 1068 height 1372
click at [322, 436] on label "기본 배송지로 저장" at bounding box center [339, 433] width 65 height 16
click at [302, 436] on input "기본 배송지로 저장" at bounding box center [297, 433] width 11 height 11
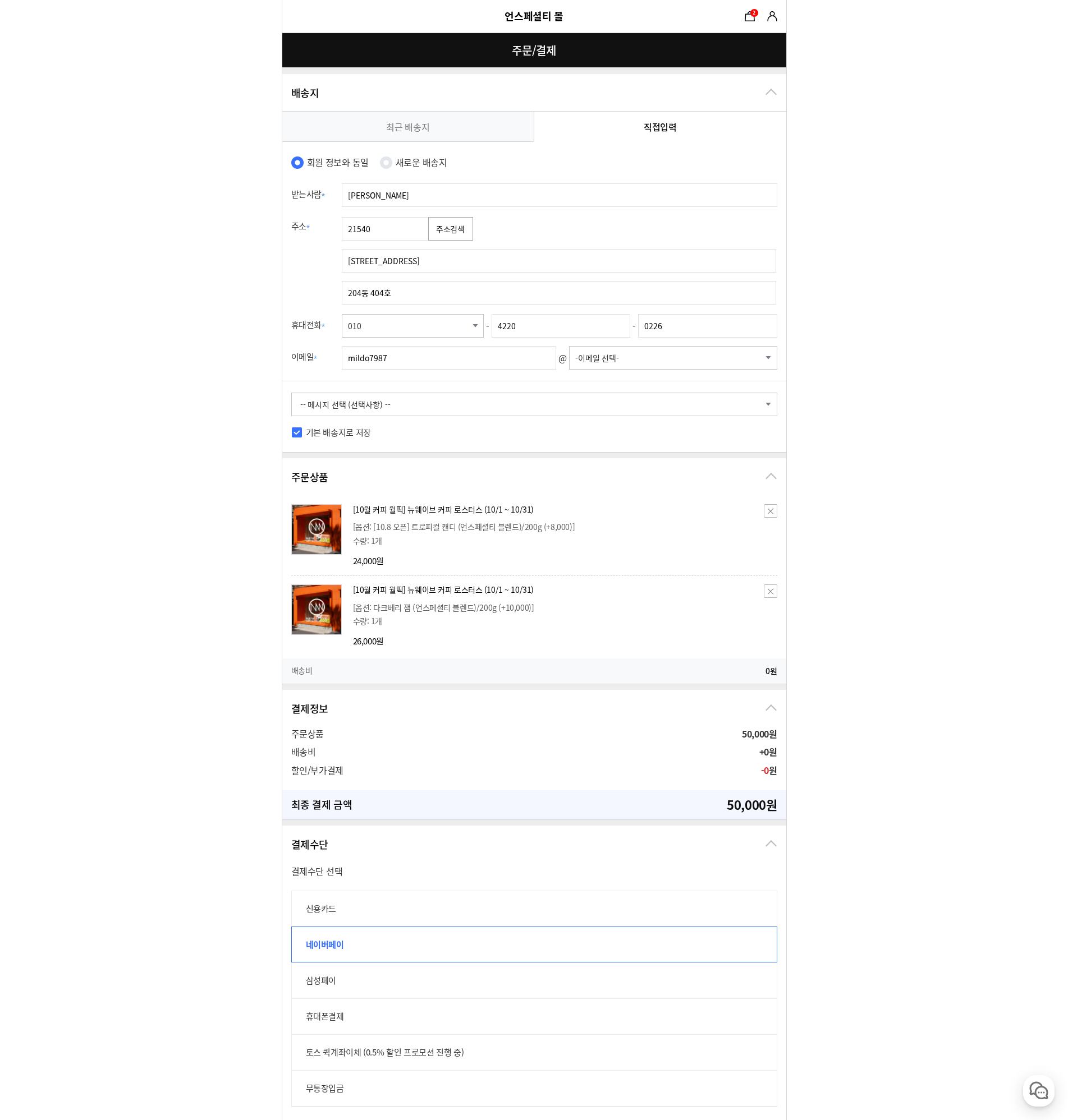
click at [853, 555] on form "주문 정보 undefined(mildo7987@naver.com) 상품 수령 스토어픽업을 사용할 수 없는 상품이 포함되어 있어 일반 배송사만 …" at bounding box center [534, 686] width 1068 height 1372
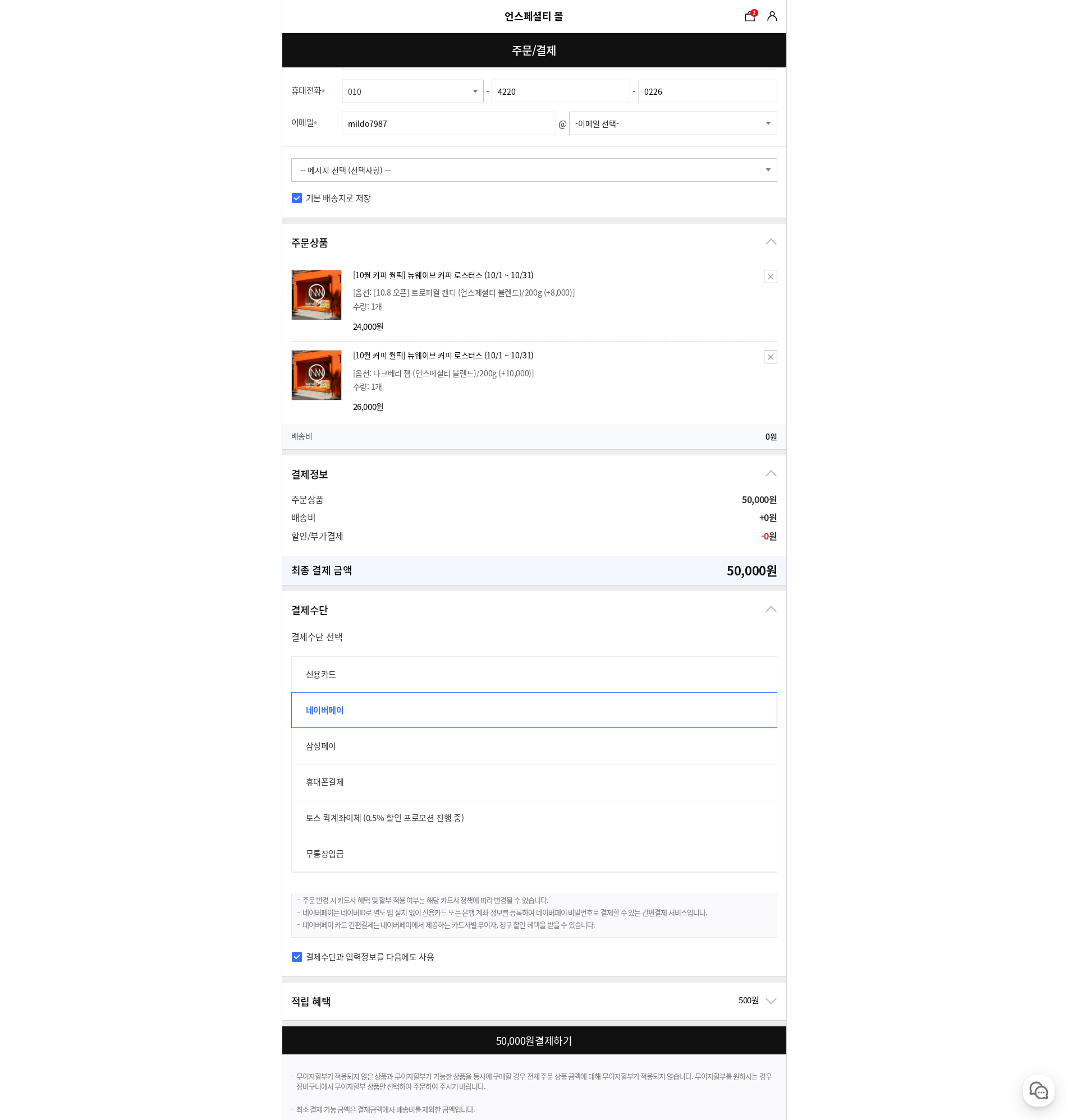
scroll to position [252, 0]
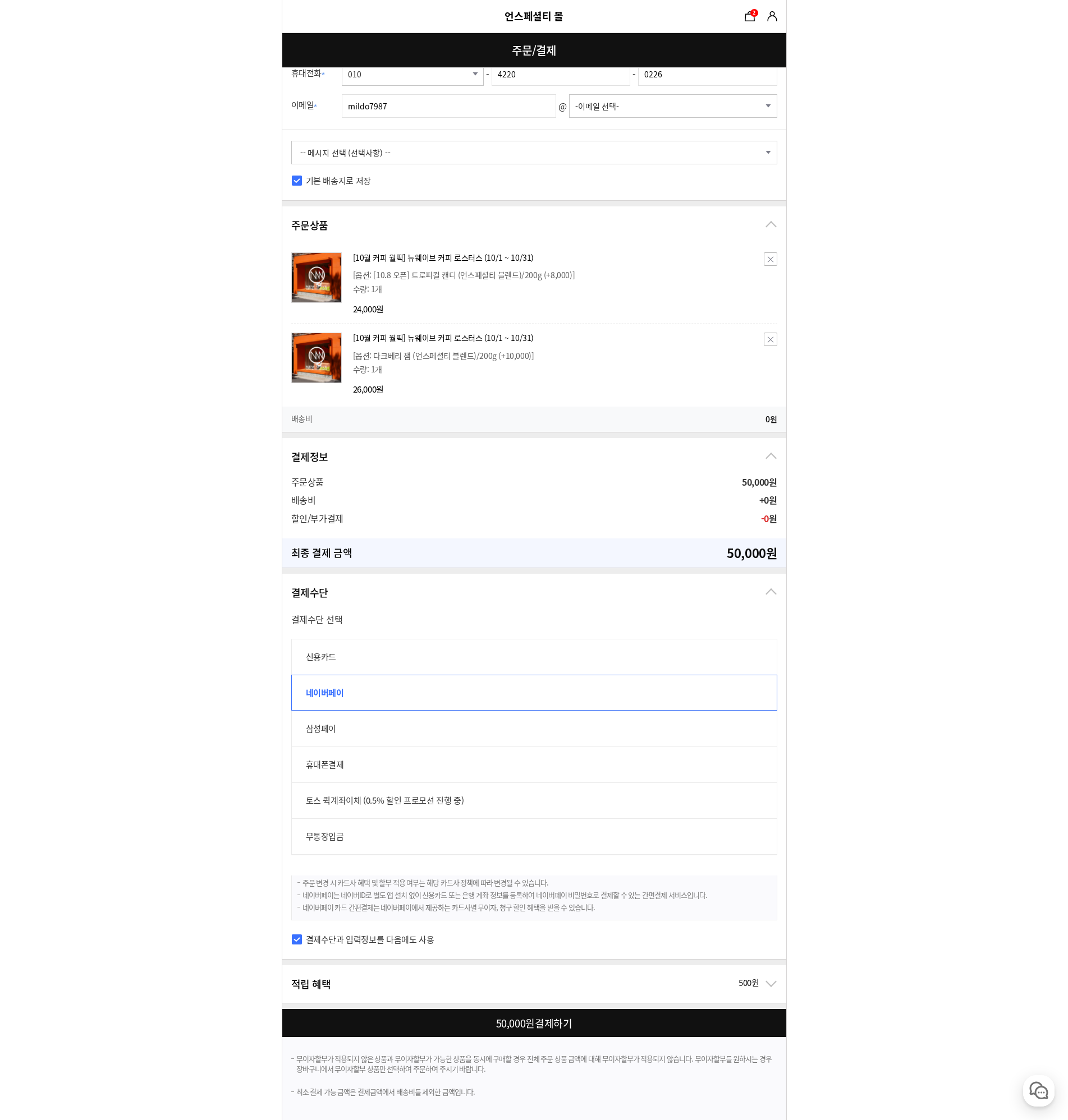
click at [665, 1016] on div at bounding box center [536, 1024] width 509 height 29
checkbox input "true"
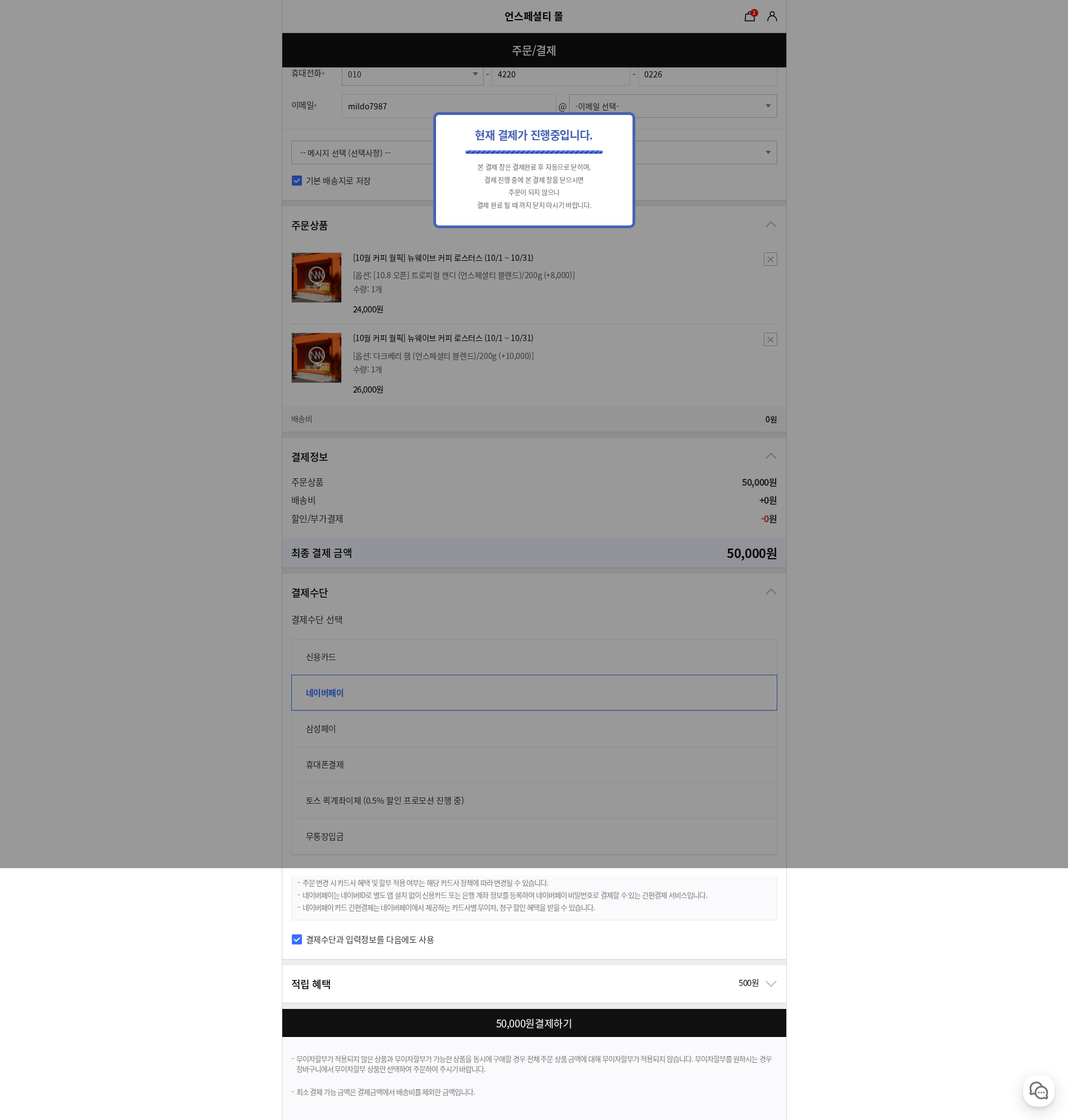
scroll to position [0, 0]
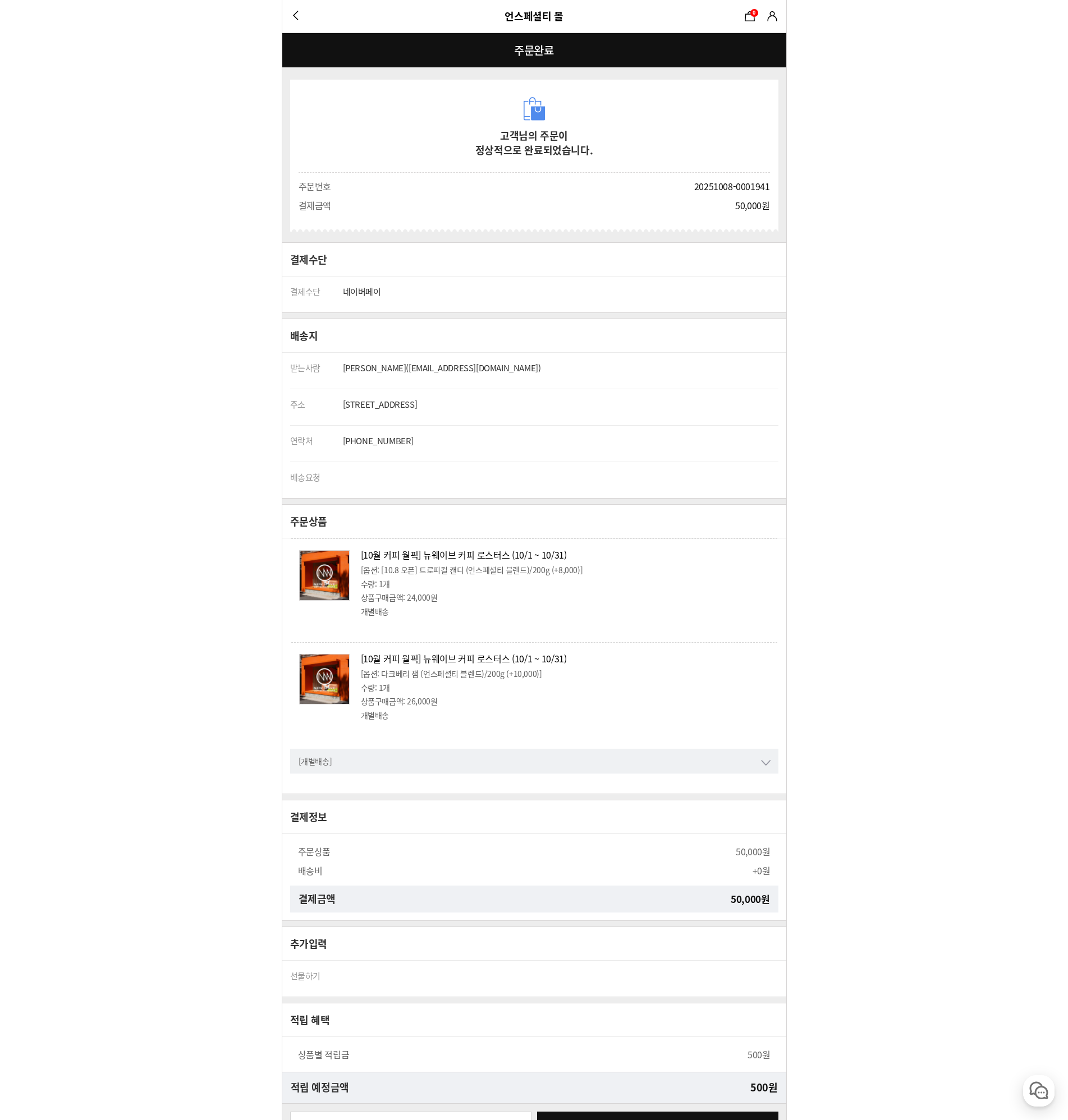
click at [856, 373] on form "고객님의 주문이 정상적으로 완료되었습니다. 주문정보 주문번호 20251008-0001941 결제금액 50,000원 () 결제수단 결제수단" at bounding box center [534, 576] width 1068 height 1153
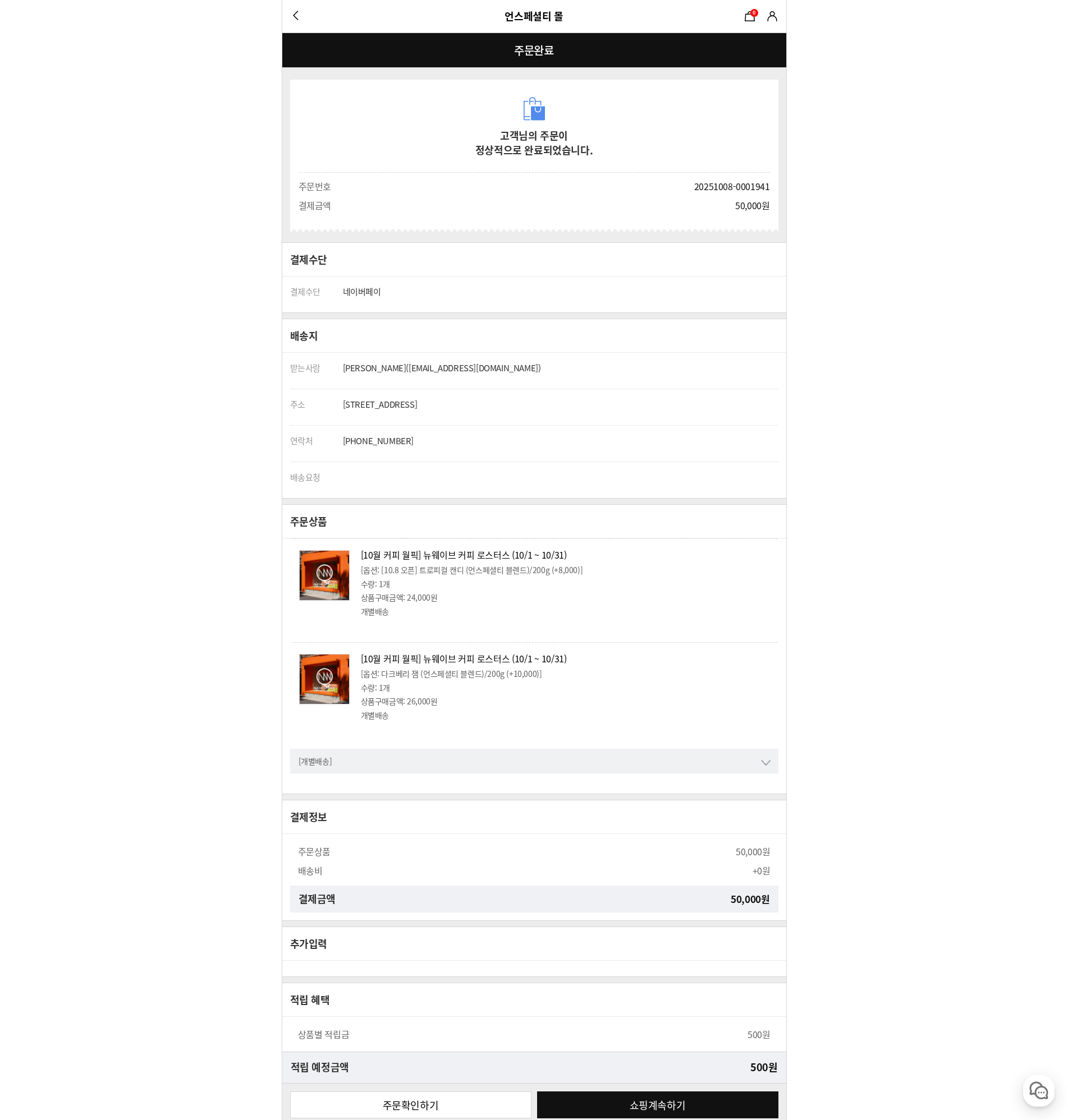
click at [837, 223] on form "고객님의 주문이 정상적으로 완료되었습니다. 주문정보 주문번호 20251008-0001941 결제금액 50,000원 () 결제수단 결제수단" at bounding box center [534, 566] width 1068 height 1132
